Goal: Task Accomplishment & Management: Manage account settings

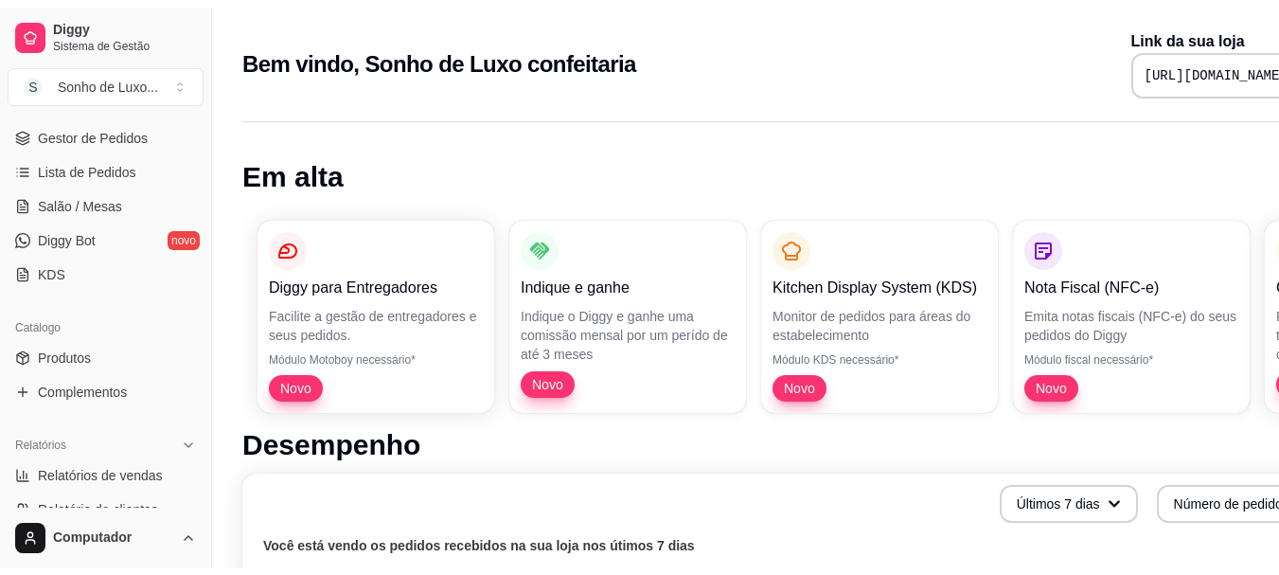
scroll to position [303, 0]
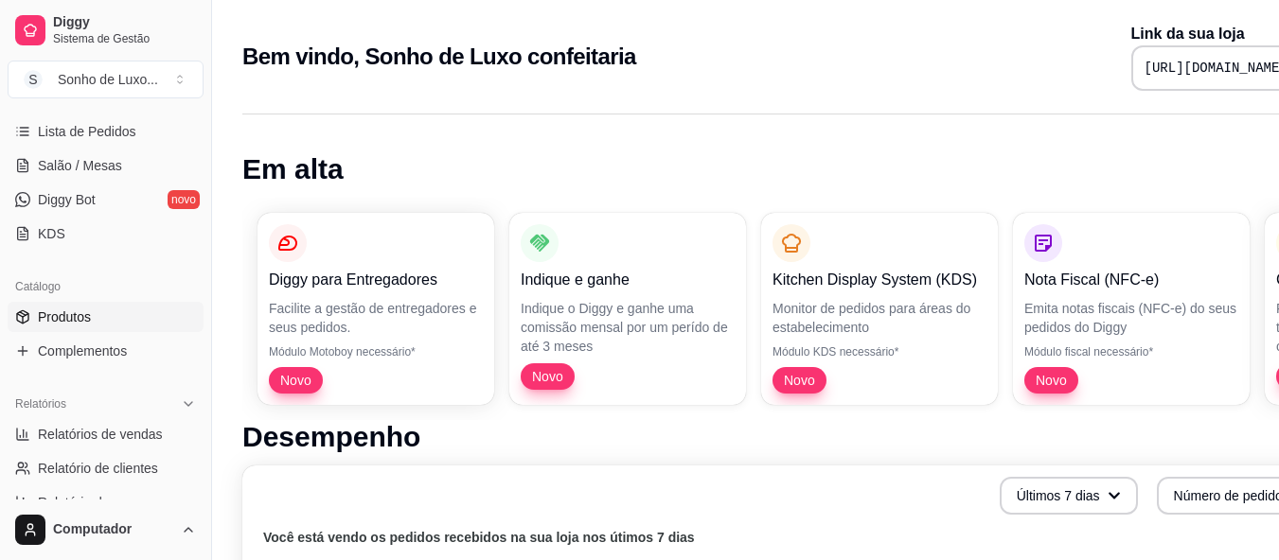
click at [71, 322] on span "Produtos" at bounding box center [64, 317] width 53 height 19
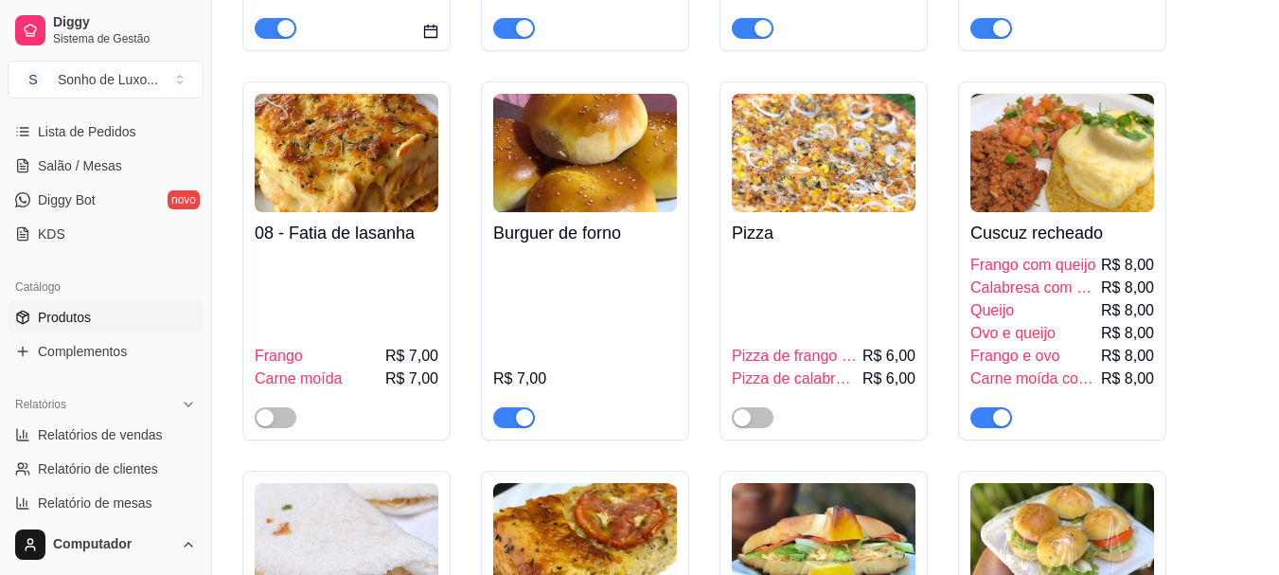
scroll to position [568, 0]
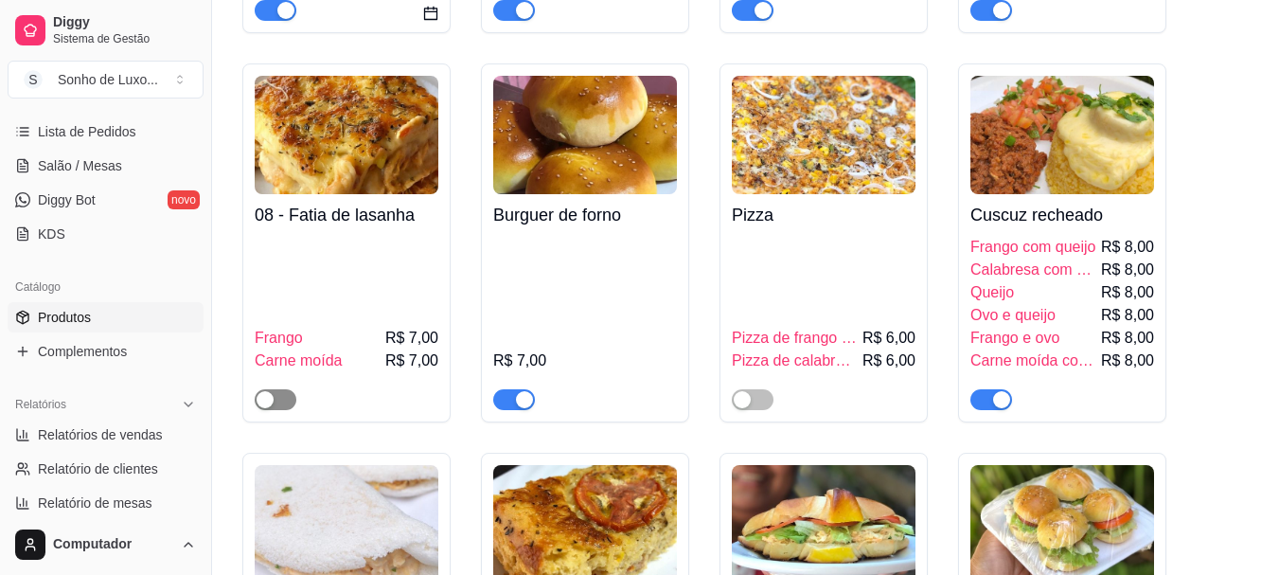
click at [282, 400] on span "button" at bounding box center [276, 399] width 42 height 21
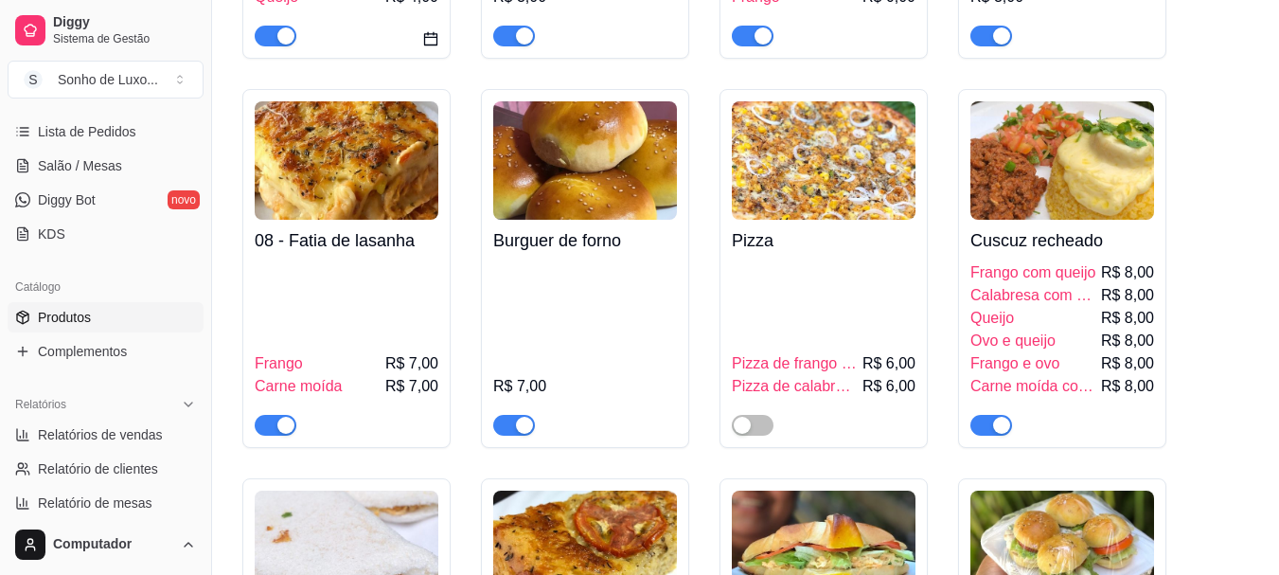
scroll to position [530, 0]
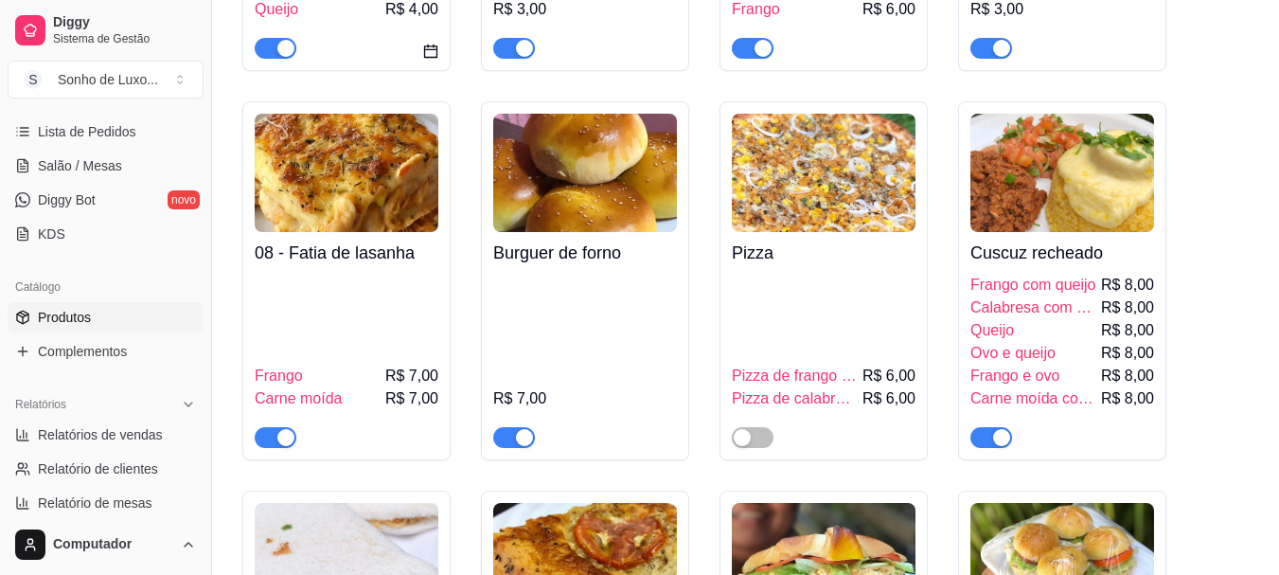
click at [501, 431] on span "button" at bounding box center [514, 437] width 42 height 21
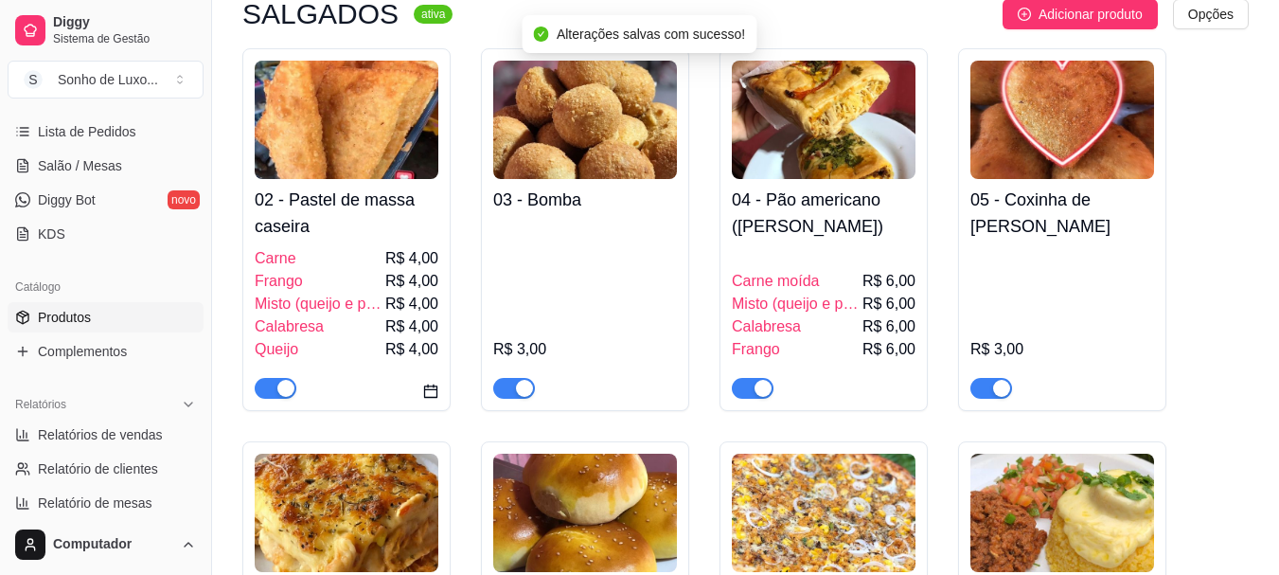
scroll to position [189, 0]
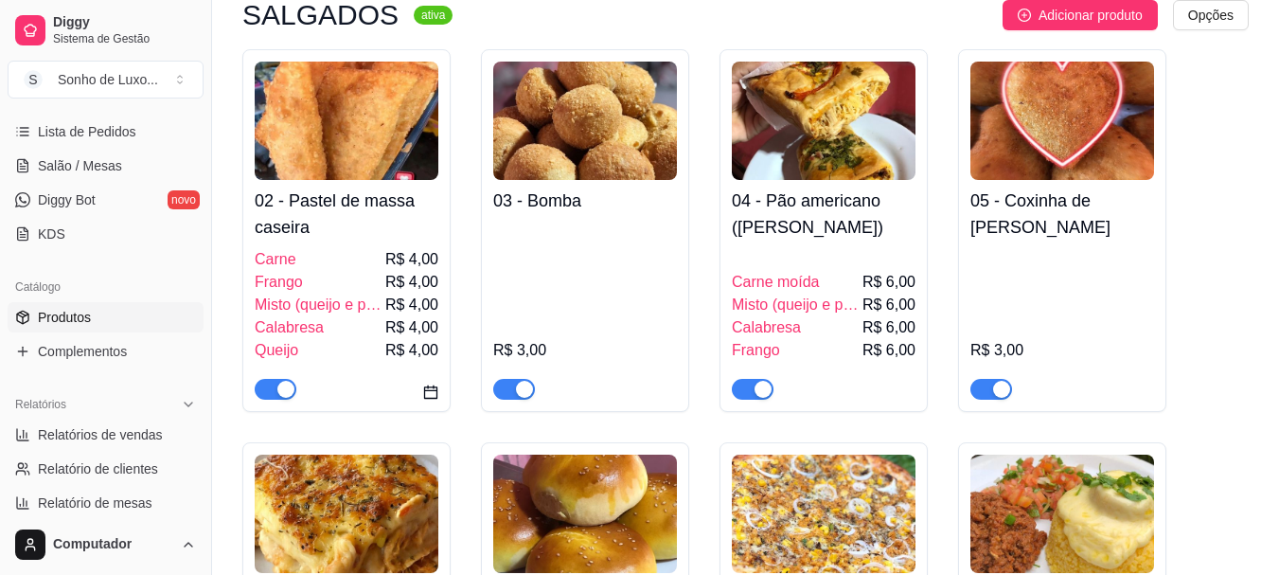
click at [737, 390] on span "button" at bounding box center [753, 389] width 42 height 21
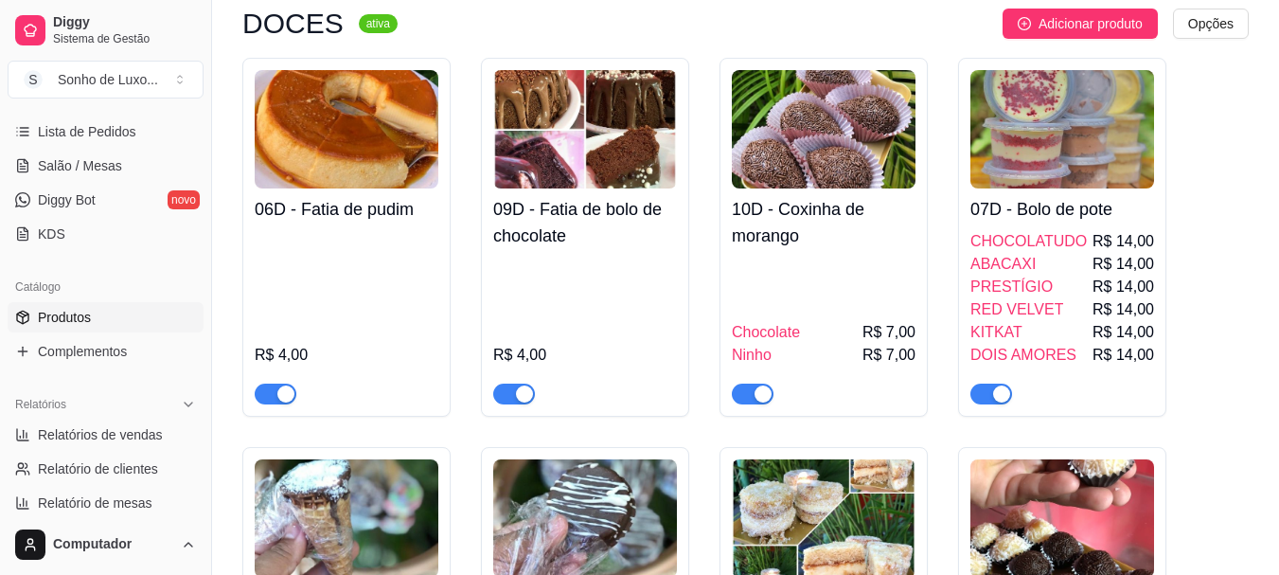
scroll to position [1439, 0]
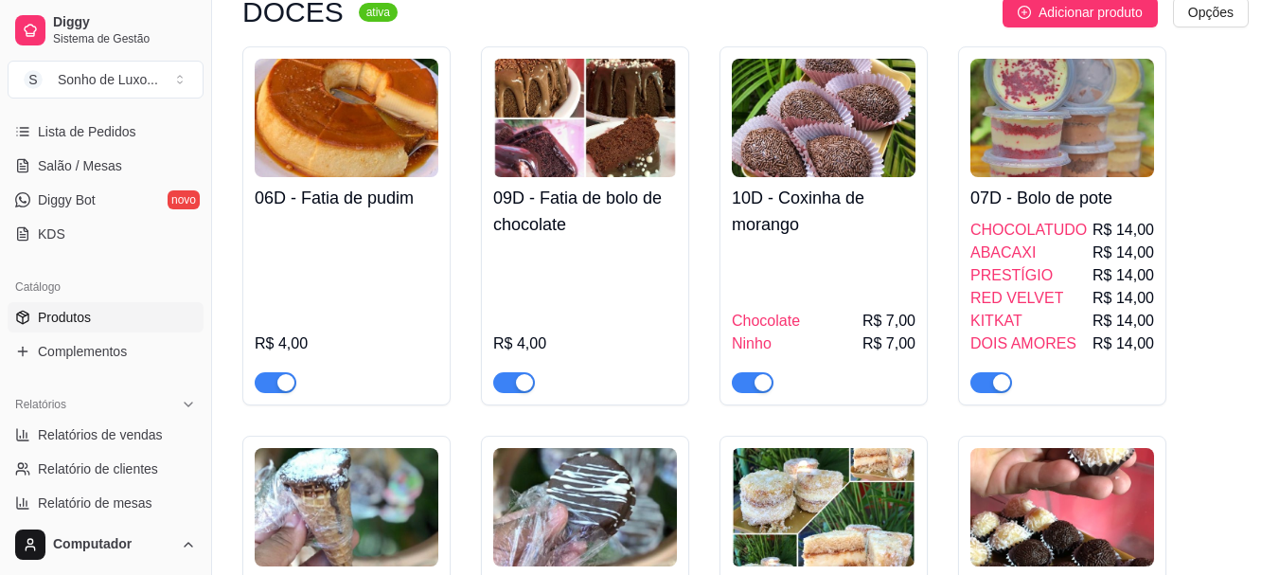
click at [511, 374] on div at bounding box center [514, 381] width 42 height 23
click at [505, 389] on span "button" at bounding box center [514, 382] width 42 height 21
click at [266, 384] on span "button" at bounding box center [276, 382] width 42 height 21
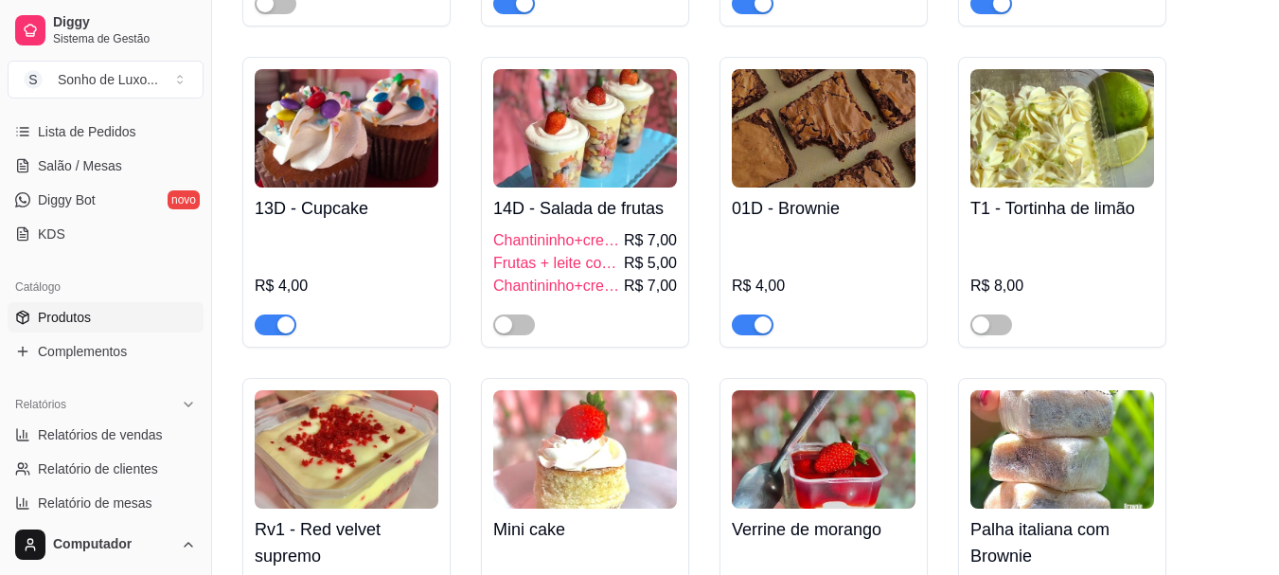
scroll to position [2121, 0]
click at [269, 325] on span "button" at bounding box center [276, 323] width 42 height 21
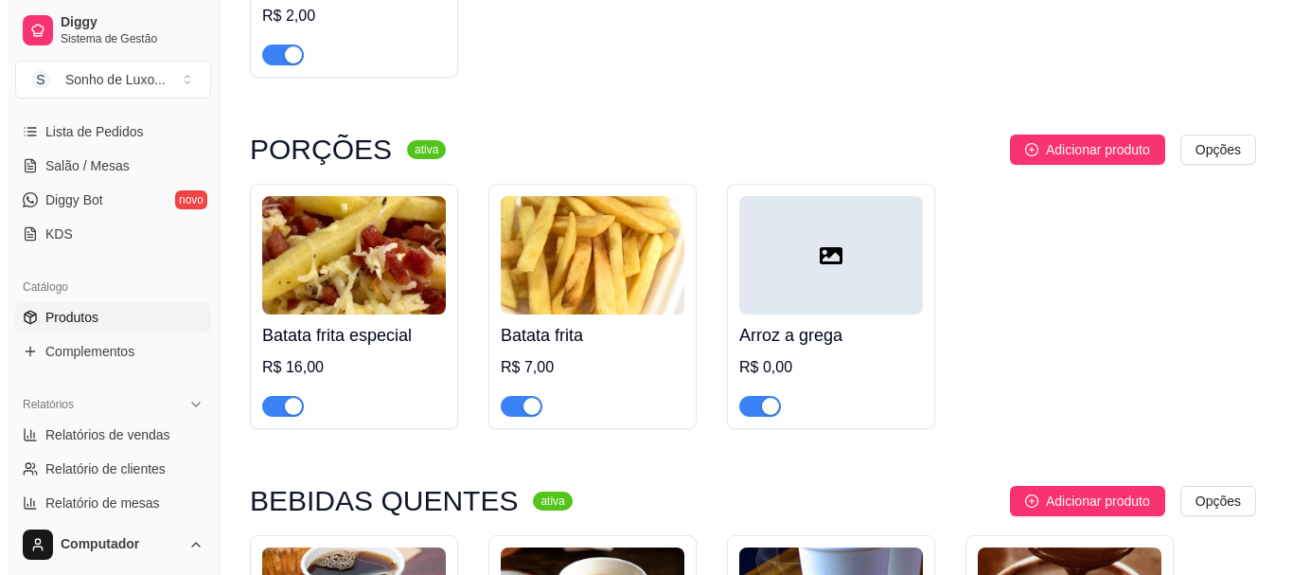
scroll to position [6021, 0]
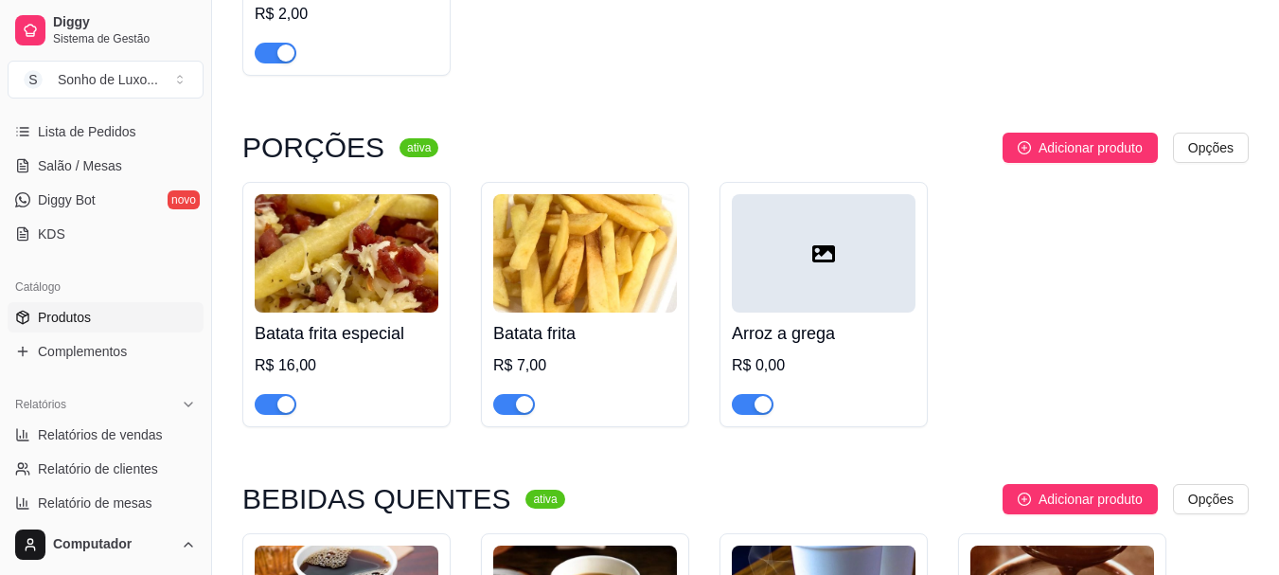
click at [817, 290] on div at bounding box center [824, 253] width 184 height 118
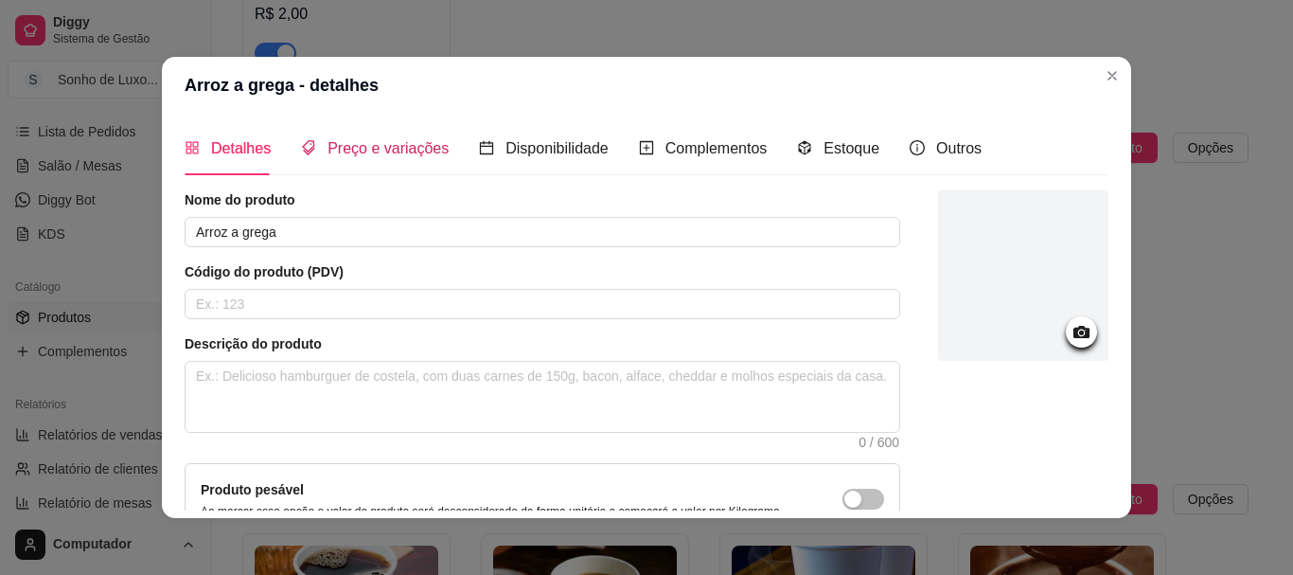
click at [376, 151] on span "Preço e variações" at bounding box center [388, 148] width 121 height 16
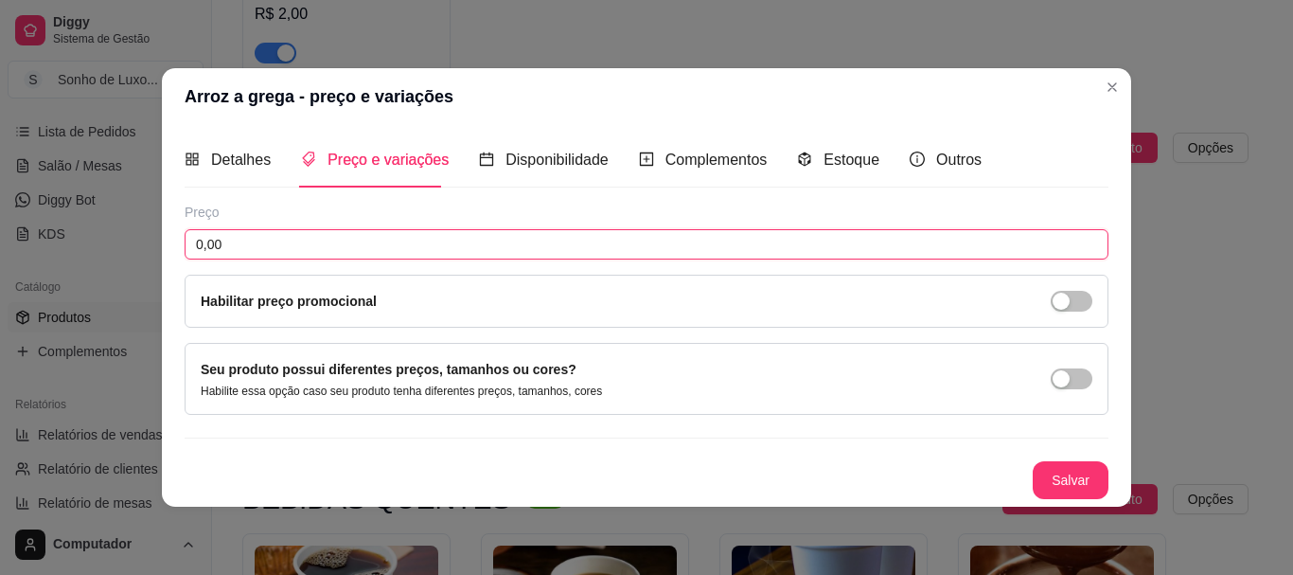
click at [378, 240] on input "0,00" at bounding box center [647, 244] width 924 height 30
type input "5,00"
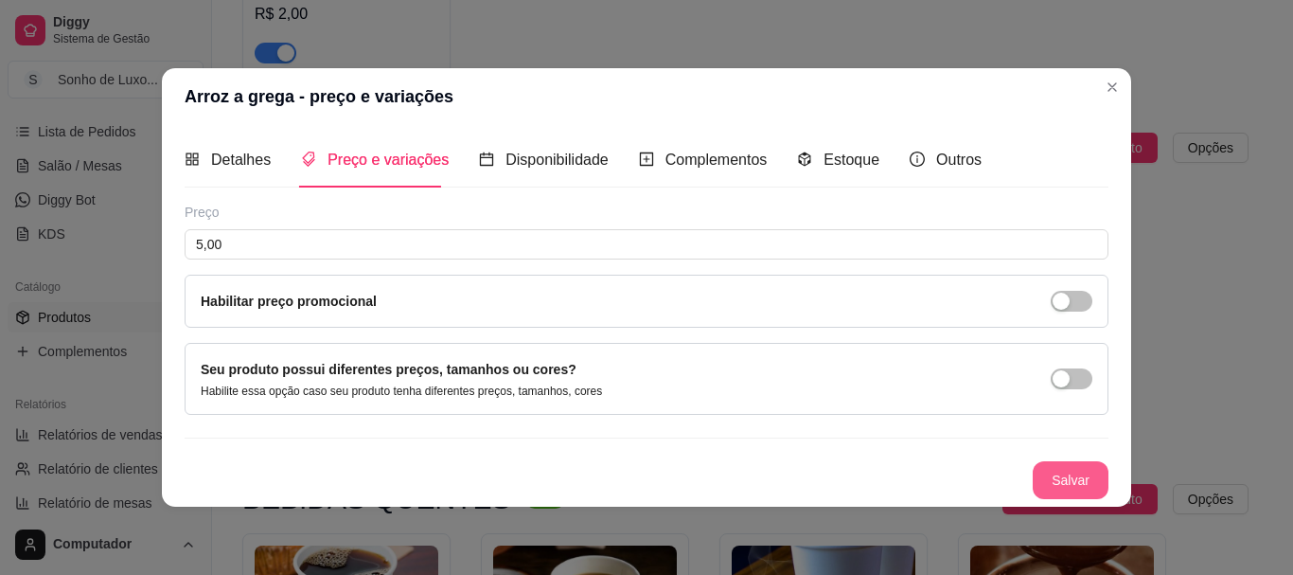
click at [1070, 485] on button "Salvar" at bounding box center [1071, 480] width 76 height 38
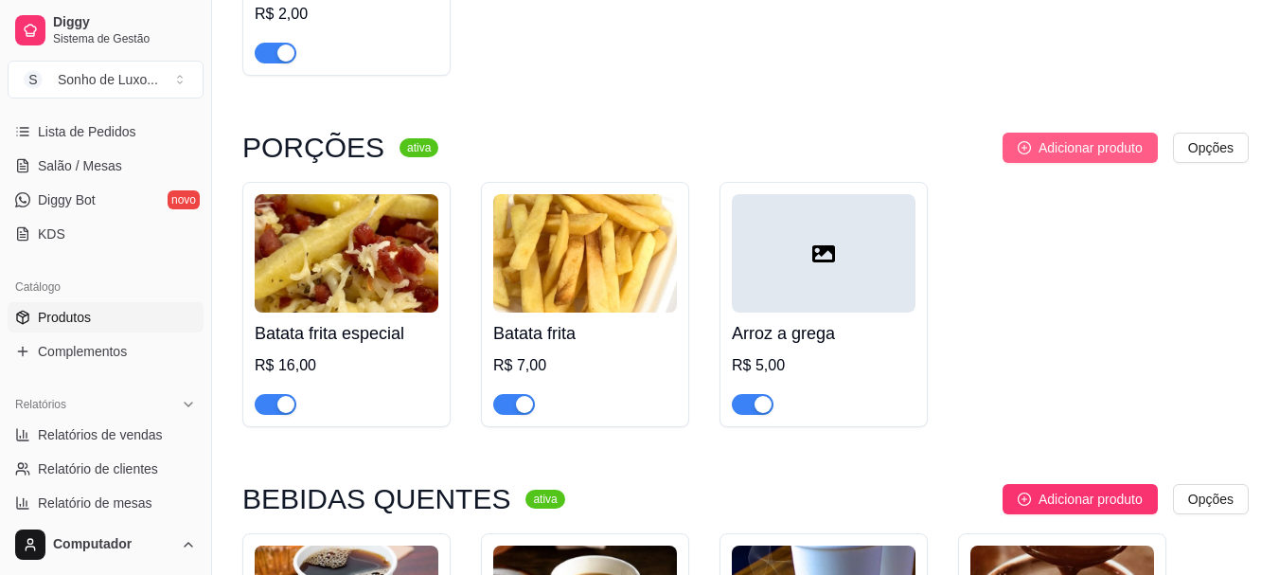
click at [1072, 156] on span "Adicionar produto" at bounding box center [1091, 147] width 104 height 21
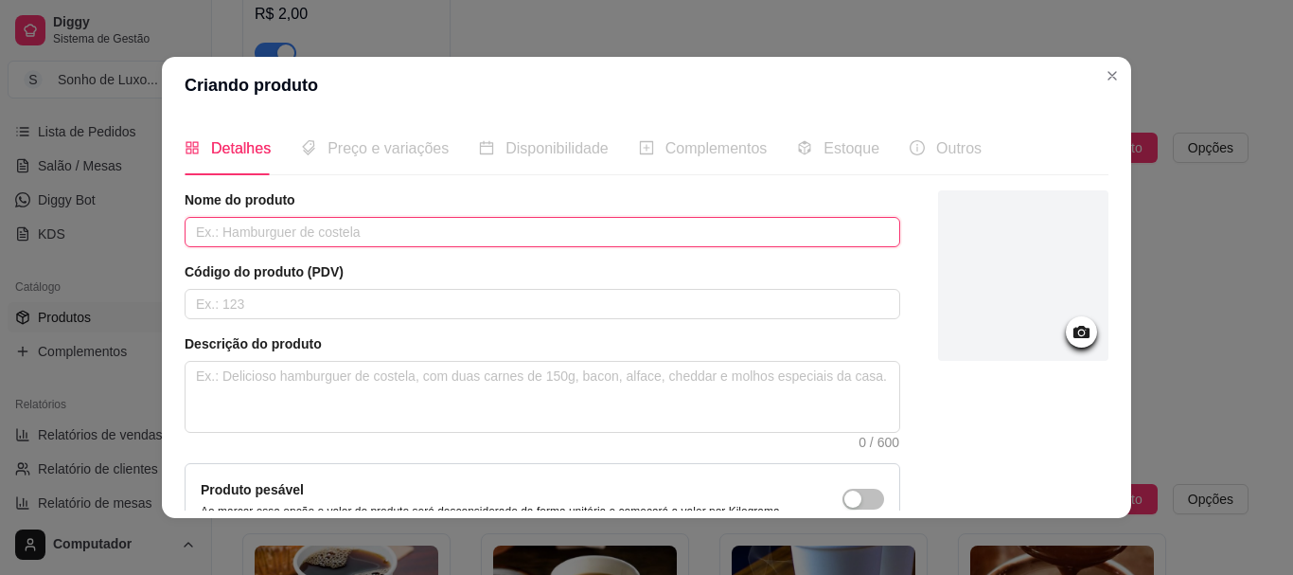
click at [519, 237] on input "text" at bounding box center [543, 232] width 716 height 30
type input "baião de dois"
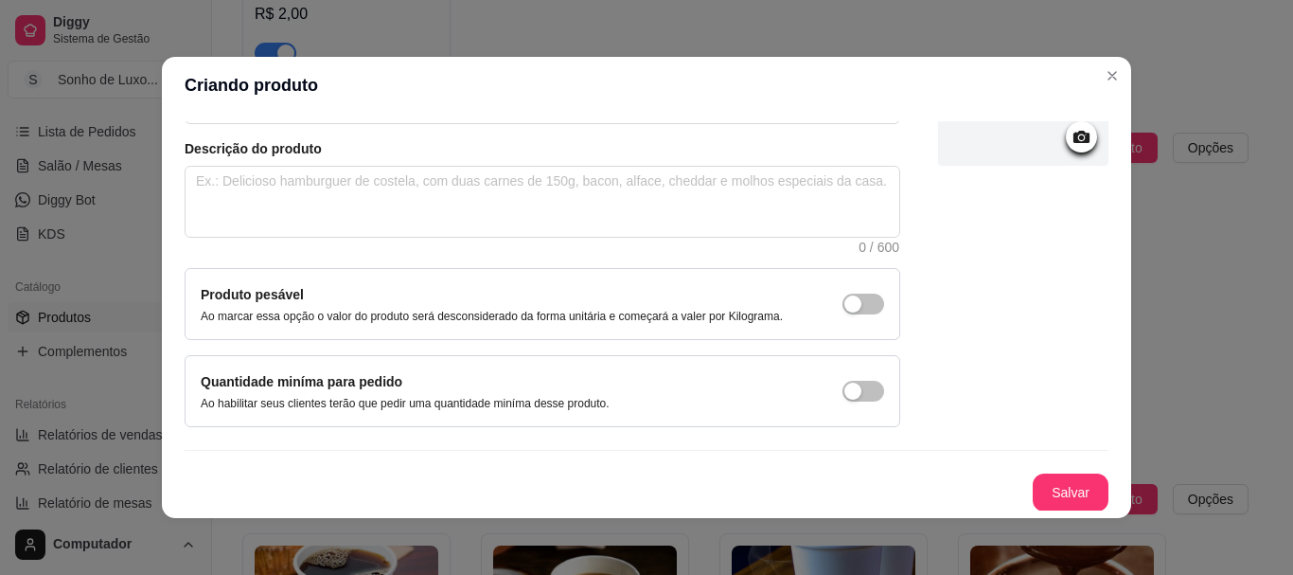
scroll to position [196, 0]
click at [1043, 487] on button "Salvar" at bounding box center [1071, 491] width 74 height 37
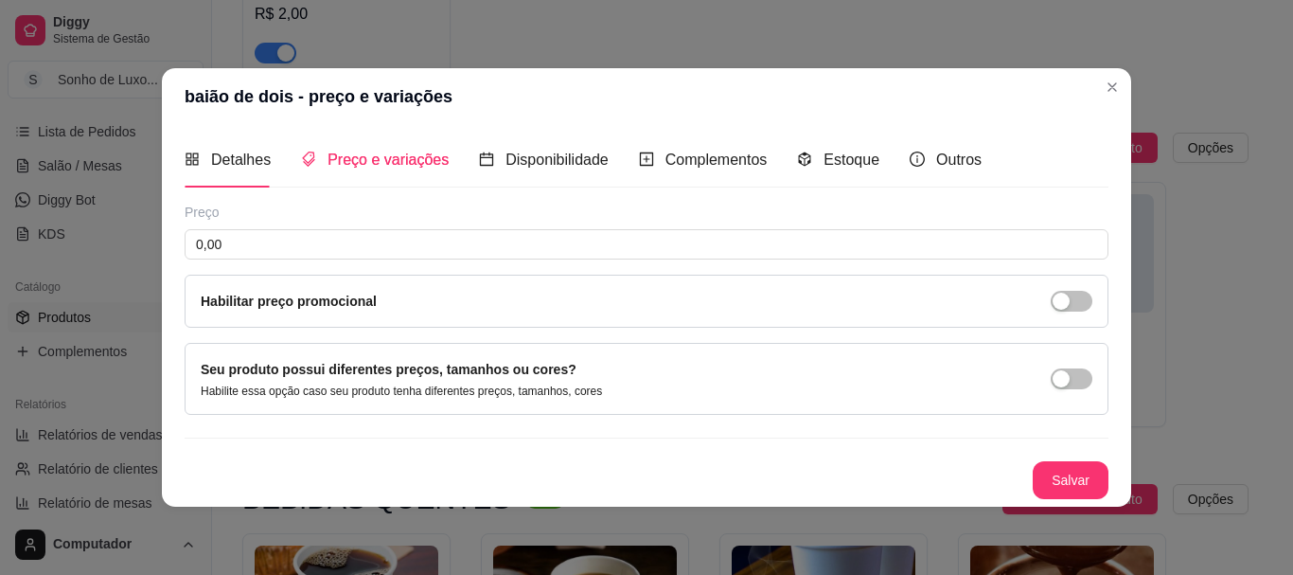
scroll to position [0, 0]
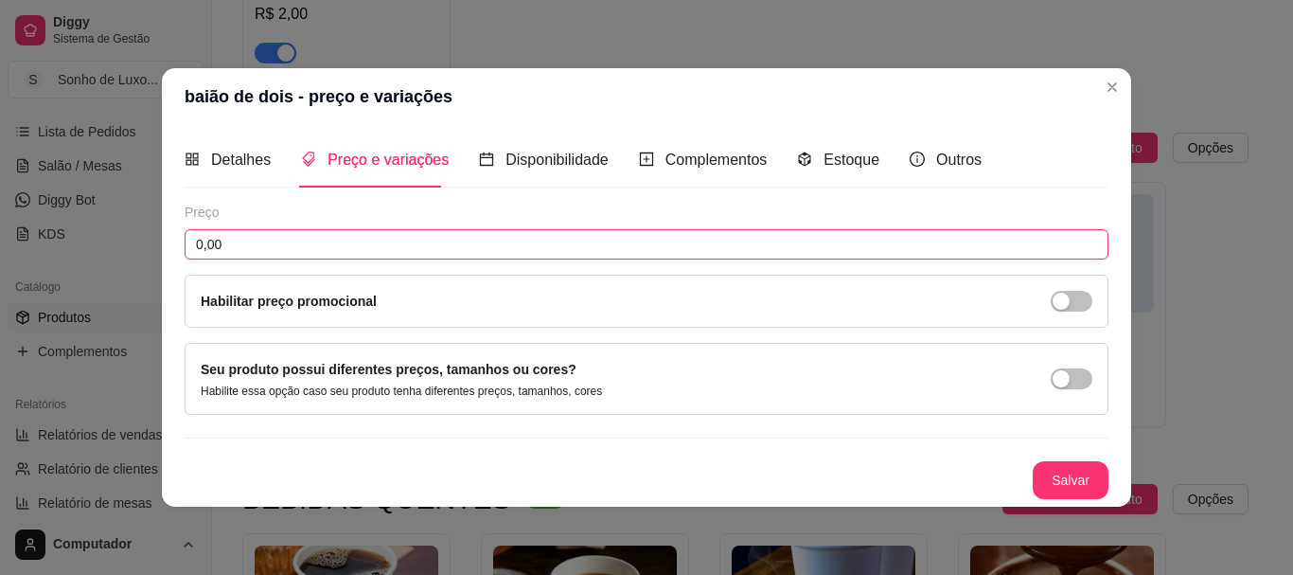
click at [470, 247] on input "0,00" at bounding box center [647, 244] width 924 height 30
type input "5,00"
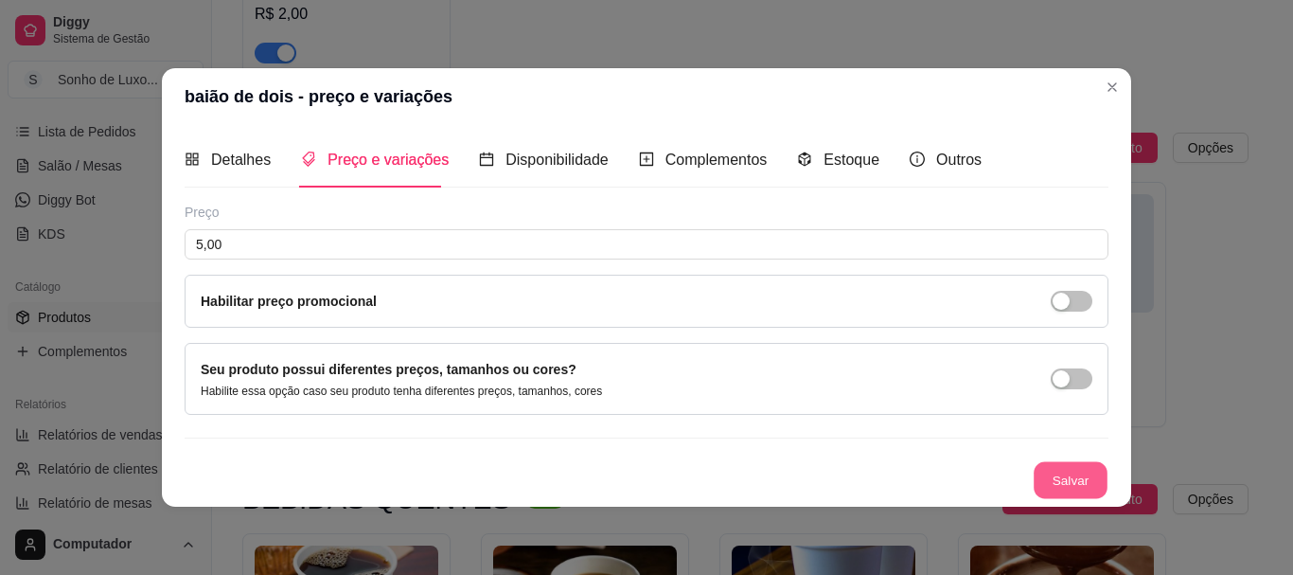
click at [1073, 485] on button "Salvar" at bounding box center [1071, 479] width 74 height 37
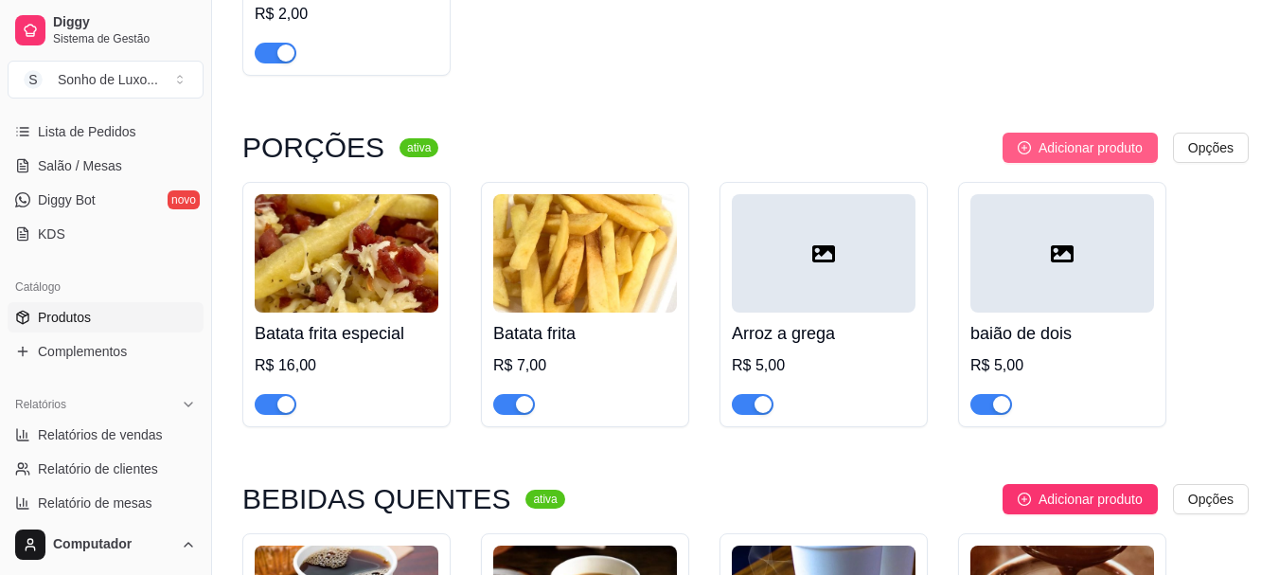
click at [1131, 158] on span "Adicionar produto" at bounding box center [1091, 147] width 104 height 21
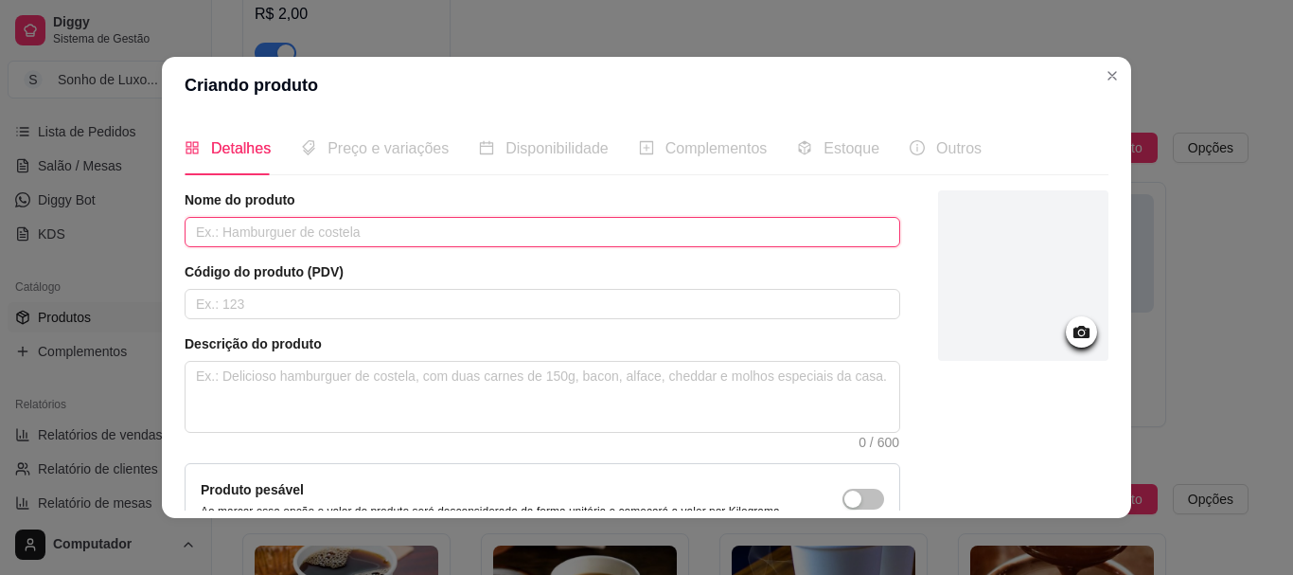
click at [497, 225] on input "text" at bounding box center [543, 232] width 716 height 30
type input "mix de salada"
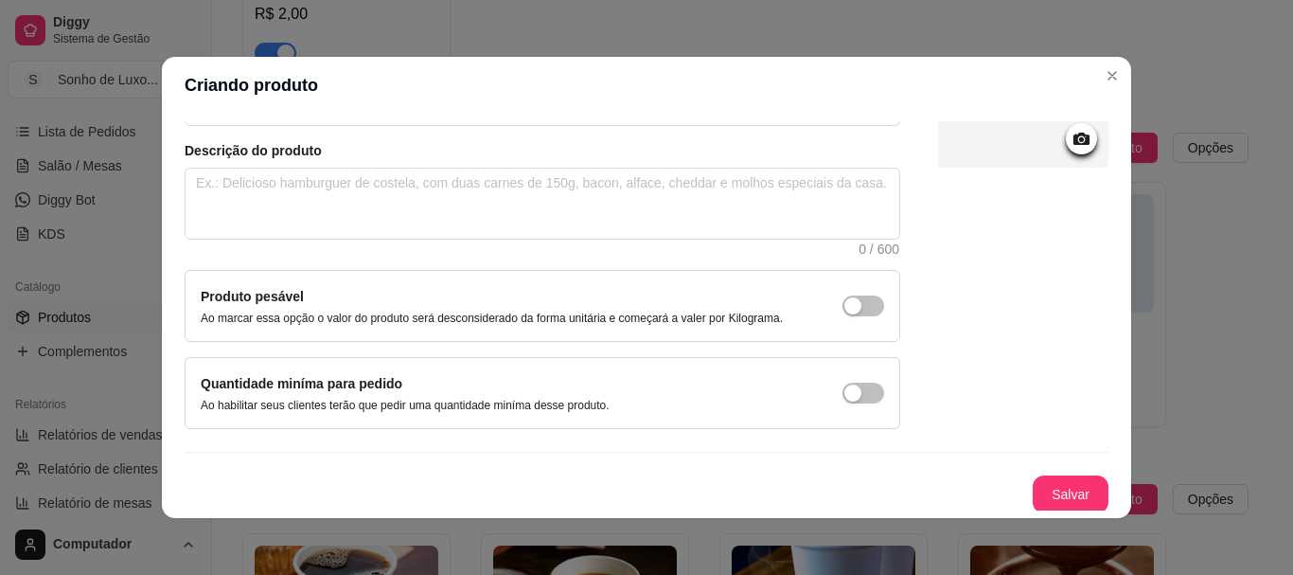
scroll to position [196, 0]
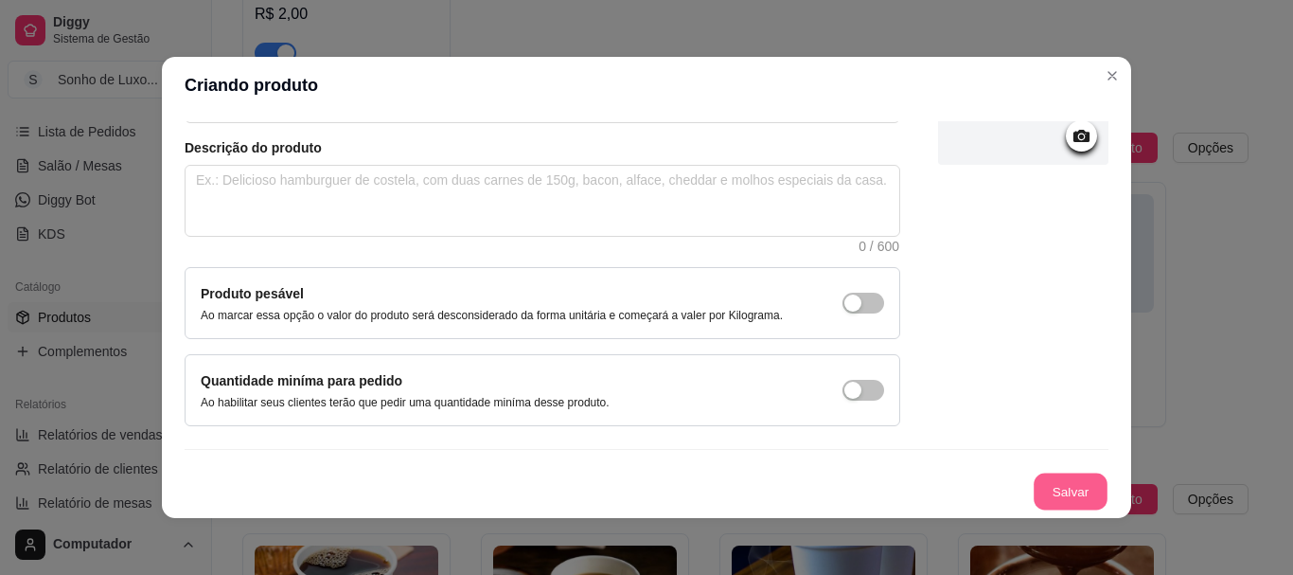
click at [1039, 501] on button "Salvar" at bounding box center [1071, 491] width 74 height 37
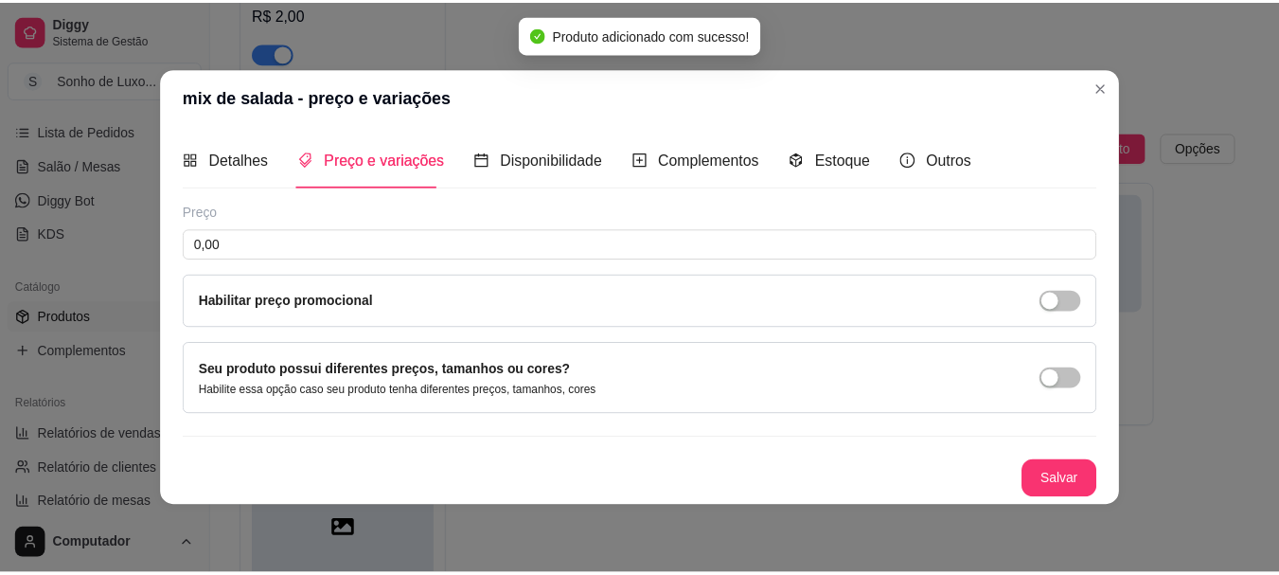
scroll to position [0, 0]
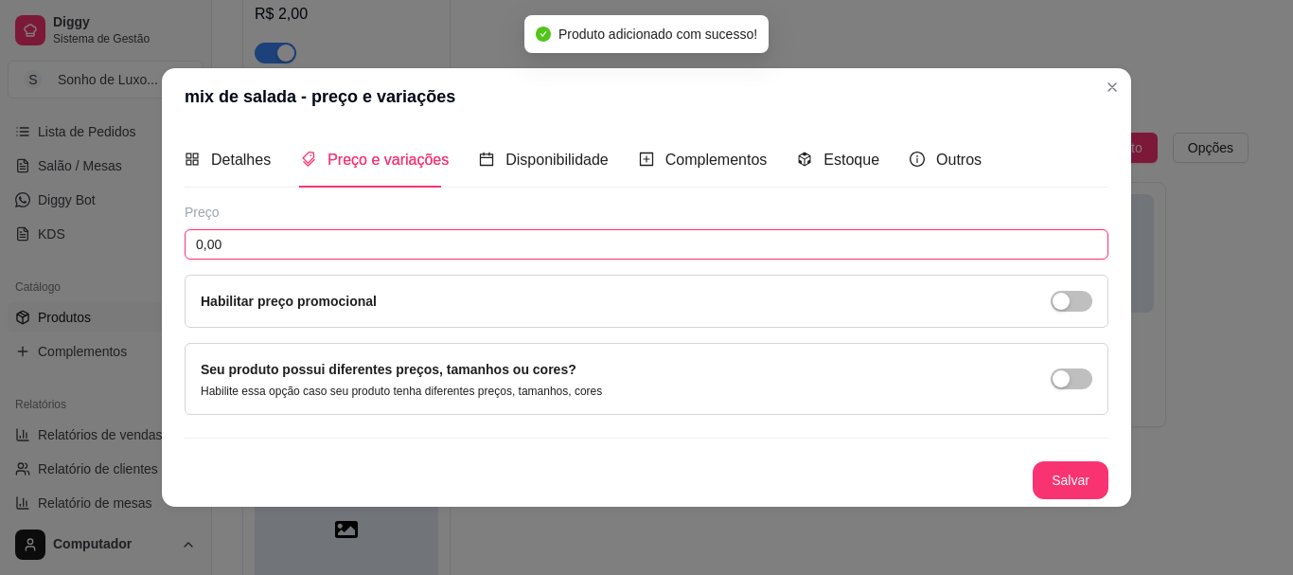
click at [507, 241] on input "0,00" at bounding box center [647, 244] width 924 height 30
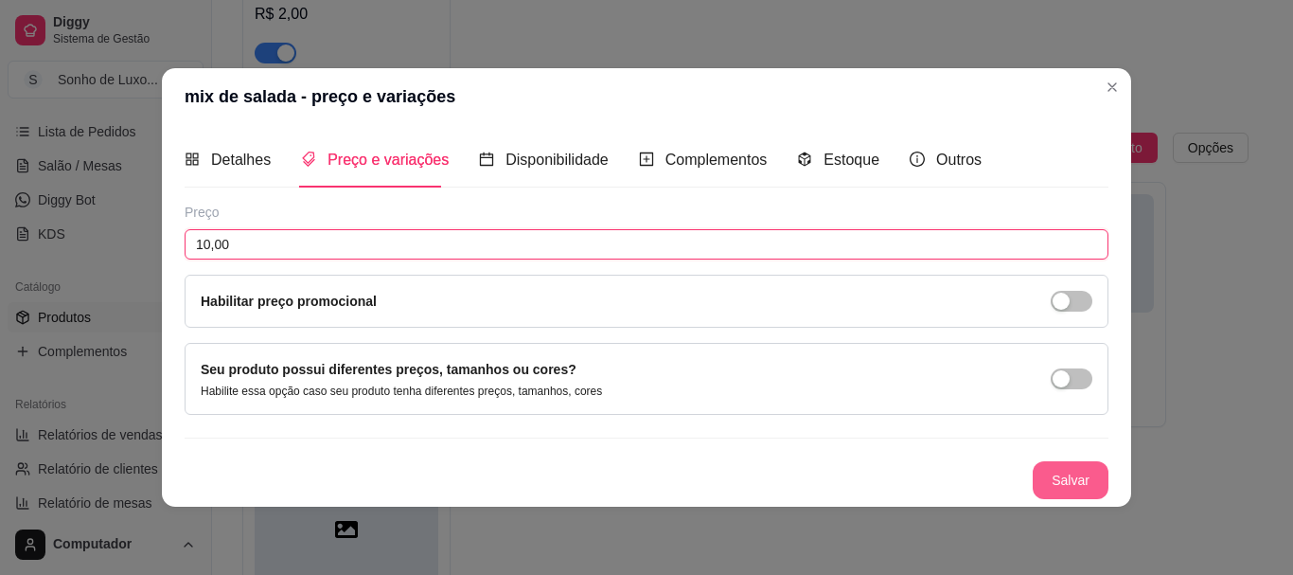
type input "10,00"
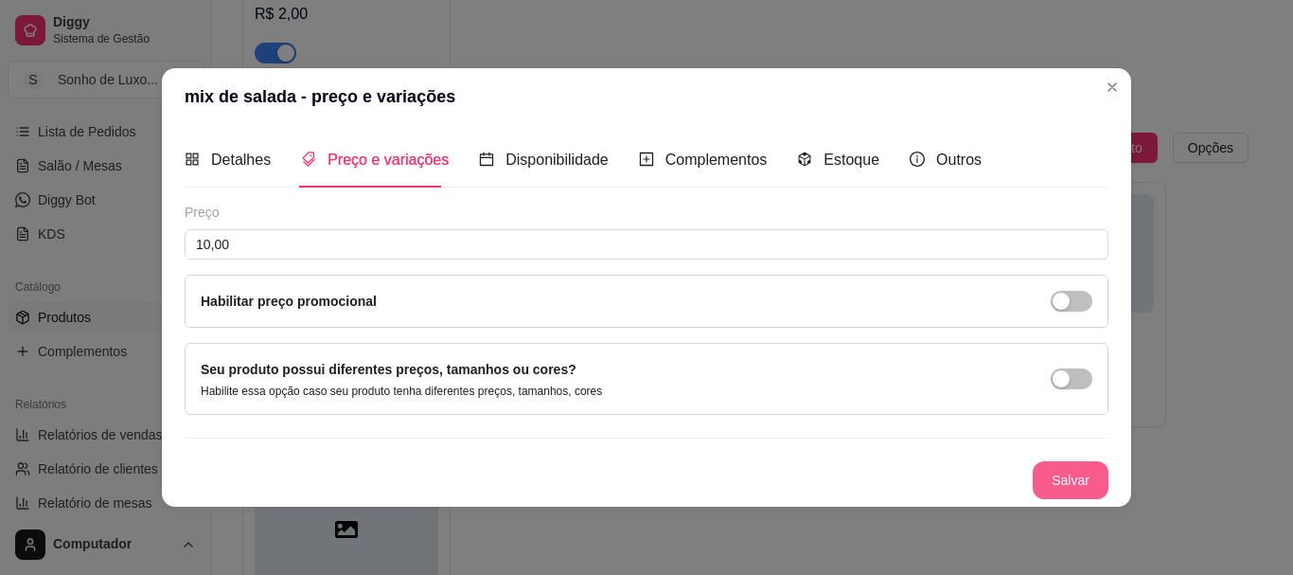
click at [1076, 487] on button "Salvar" at bounding box center [1071, 480] width 76 height 38
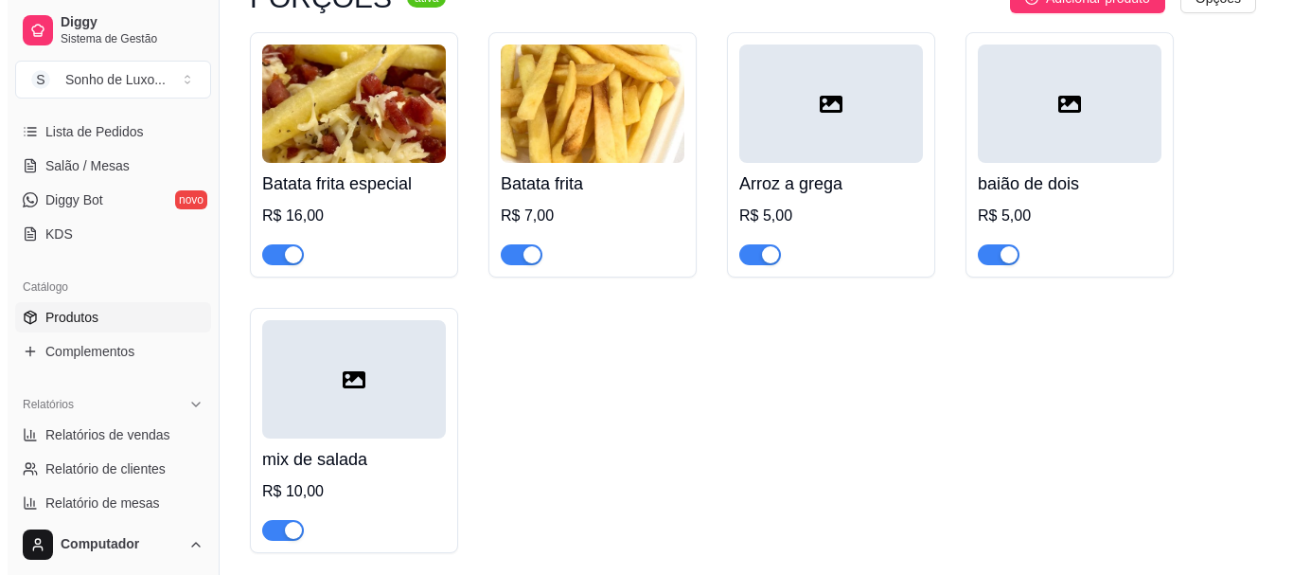
scroll to position [6172, 0]
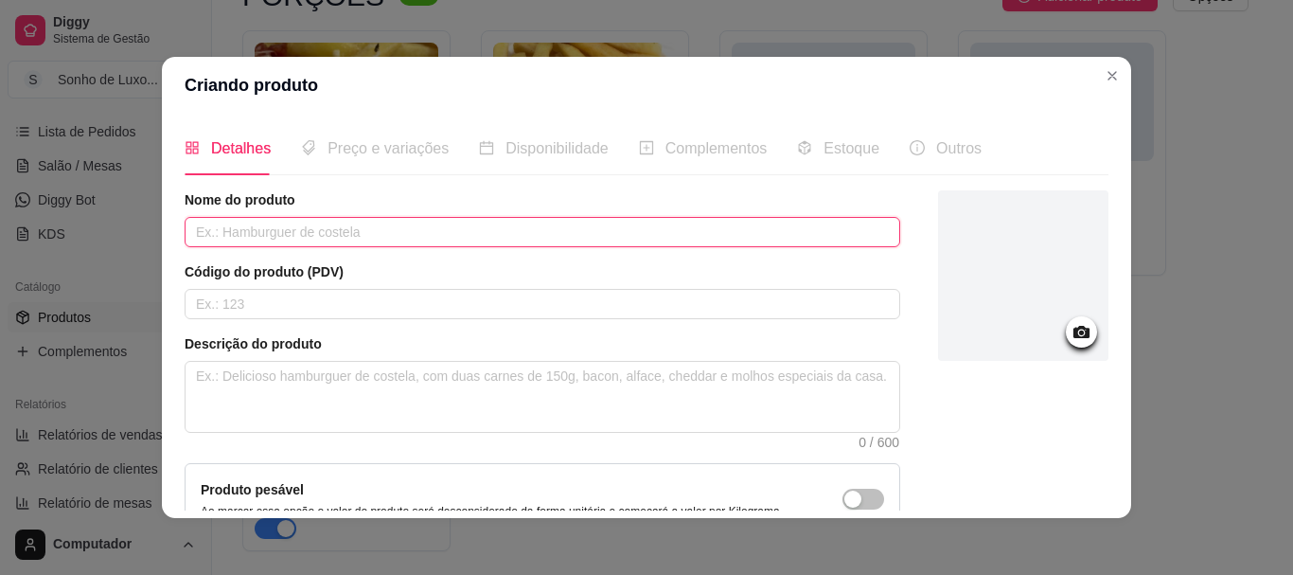
click at [513, 230] on input "text" at bounding box center [543, 232] width 716 height 30
type input "macarrão"
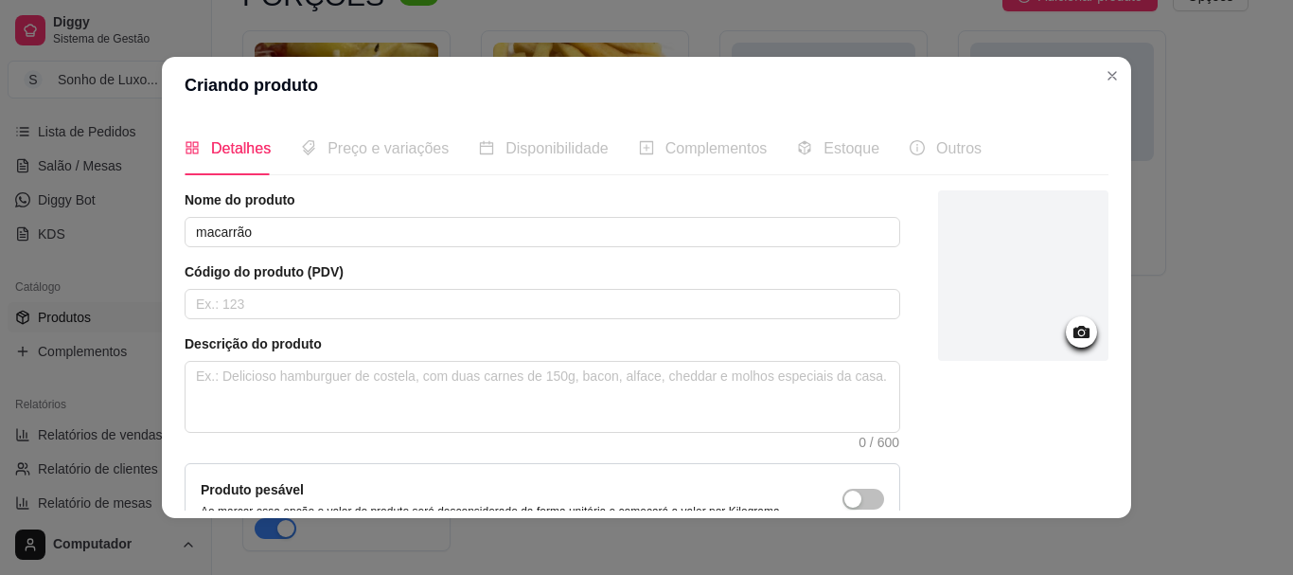
scroll to position [196, 0]
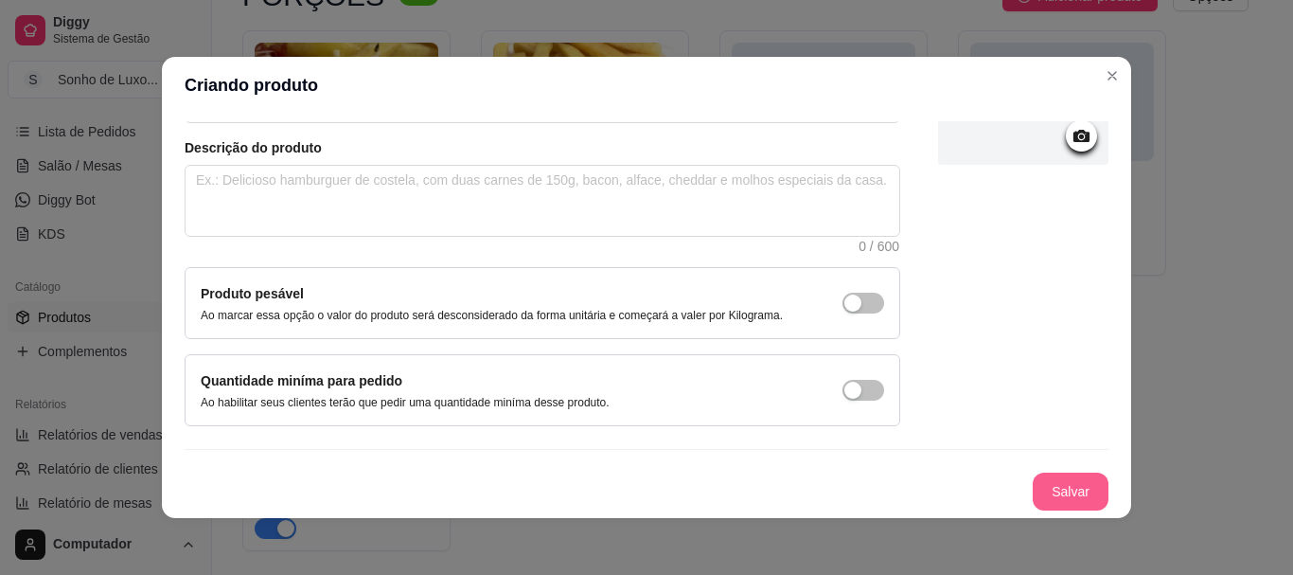
click at [1065, 492] on button "Salvar" at bounding box center [1071, 491] width 76 height 38
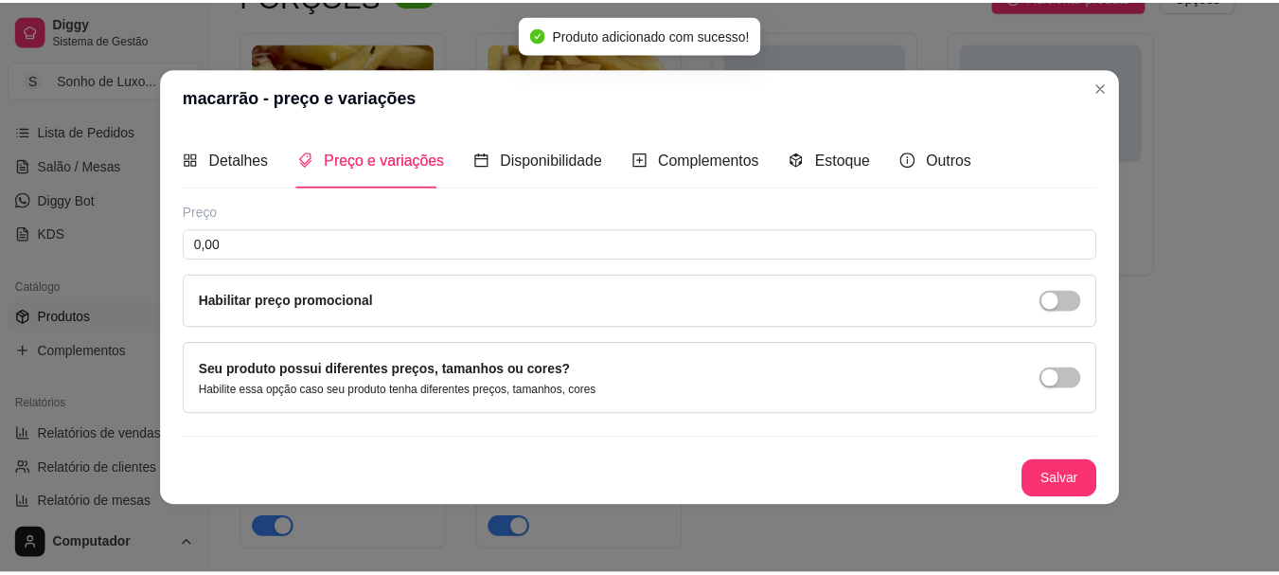
scroll to position [0, 0]
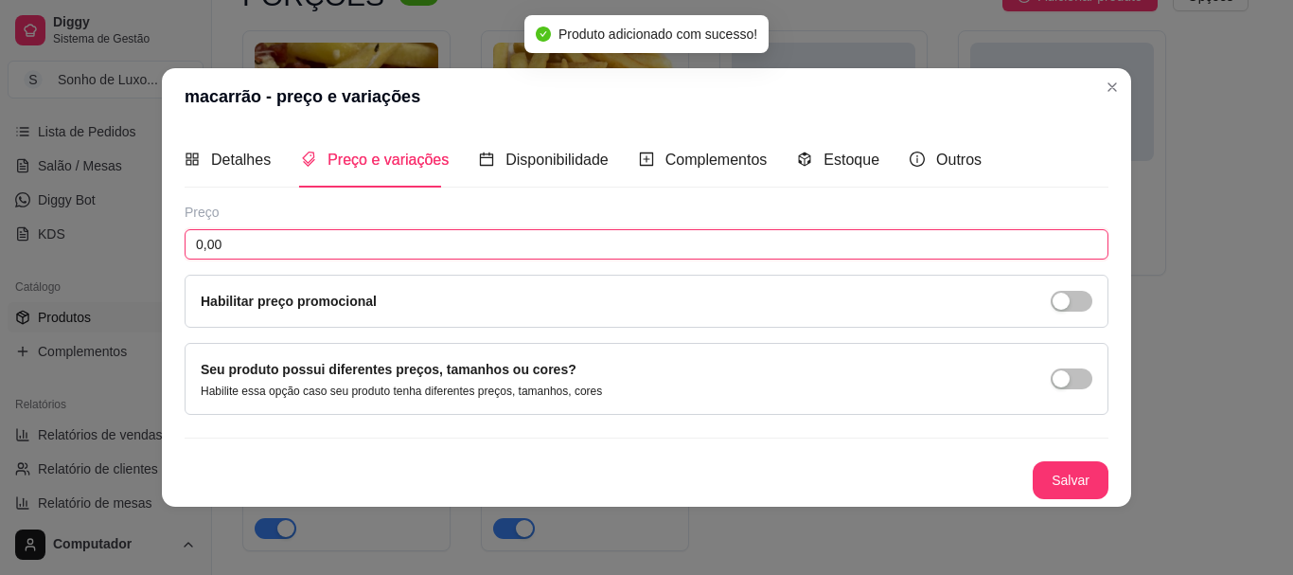
click at [454, 246] on input "0,00" at bounding box center [647, 244] width 924 height 30
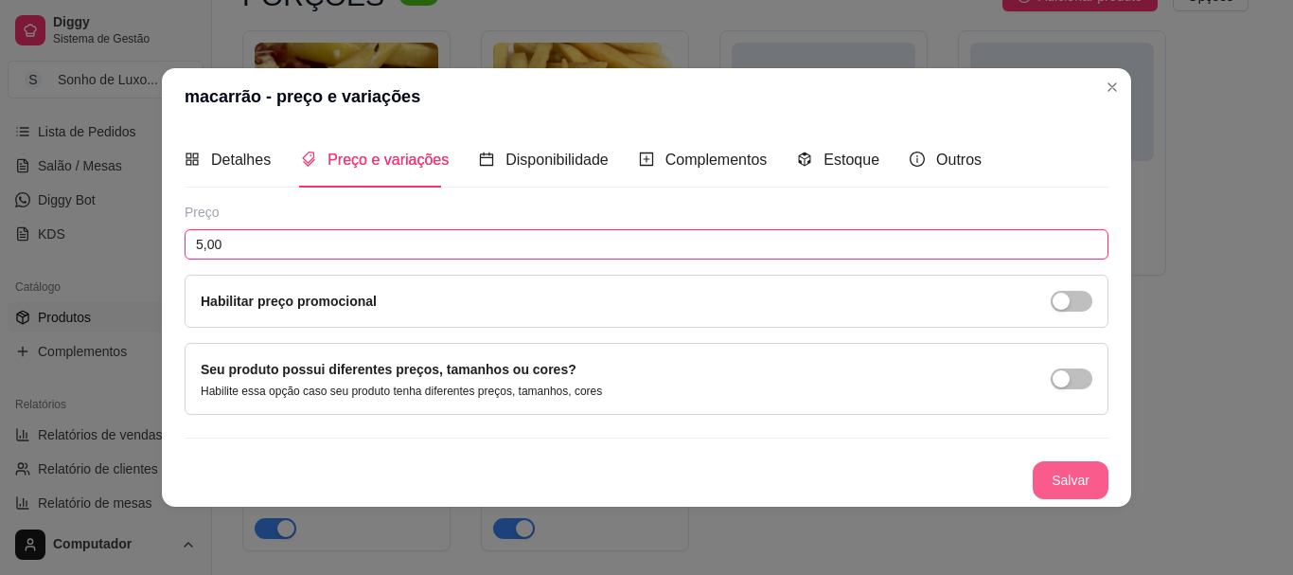
type input "5,00"
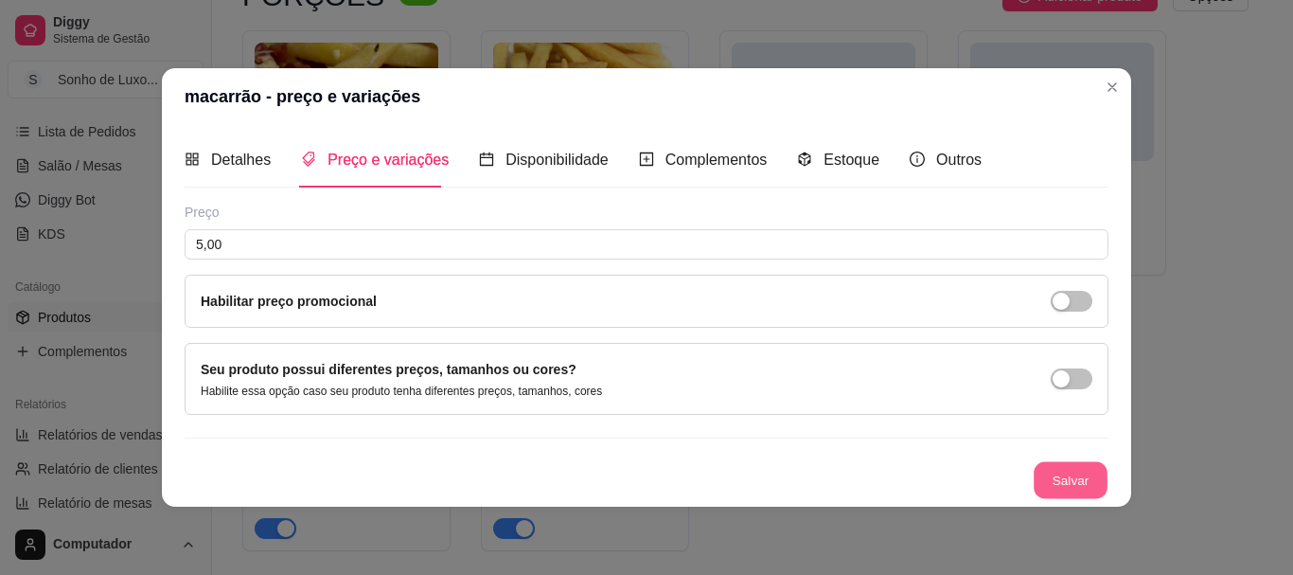
click at [1082, 476] on button "Salvar" at bounding box center [1071, 479] width 74 height 37
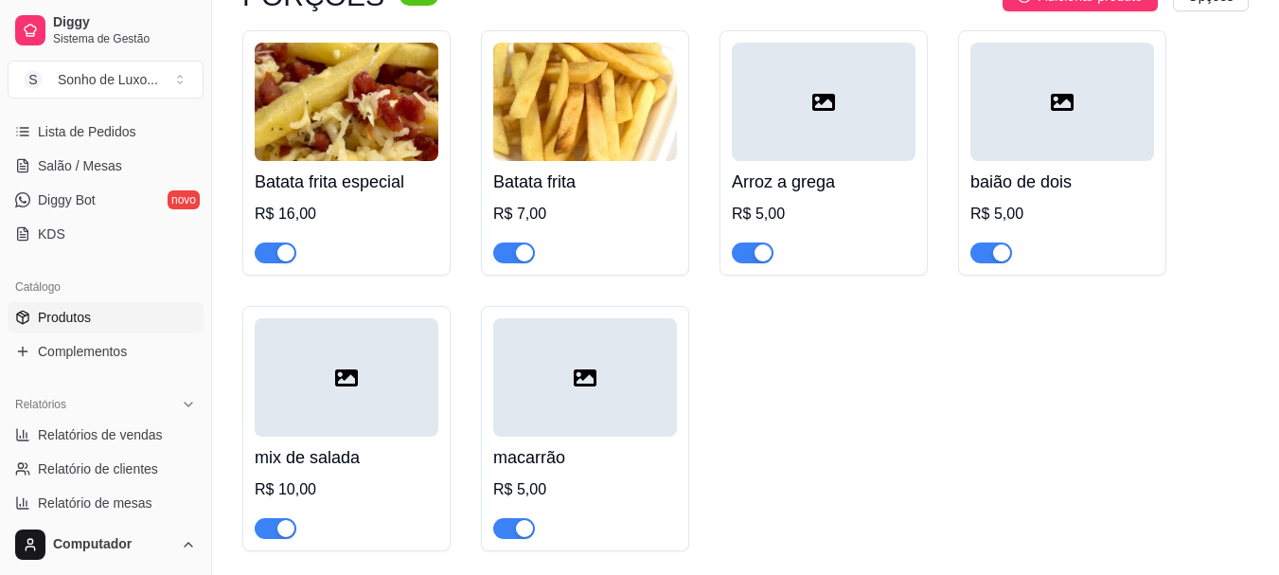
click at [975, 357] on div "Batata frita especial R$ 16,00 Batata frita R$ 7,00 Arroz a grega R$ 5,00 baião…" at bounding box center [745, 290] width 1006 height 521
click at [777, 125] on div at bounding box center [824, 102] width 184 height 118
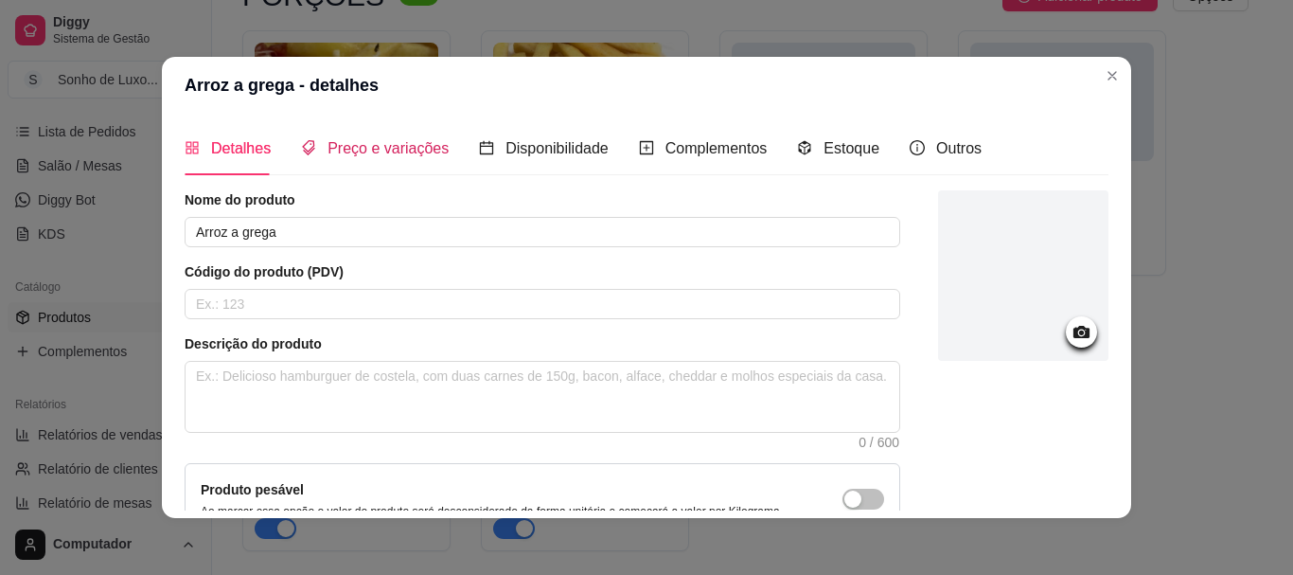
click at [368, 140] on span "Preço e variações" at bounding box center [388, 148] width 121 height 16
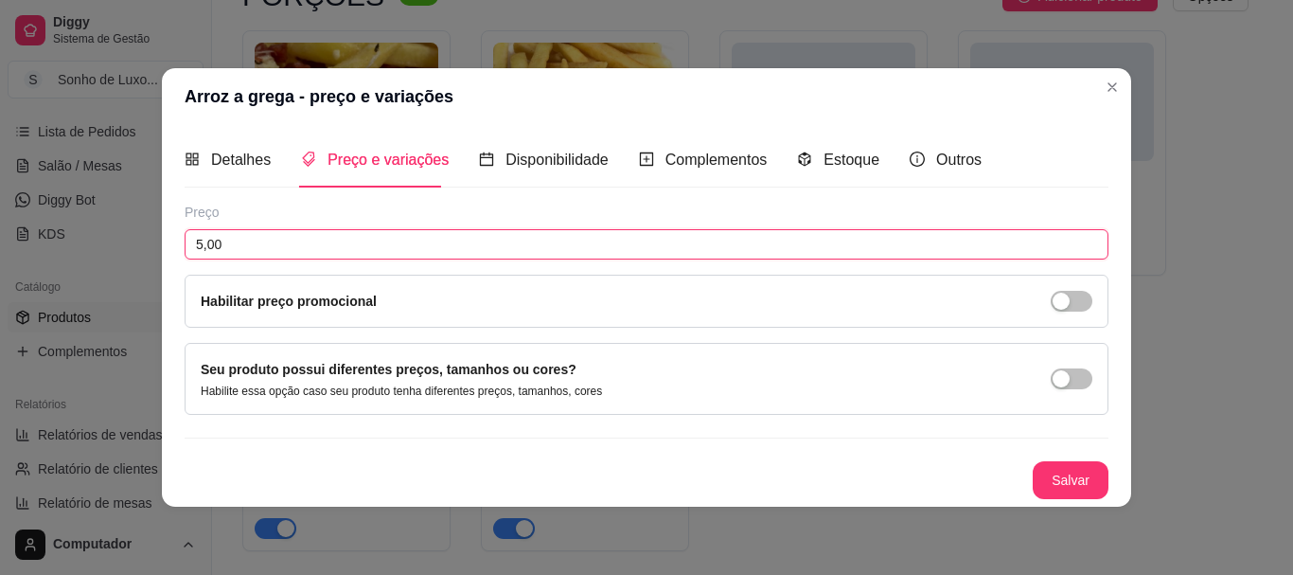
click at [294, 255] on input "5,00" at bounding box center [647, 244] width 924 height 30
type input "10,00"
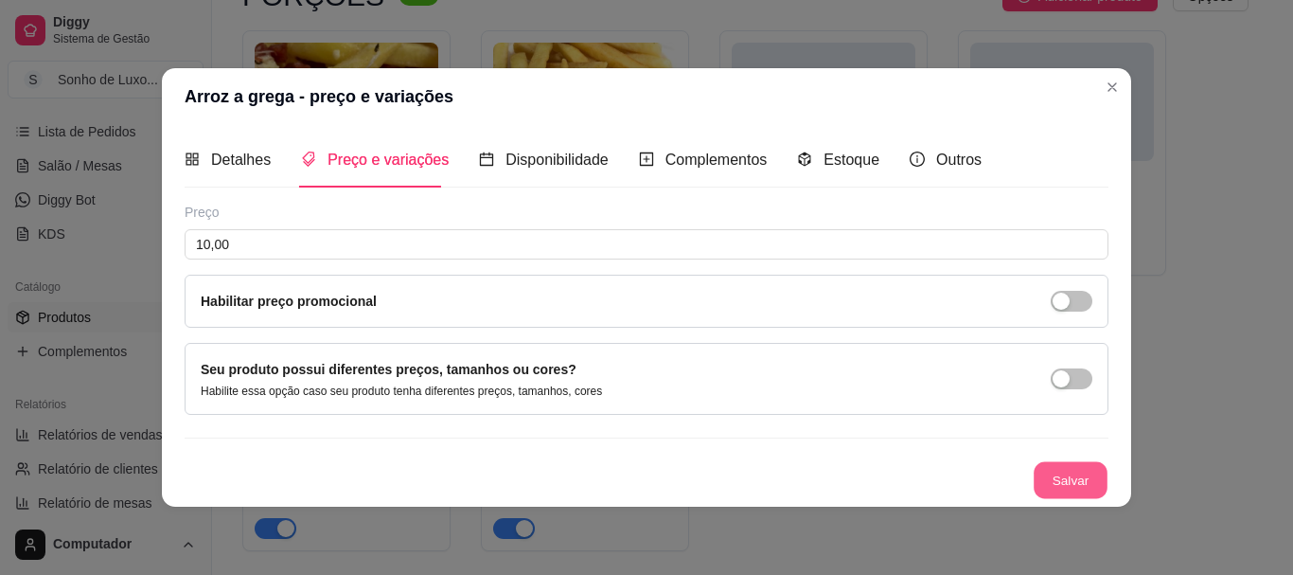
click at [1071, 467] on button "Salvar" at bounding box center [1071, 479] width 74 height 37
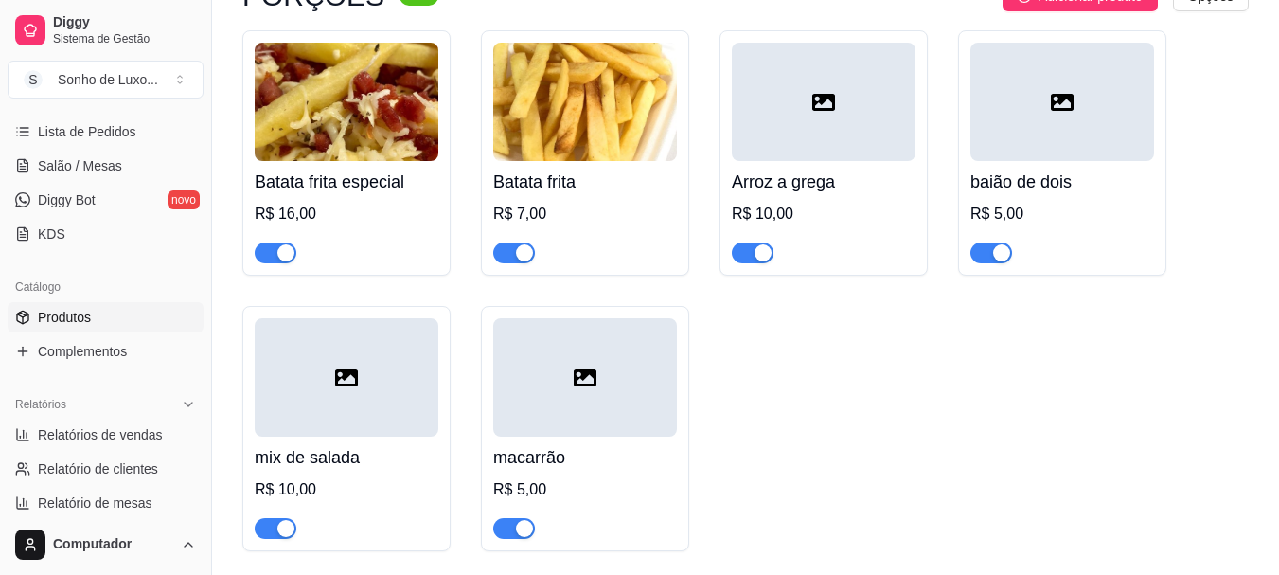
click at [1038, 137] on div at bounding box center [1062, 102] width 184 height 118
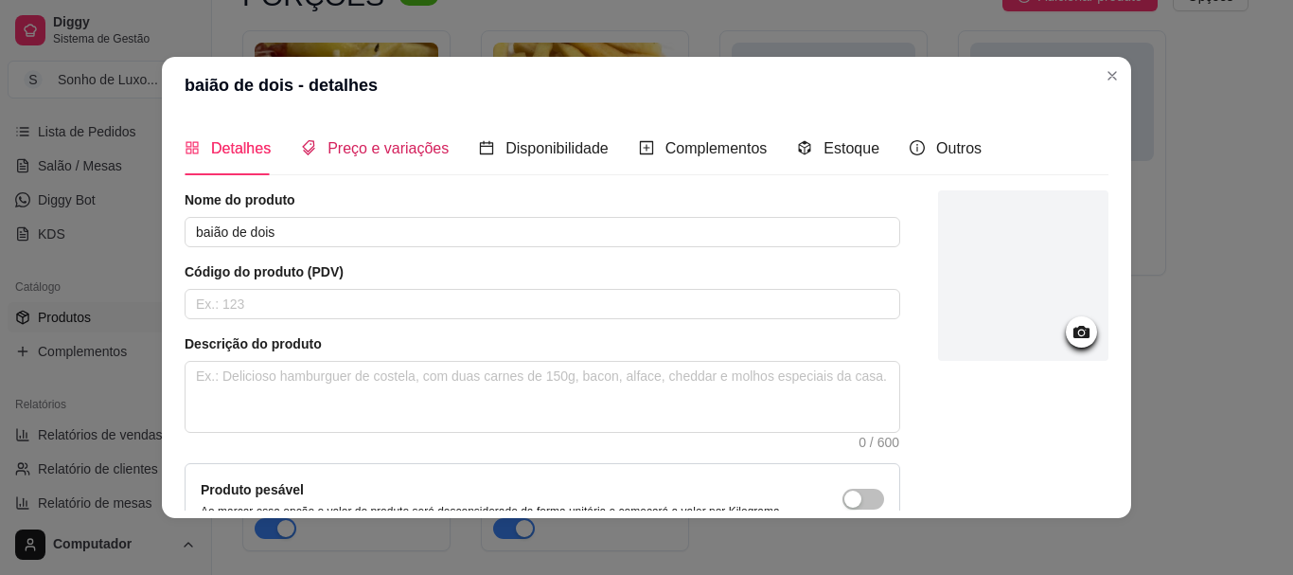
click at [408, 151] on span "Preço e variações" at bounding box center [388, 148] width 121 height 16
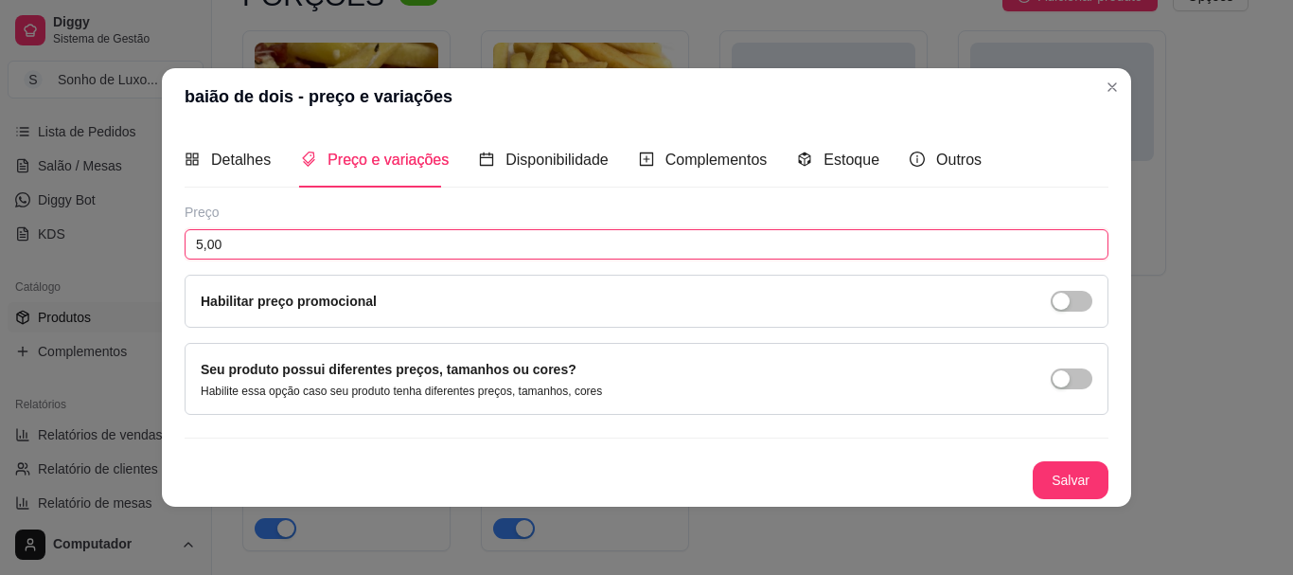
click at [335, 249] on input "5,00" at bounding box center [647, 244] width 924 height 30
type input "10,00"
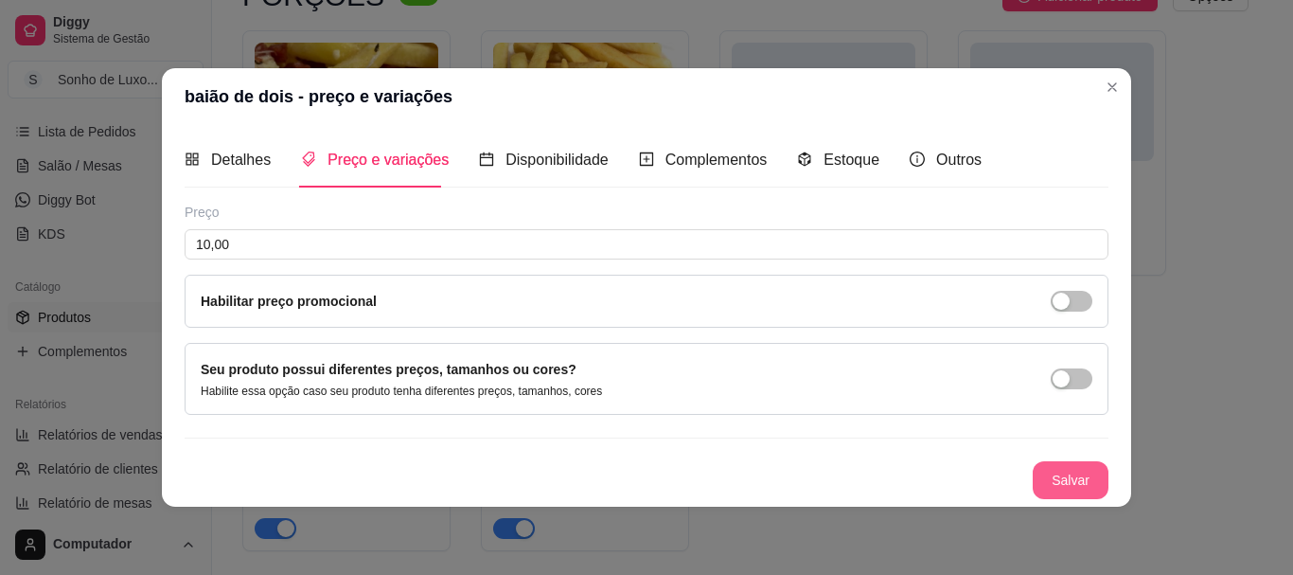
click at [1085, 478] on button "Salvar" at bounding box center [1071, 480] width 76 height 38
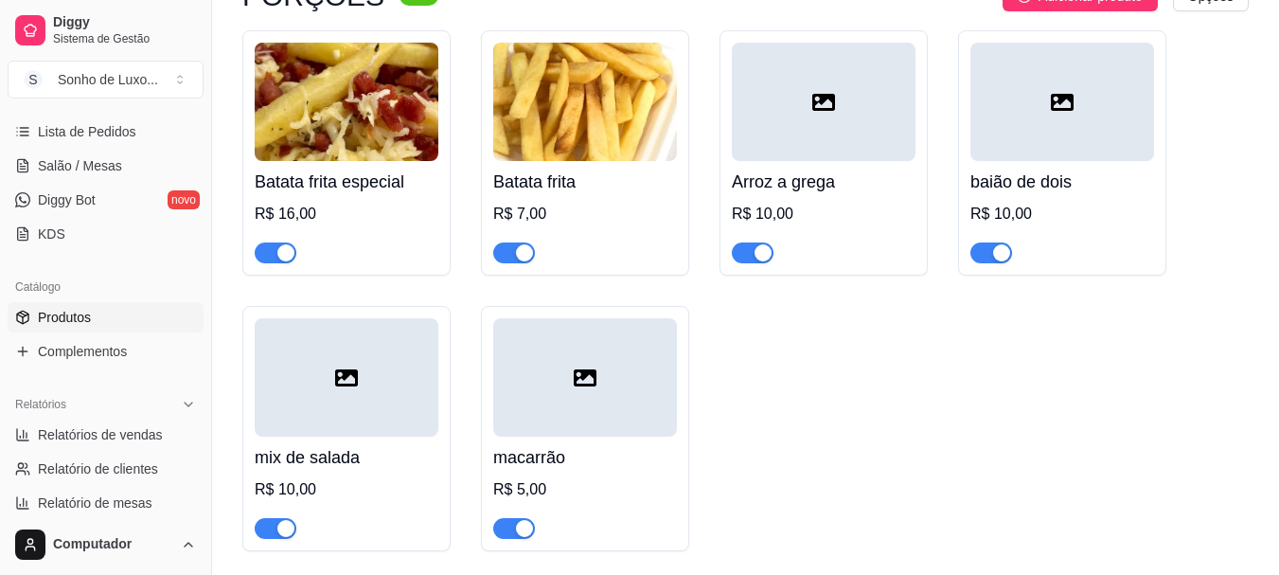
click at [562, 410] on div at bounding box center [585, 377] width 184 height 118
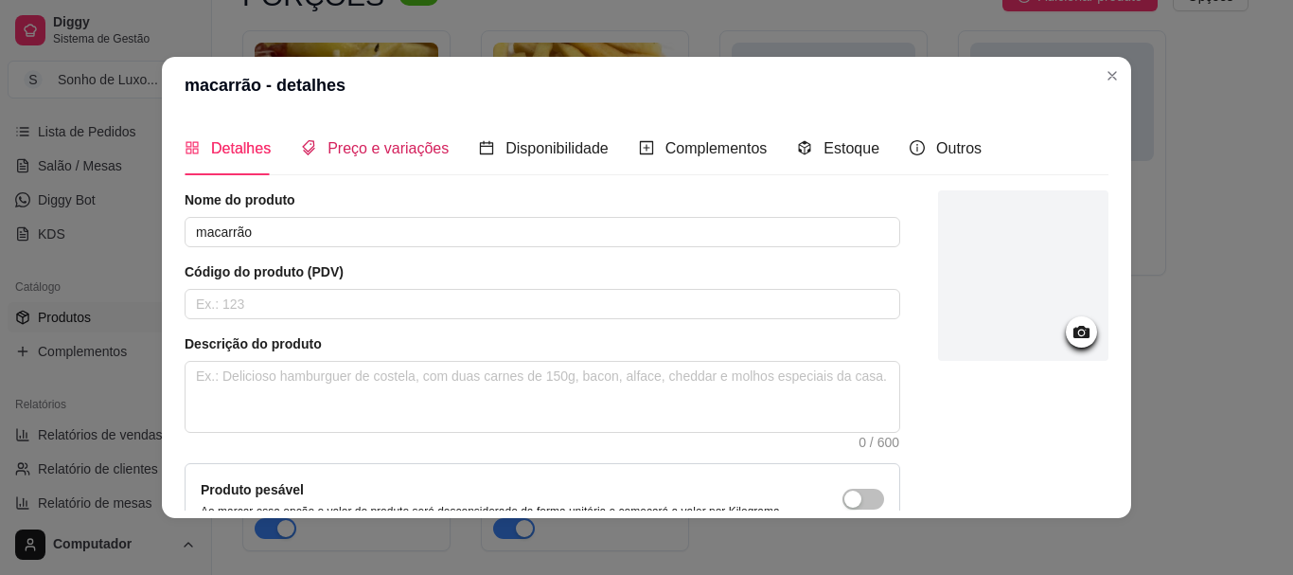
click at [361, 140] on span "Preço e variações" at bounding box center [388, 148] width 121 height 16
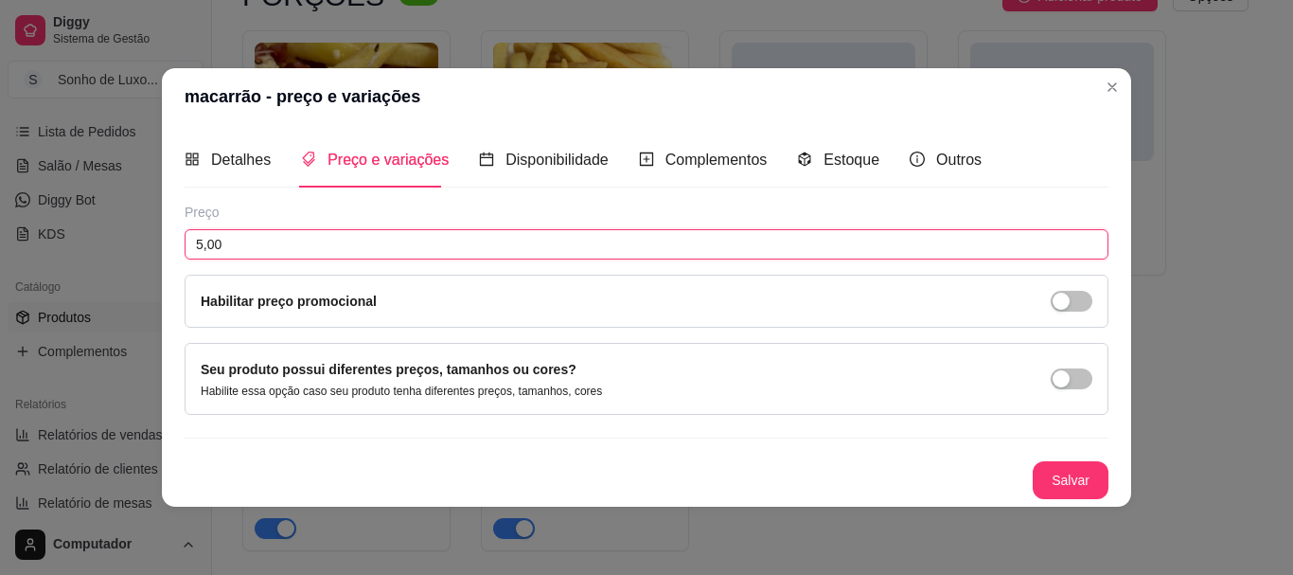
click at [275, 243] on input "5,00" at bounding box center [647, 244] width 924 height 30
type input "10,00"
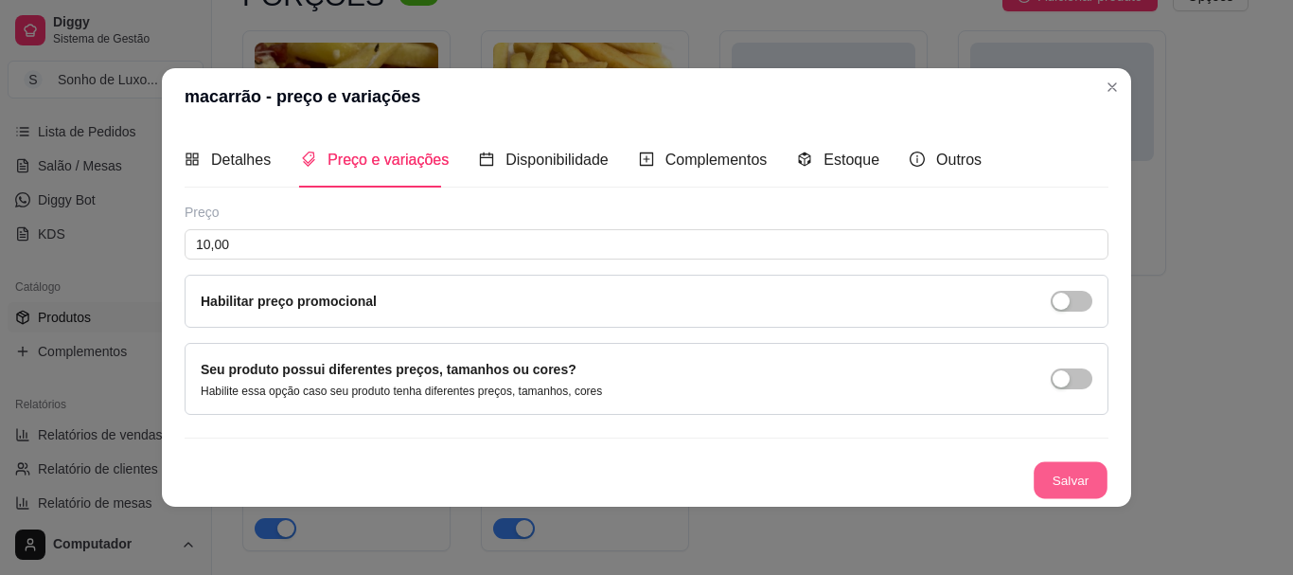
click at [1056, 477] on button "Salvar" at bounding box center [1071, 479] width 74 height 37
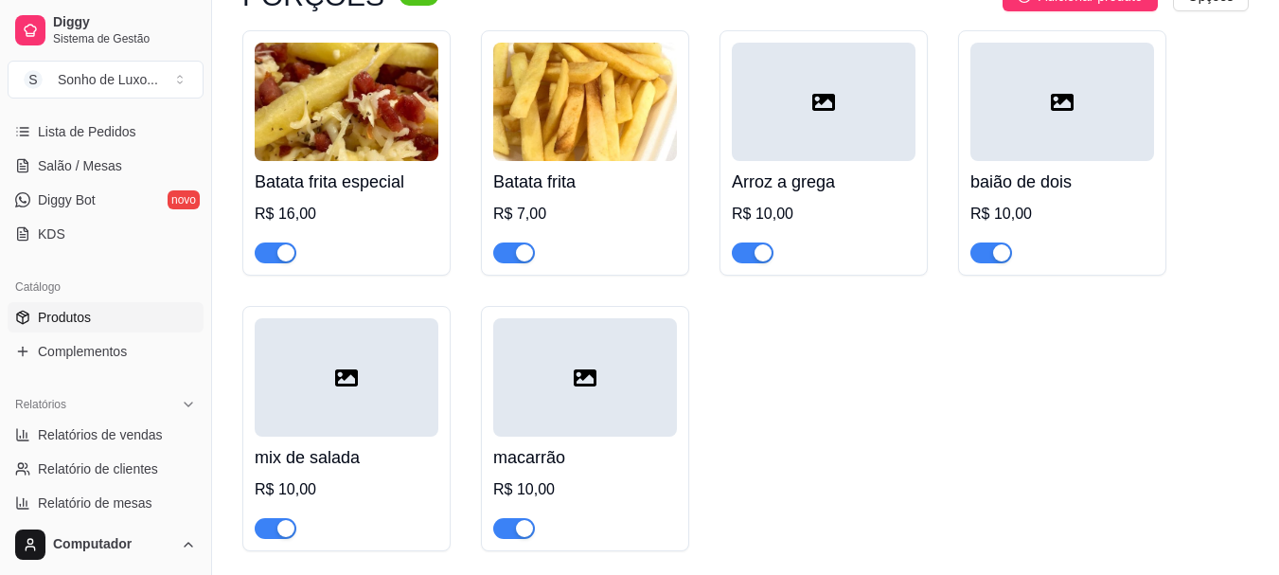
click at [1065, 488] on div "Batata frita especial R$ 16,00 Batata frita R$ 7,00 Arroz a grega R$ 10,00 baiã…" at bounding box center [745, 290] width 1006 height 521
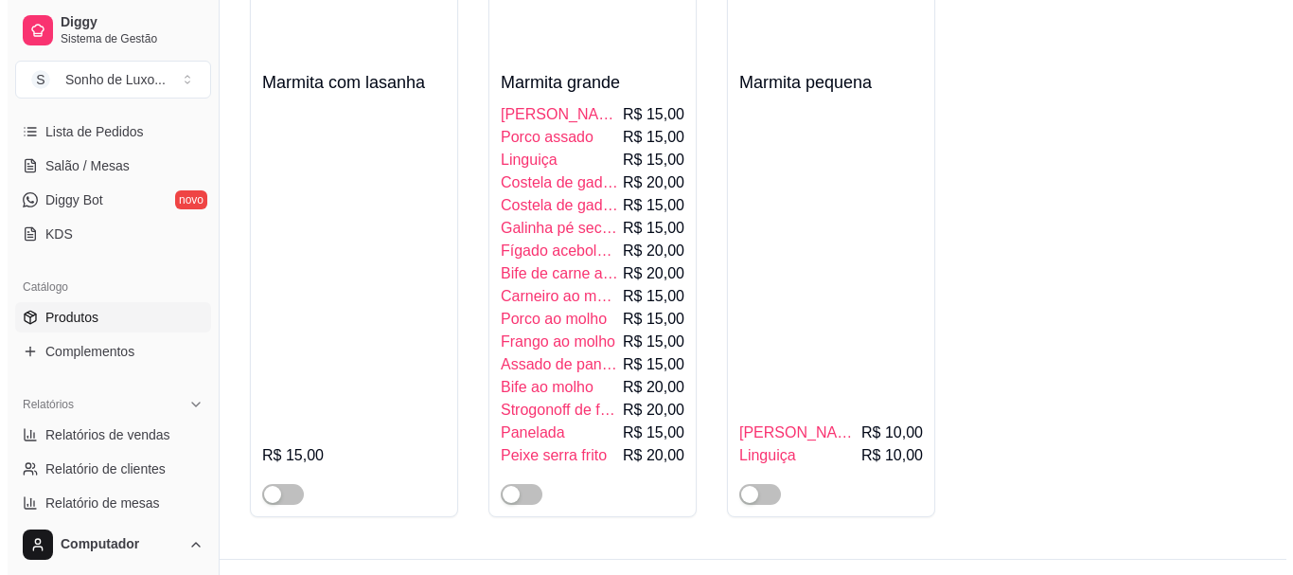
scroll to position [7914, 0]
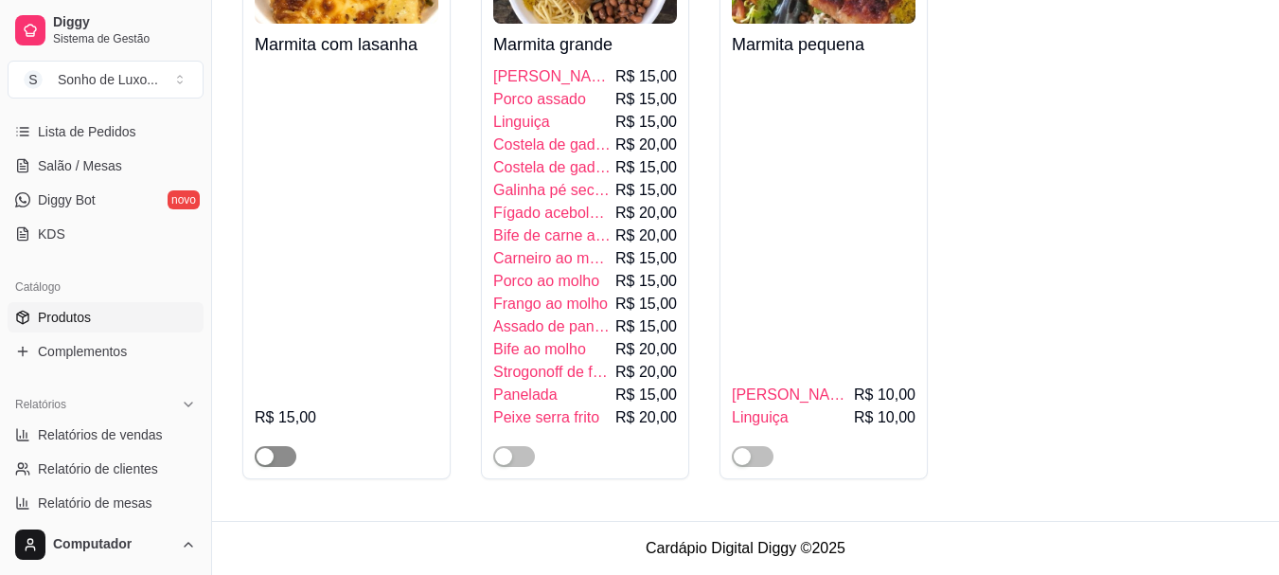
click at [286, 467] on span "button" at bounding box center [276, 456] width 42 height 21
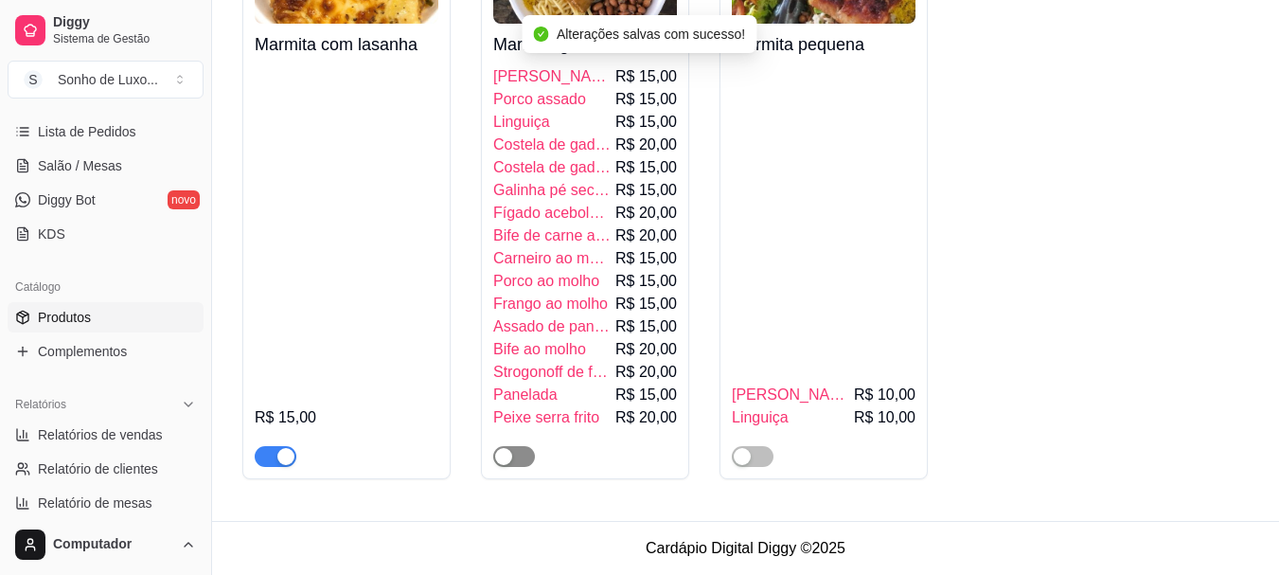
click at [524, 467] on span "button" at bounding box center [514, 456] width 42 height 21
click at [772, 467] on div at bounding box center [753, 455] width 42 height 23
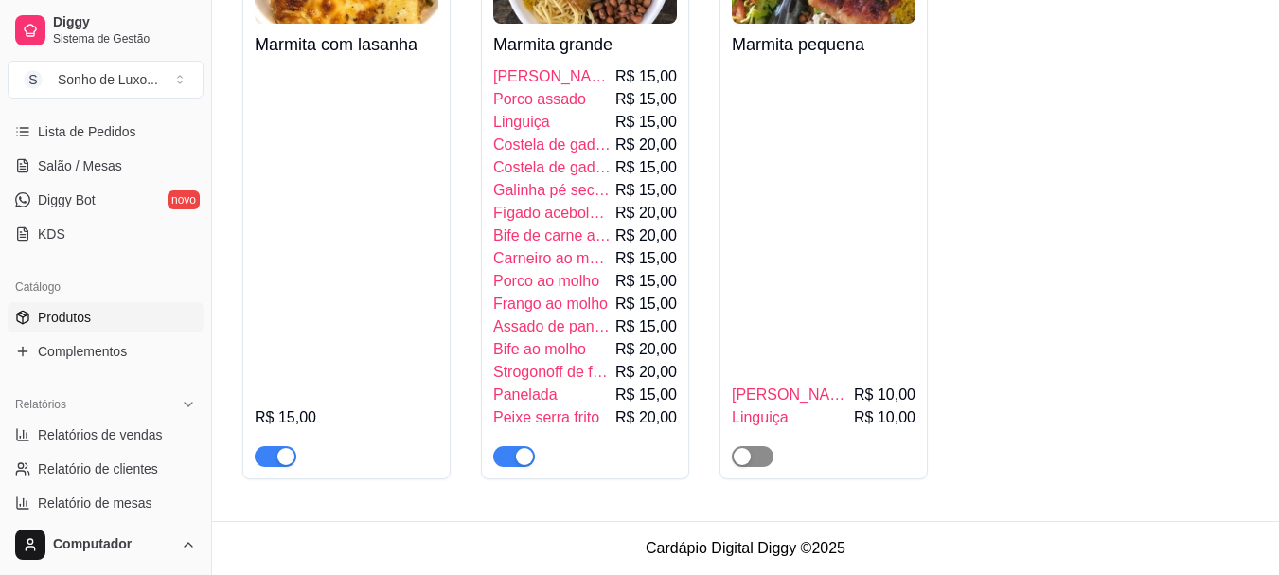
click at [766, 467] on span "button" at bounding box center [753, 456] width 42 height 21
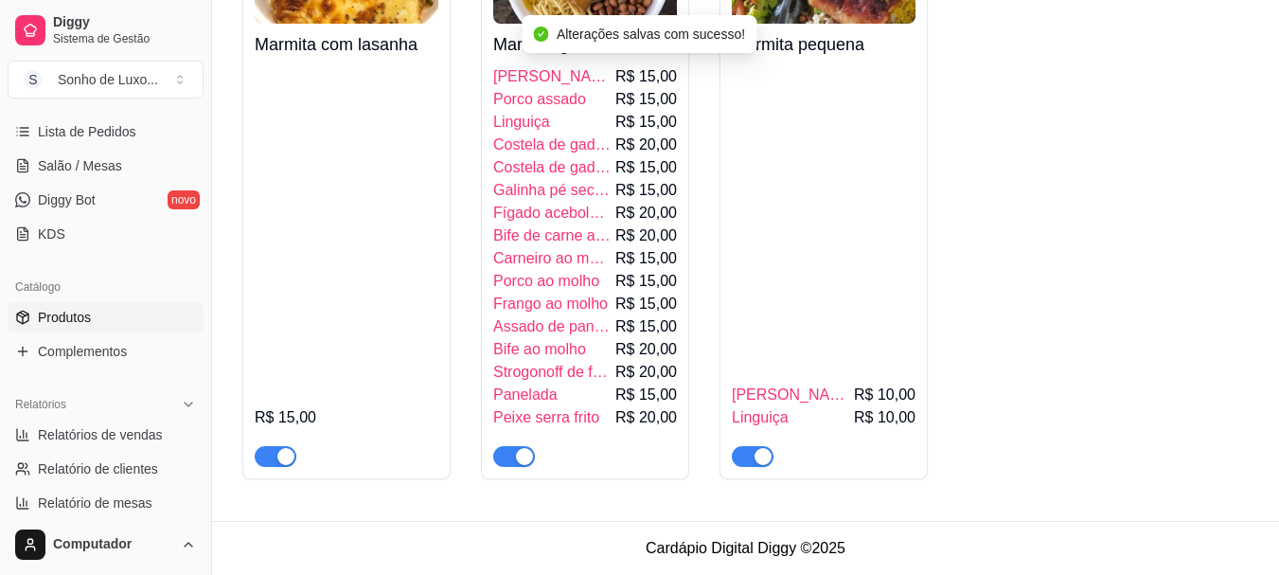
click at [568, 219] on span "Fígado acebolado" at bounding box center [552, 213] width 118 height 23
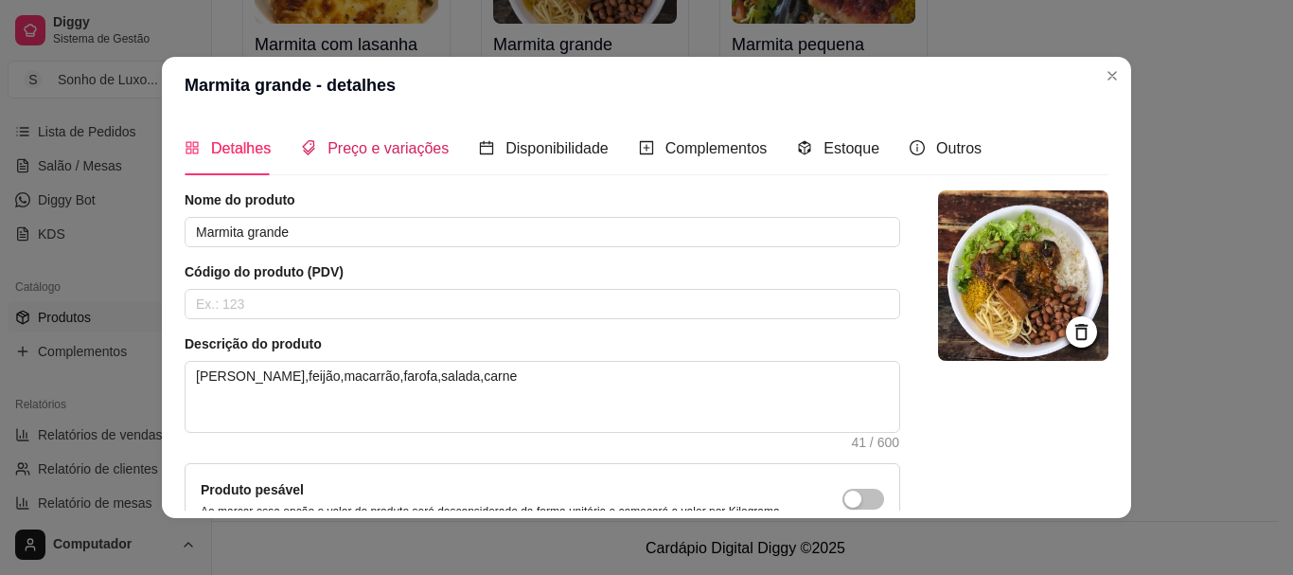
click at [387, 153] on span "Preço e variações" at bounding box center [388, 148] width 121 height 16
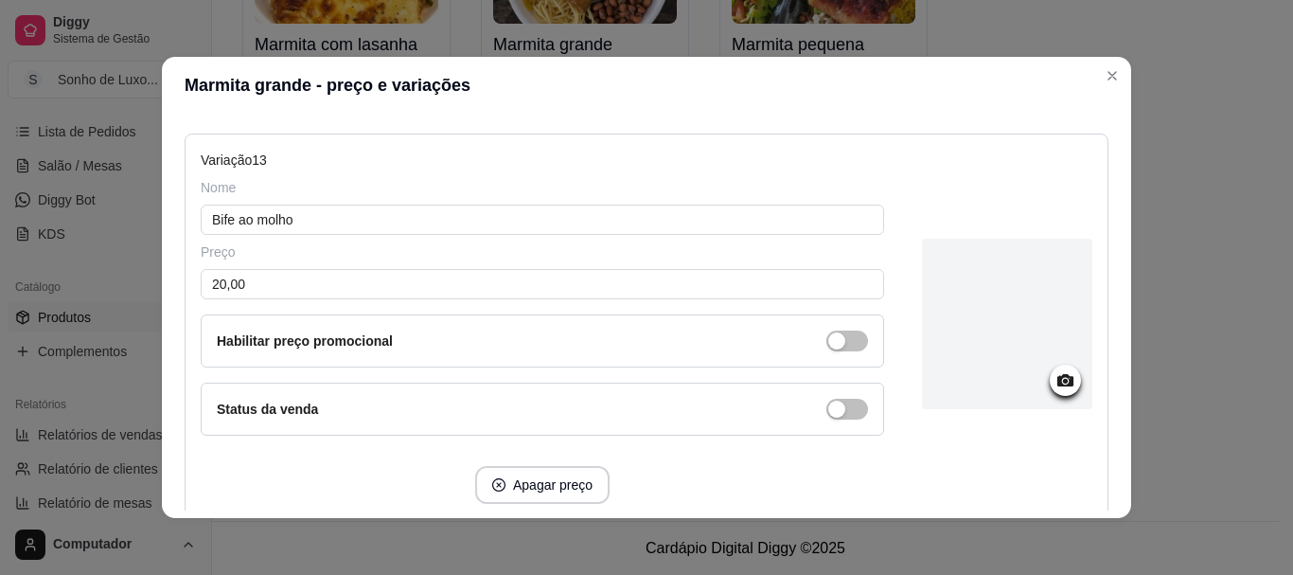
scroll to position [5074, 0]
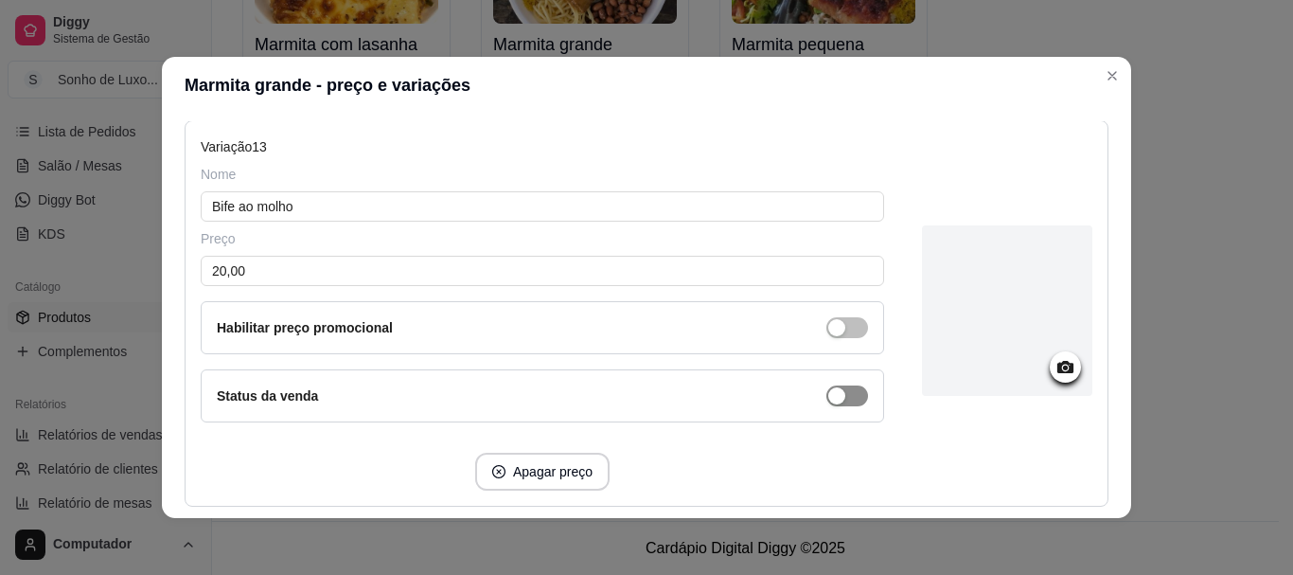
click at [833, 397] on span "button" at bounding box center [847, 395] width 42 height 21
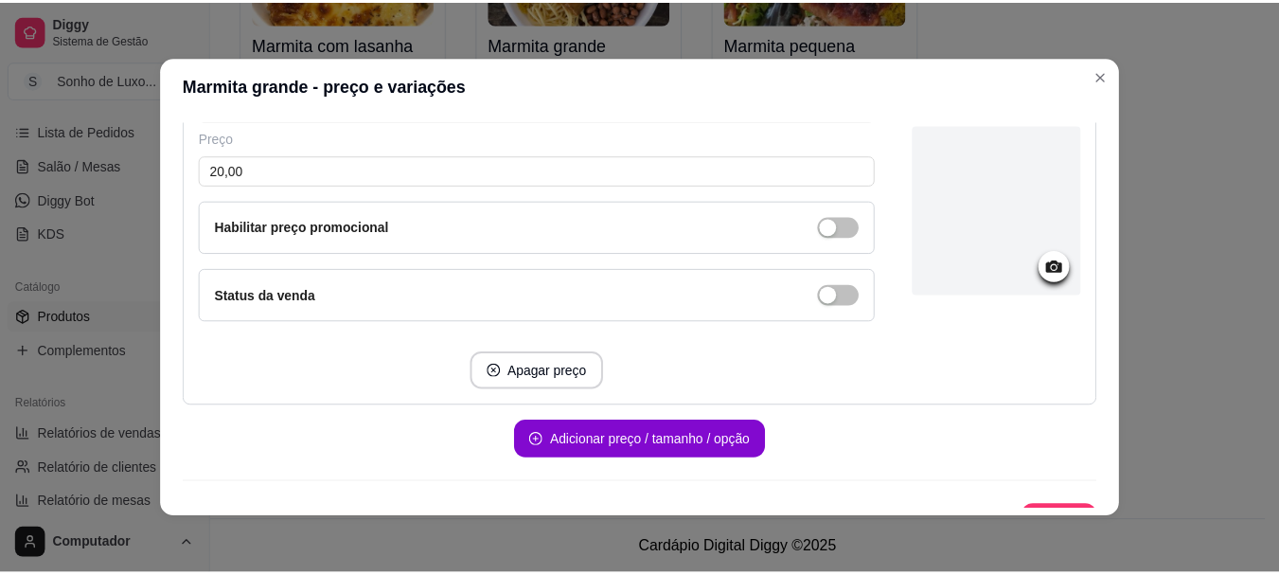
scroll to position [6423, 0]
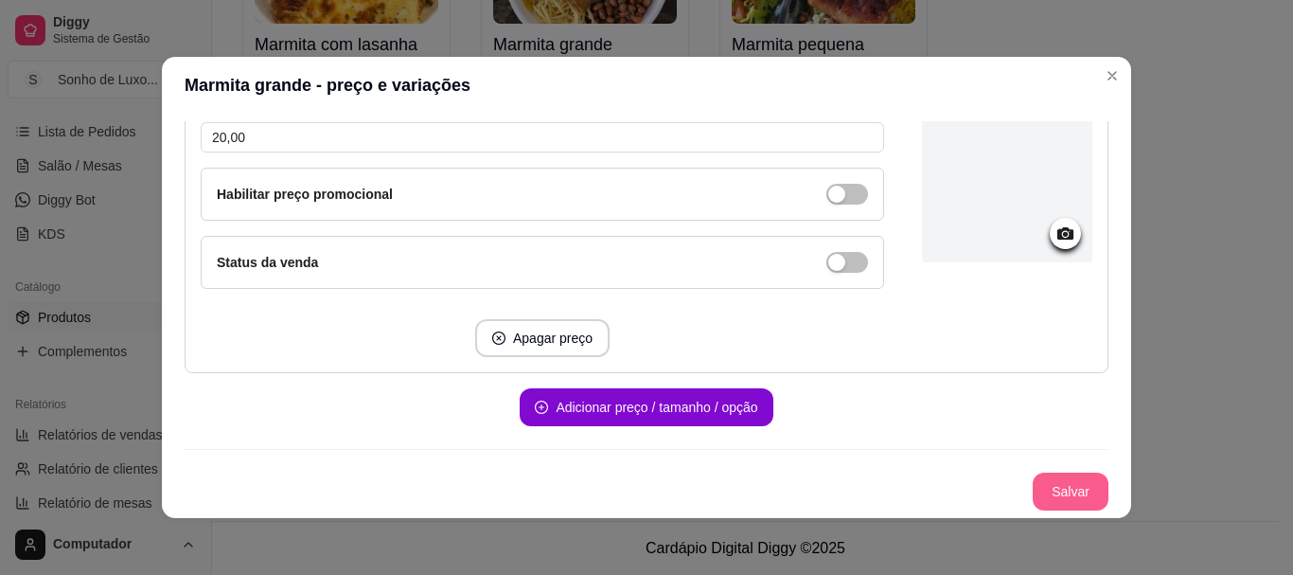
click at [1038, 484] on button "Salvar" at bounding box center [1071, 491] width 76 height 38
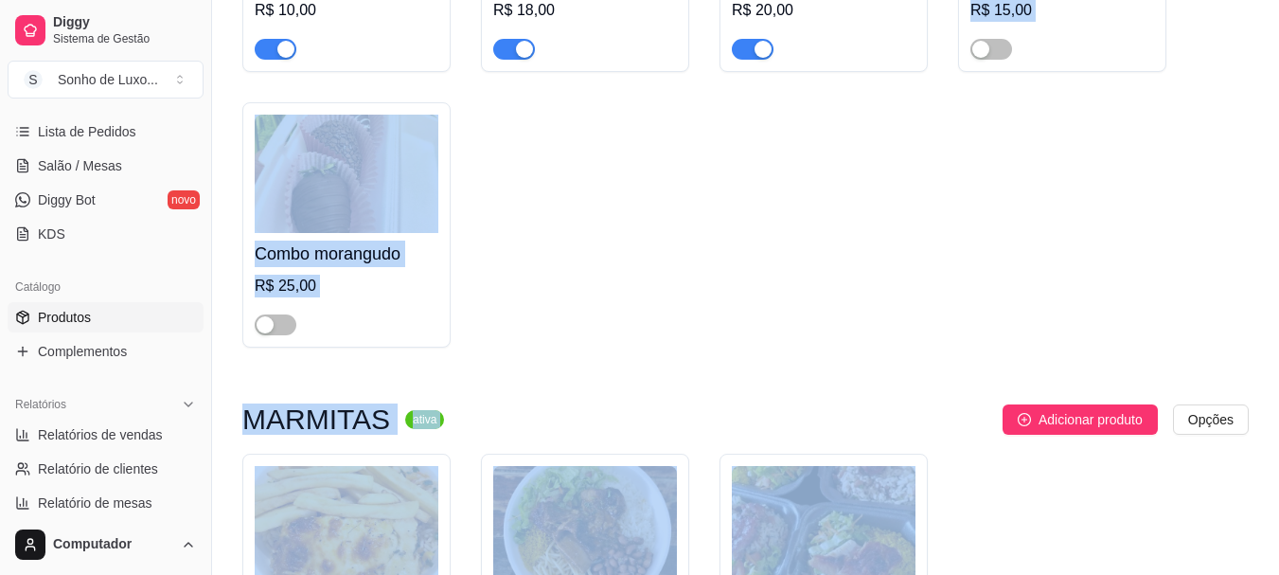
drag, startPoint x: 1069, startPoint y: 151, endPoint x: 1290, endPoint y: 0, distance: 267.8
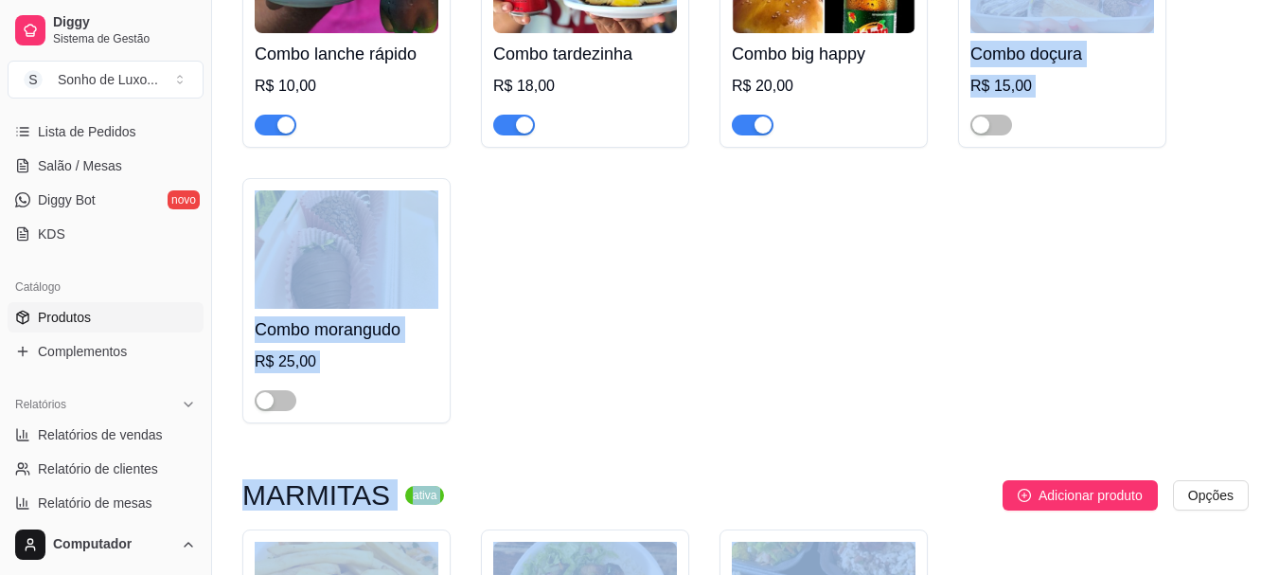
click at [1022, 208] on div "Combo lanche rápido R$ 10,00 Combo tardezinha R$ 18,00 Combo big happy R$ 20,00…" at bounding box center [745, 162] width 1006 height 521
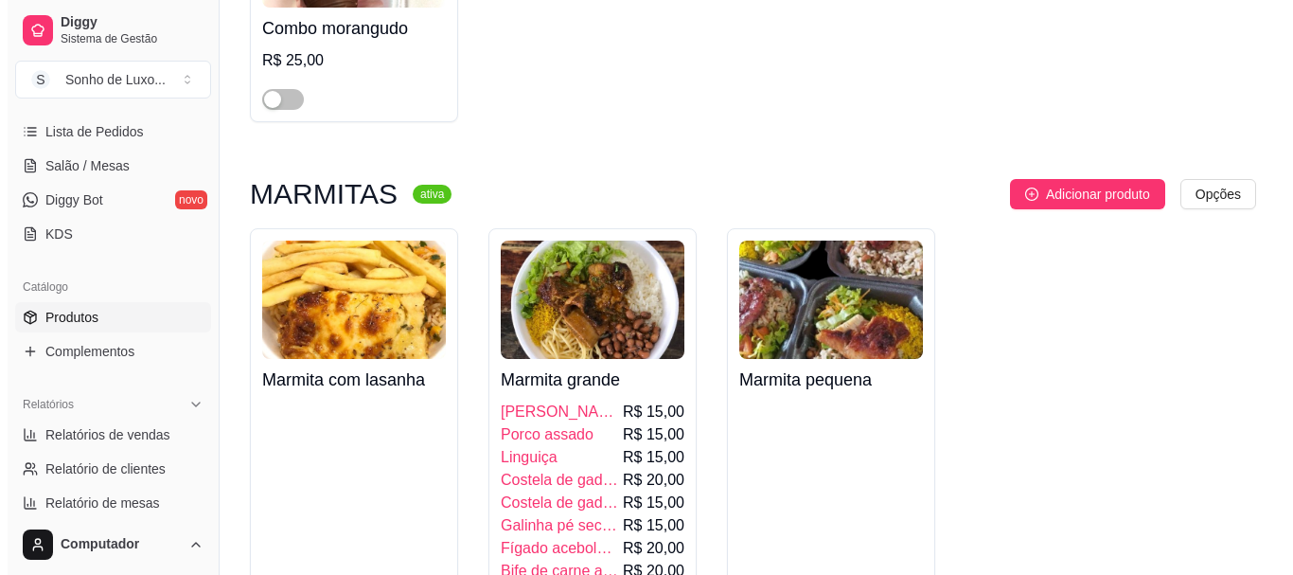
scroll to position [7619, 0]
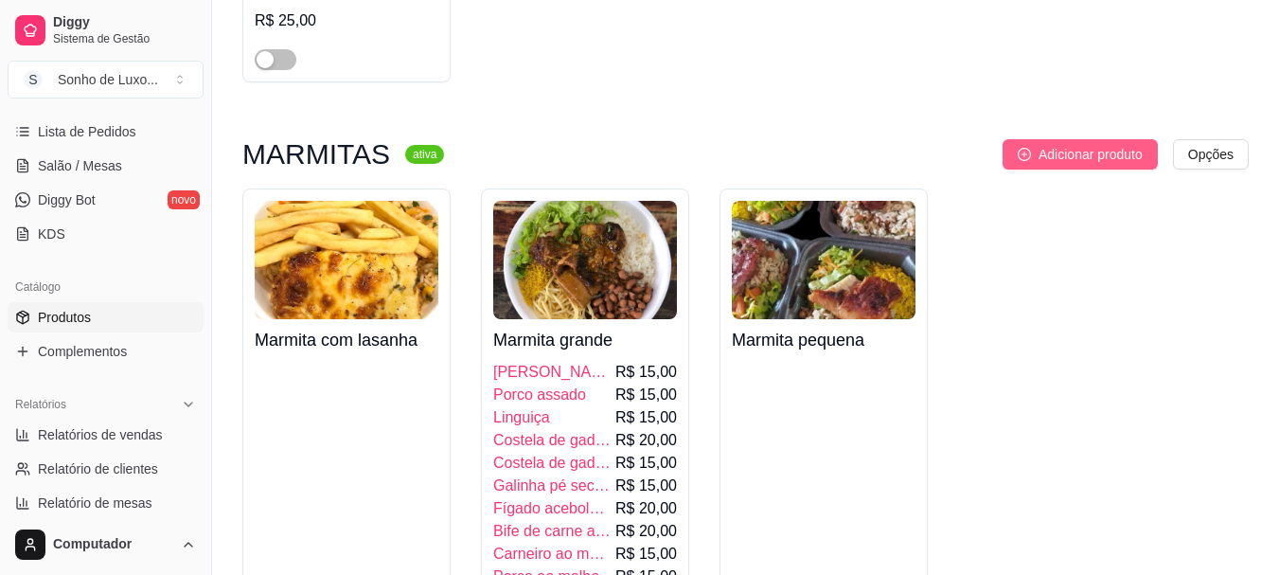
click at [1105, 165] on span "Adicionar produto" at bounding box center [1091, 154] width 104 height 21
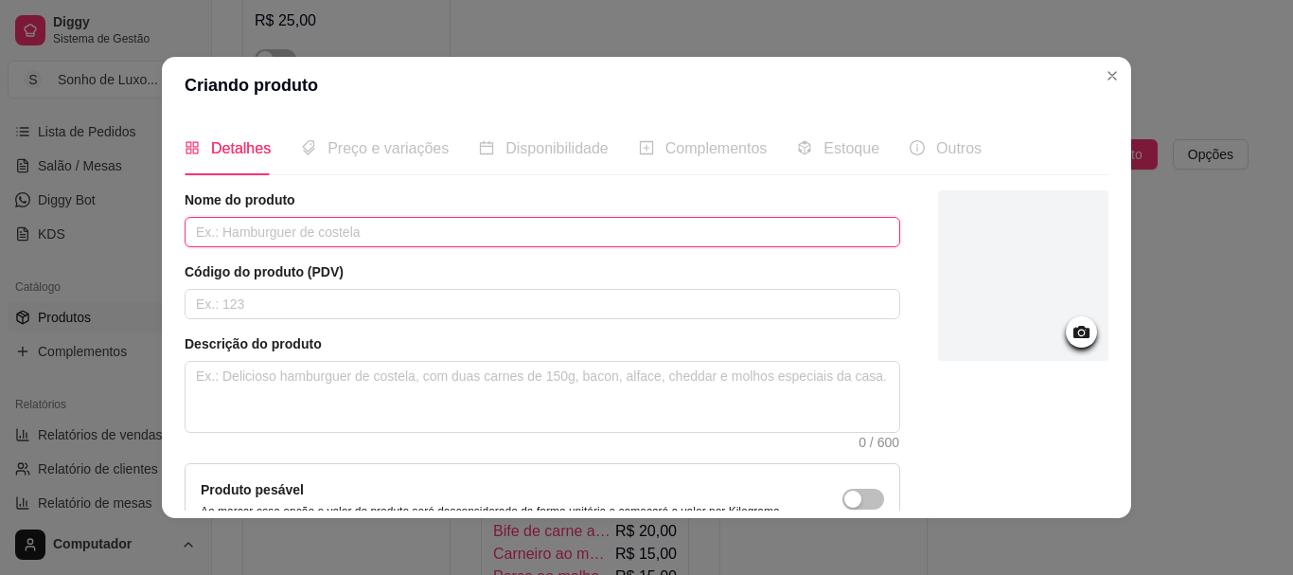
click at [612, 233] on input "text" at bounding box center [543, 232] width 716 height 30
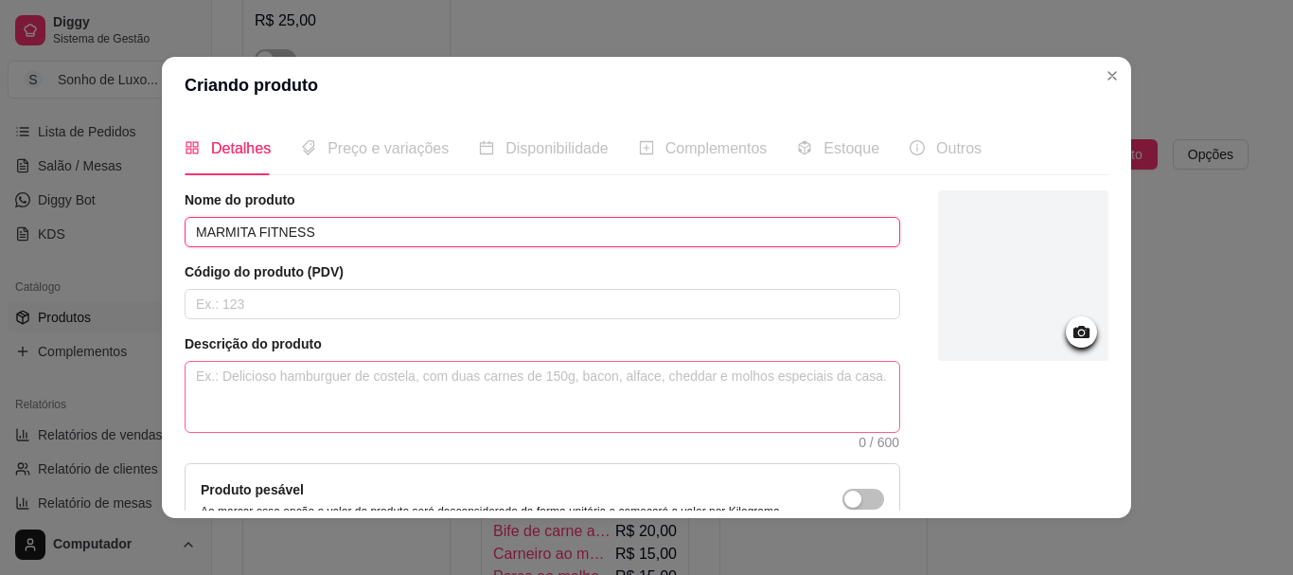
type input "MARMITA FITNESS"
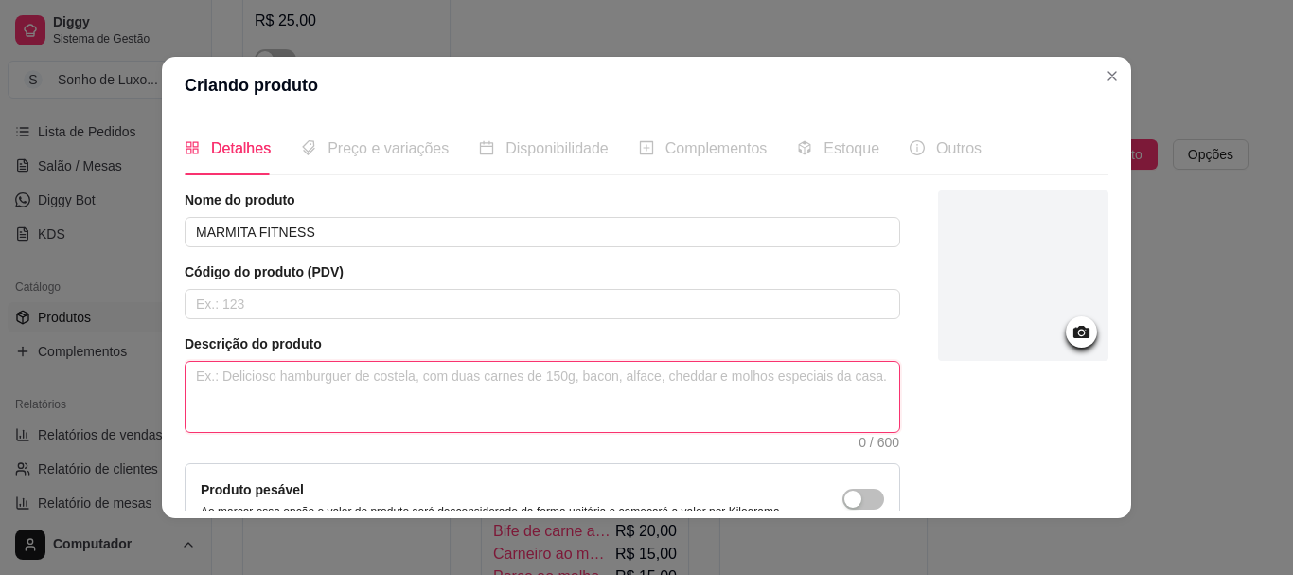
click at [513, 402] on textarea at bounding box center [543, 397] width 714 height 70
type textarea "A"
type textarea "ARR"
type textarea "ARRO"
type textarea "ARROZ"
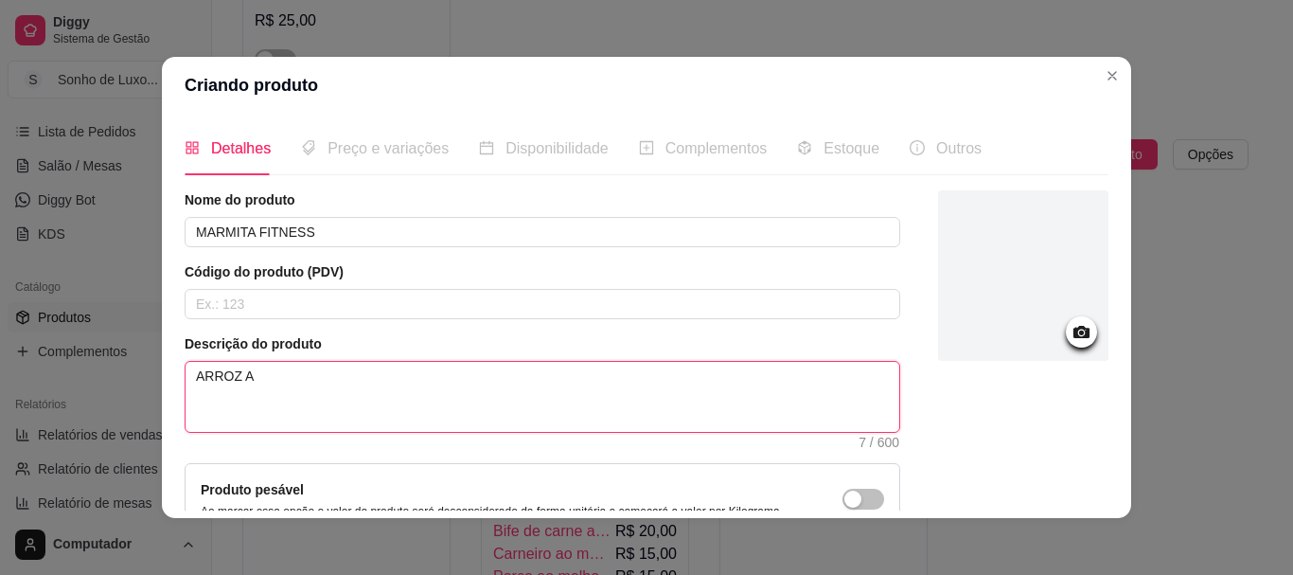
type textarea "ARROZ A"
type textarea "ARROZ A G"
type textarea "ARROZ A GR"
type textarea "ARROZ A GRE"
type textarea "ARROZ A GREG"
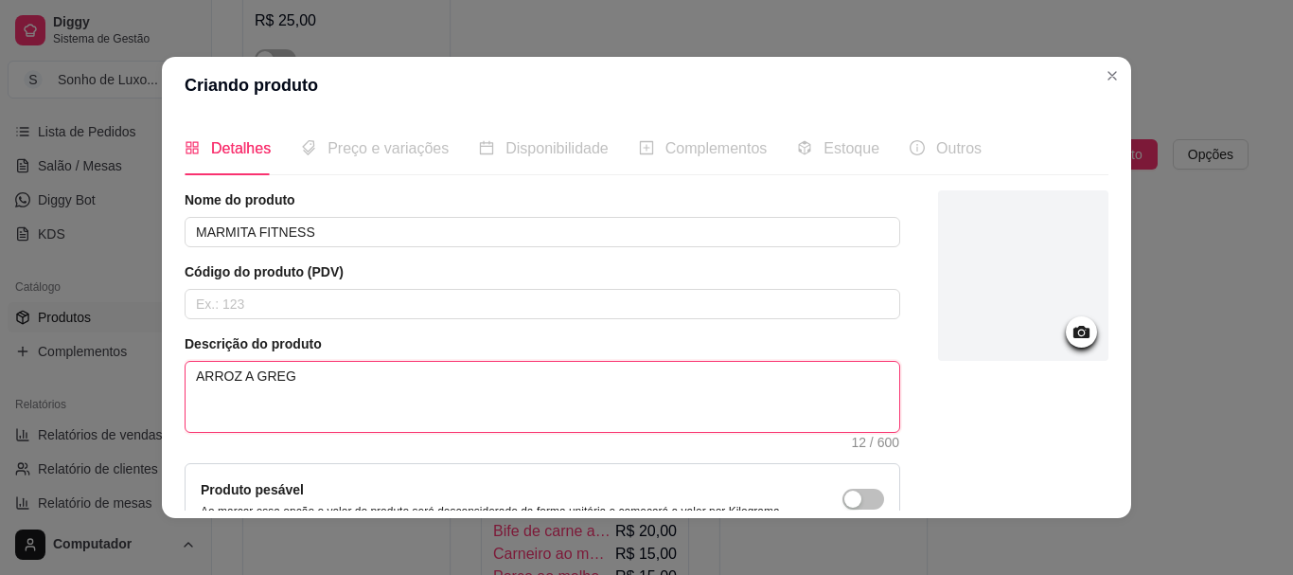
type textarea "ARROZ A GREGA"
type textarea "ARROZ A GREGA S"
type textarea "ARROZ A GREGA SA"
type textarea "ARROZ A GREGA SAL"
type textarea "ARROZ A GREGA SALAD"
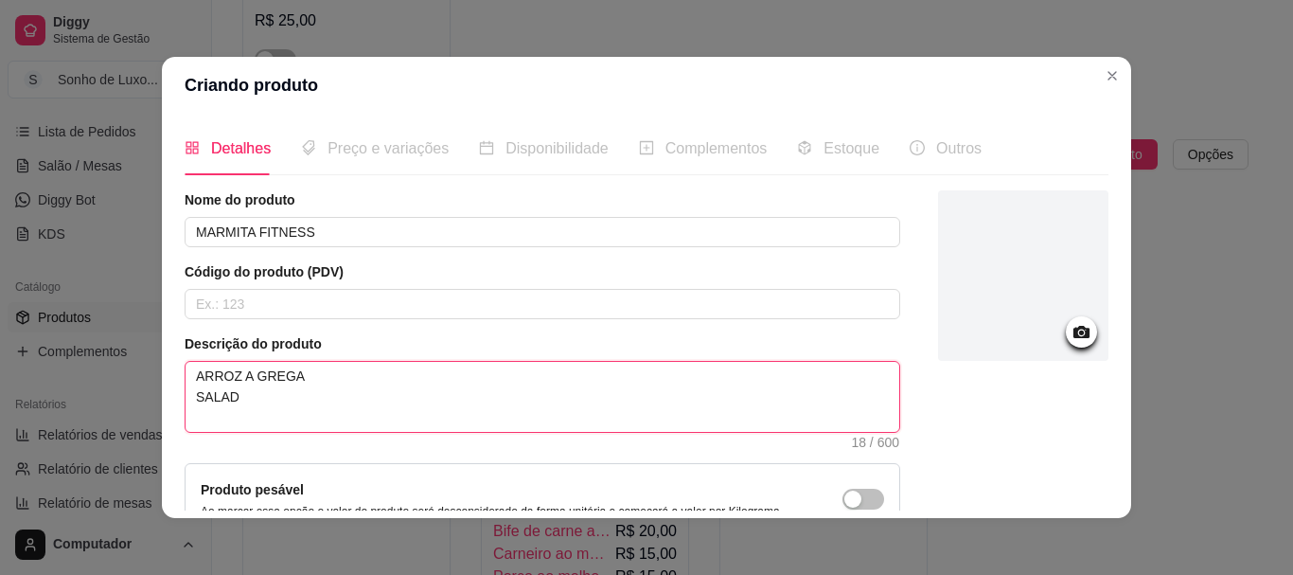
type textarea "ARROZ A GREGA SALADA"
type textarea "ARROZ A GREGA SALADA F"
type textarea "ARROZ A GREGA SALADA FE"
type textarea "ARROZ A GREGA SALADA FEI"
type textarea "ARROZ A GREGA SALADA FEIJ"
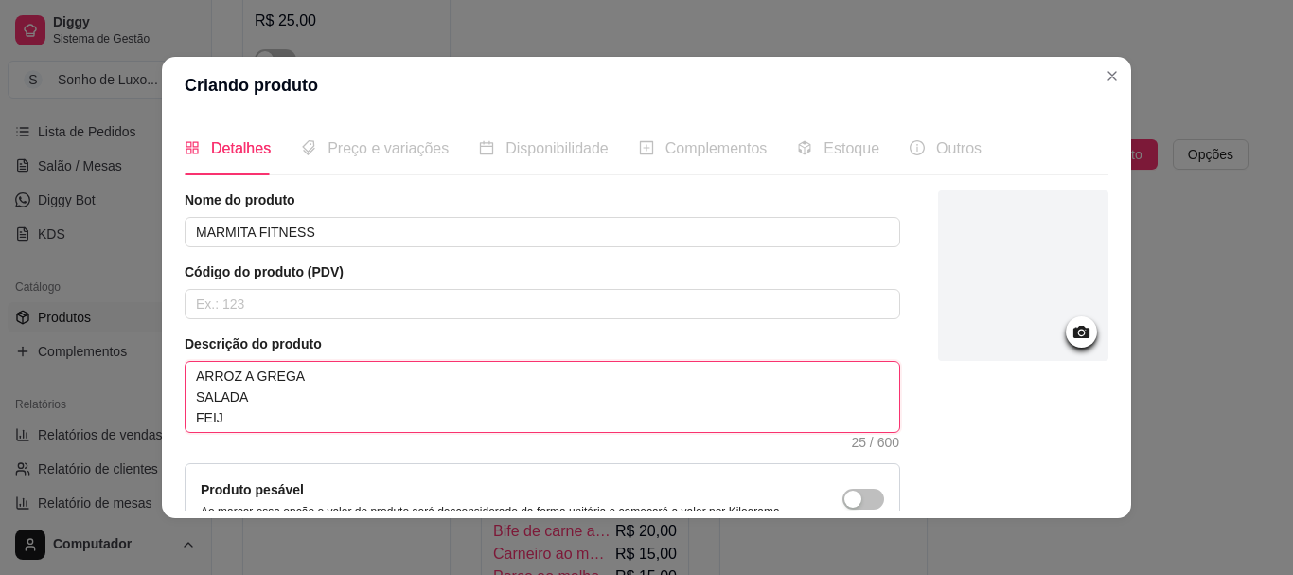
type textarea "ARROZ A GREGA SALADA FEIJÃ"
type textarea "ARROZ A GREGA SALADA FEIJÃO"
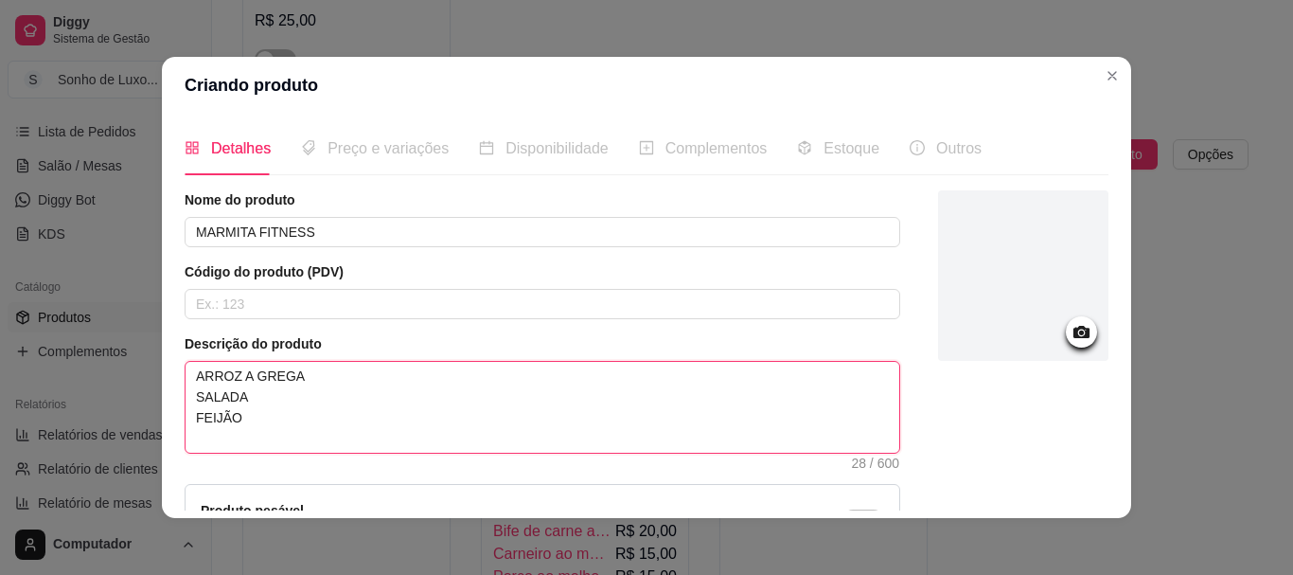
type textarea "ARROZ A GREGA SALADA FEIJÃO B"
type textarea "ARROZ A GREGA SALADA FEIJÃO BA"
type textarea "ARROZ A GREGA SALADA FEIJÃO BAT"
type textarea "ARROZ A GREGA SALADA FEIJÃO BATA"
type textarea "ARROZ A GREGA SALADA FEIJÃO BATAT"
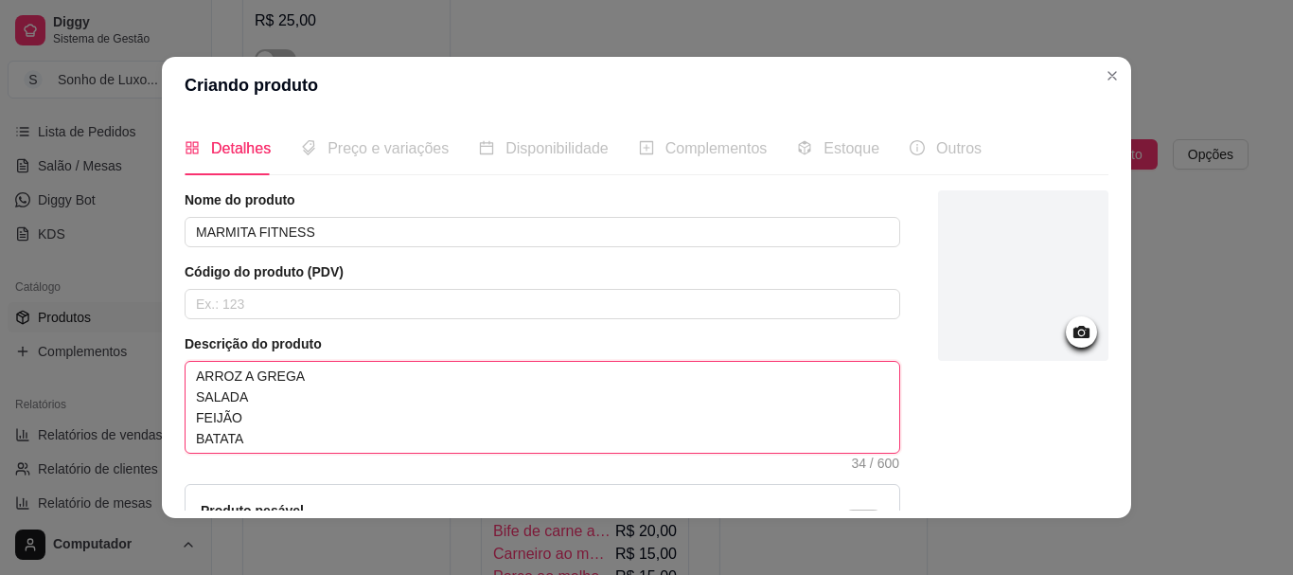
type textarea "ARROZ A GREGA SALADA FEIJÃO BATATA"
type textarea "ARROZ A GREGA SALADA FEIJÃO BATATA D"
type textarea "ARROZ A GREGA SALADA FEIJÃO BATATA DO"
type textarea "ARROZ A GREGA SALADA FEIJÃO BATATA DOC"
type textarea "ARROZ A GREGA SALADA FEIJÃO BATATA DOCE"
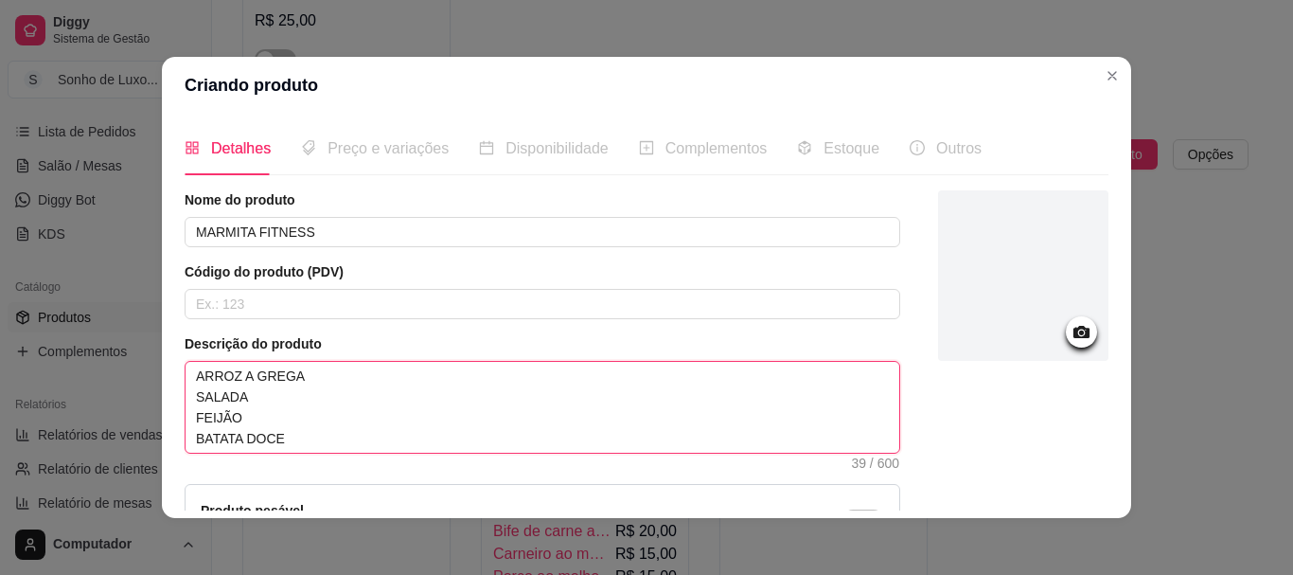
type textarea "ARROZ A GREGA SALADA FEIJÃO BATATA DOCE"
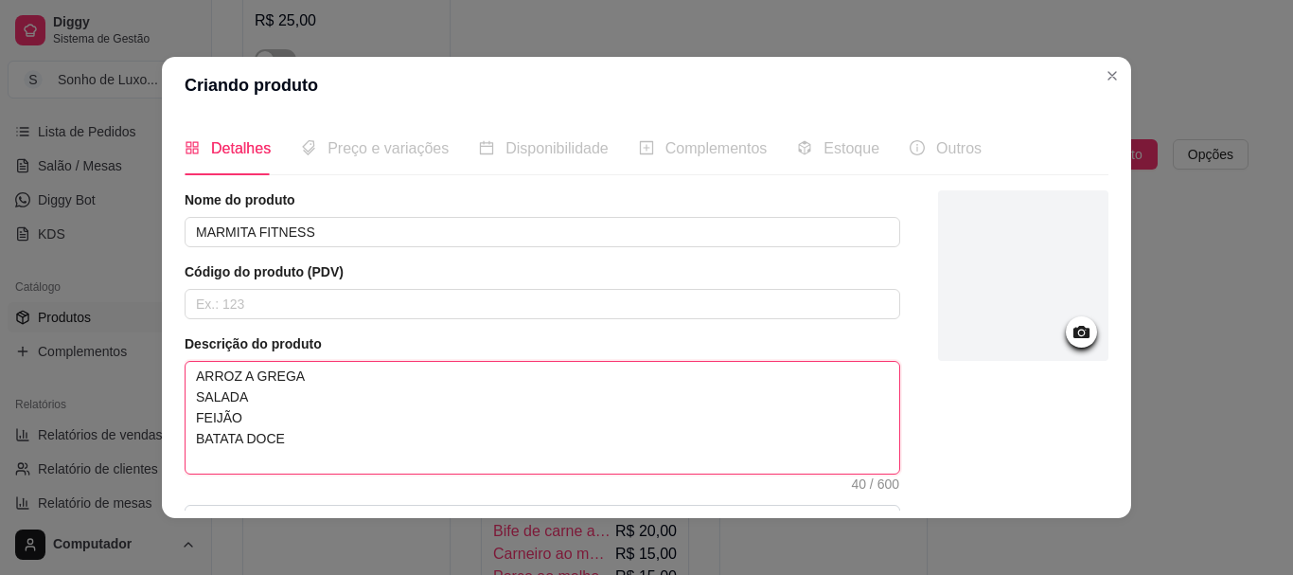
type textarea "ARROZ A GREGA SALADA FEIJÃO BATATA DOCE F"
type textarea "ARROZ A GREGA SALADA FEIJÃO BATATA DOCE FI"
type textarea "ARROZ A GREGA SALADA FEIJÃO BATATA DOCE FIL"
type textarea "ARROZ A GREGA SALADA FEIJÃO BATATA DOCE FIL["
type textarea "ARROZ A GREGA SALADA FEIJÃO BATATA DOCE FIL[E"
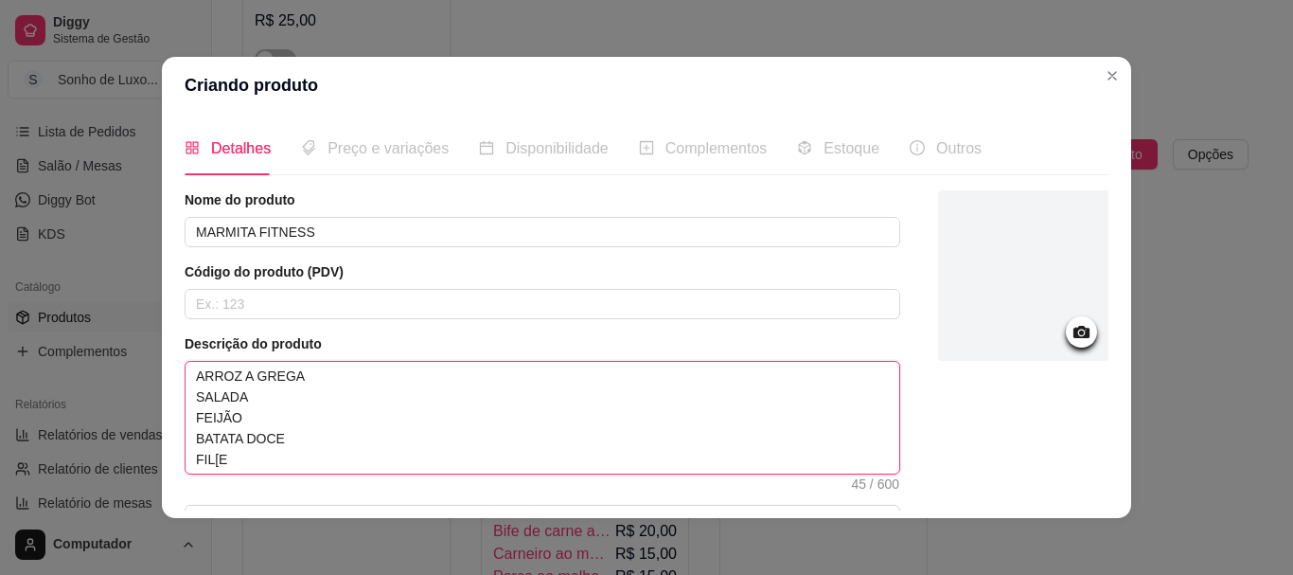
type textarea "ARROZ A GREGA SALADA FEIJÃO BATATA DOCE FIL["
type textarea "ARROZ A GREGA SALADA FEIJÃO BATATA DOCE FIL"
type textarea "ARROZ A GREGA SALADA FEIJÃO BATATA DOCE FILÉ"
type textarea "ARROZ A GREGA SALADA FEIJÃO BATATA DOCE FILÉ D"
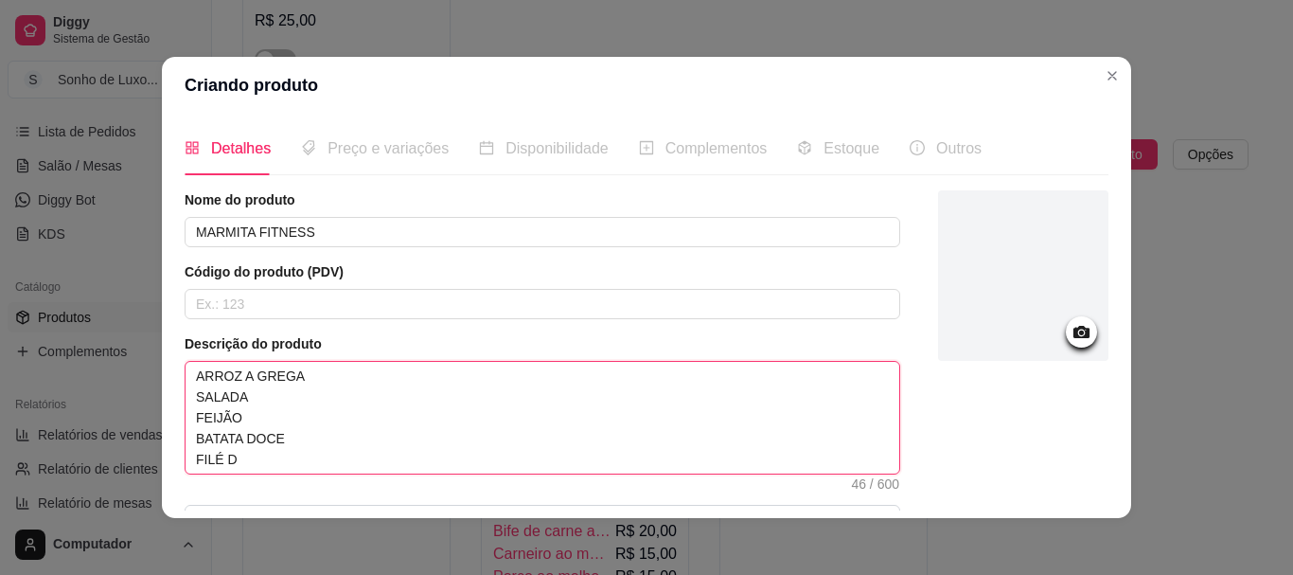
type textarea "ARROZ A GREGA SALADA FEIJÃO BATATA DOCE FILÉ DE"
type textarea "ARROZ A GREGA SALADA FEIJÃO BATATA DOCE FILÉ DE F"
type textarea "ARROZ A GREGA SALADA FEIJÃO BATATA DOCE FILÉ DE FR"
type textarea "ARROZ A GREGA SALADA FEIJÃO BATATA DOCE FILÉ DE FRAN"
type textarea "ARROZ A GREGA SALADA FEIJÃO BATATA DOCE FILÉ DE FRANG"
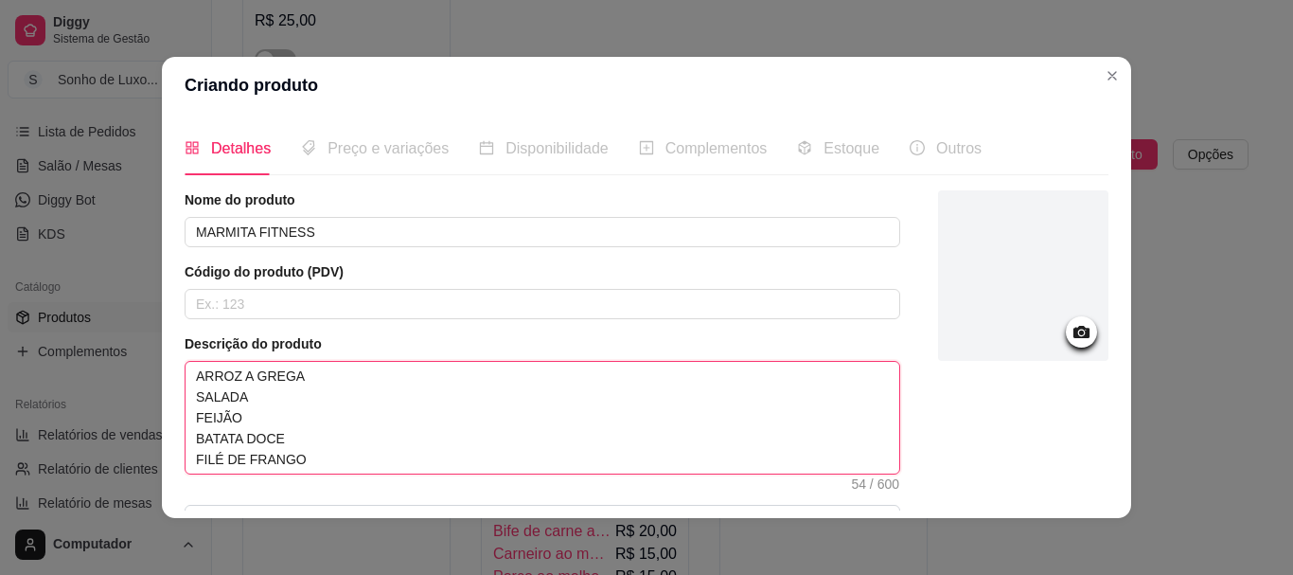
type textarea "ARROZ A GREGA SALADA FEIJÃO BATATA DOCE FILÉ DE FRANGO"
type textarea "ARROZ A GREGA SALADA FEIJÃO BATATA DOCE FILÉ DE FRANGO GR"
type textarea "ARROZ A GREGA SALADA FEIJÃO BATATA DOCE FILÉ DE FRANGO GRE"
type textarea "ARROZ A GREGA SALADA FEIJÃO BATATA DOCE FILÉ DE FRANGO GREL"
type textarea "ARROZ A GREGA SALADA FEIJÃO BATATA DOCE FILÉ DE [PERSON_NAME]"
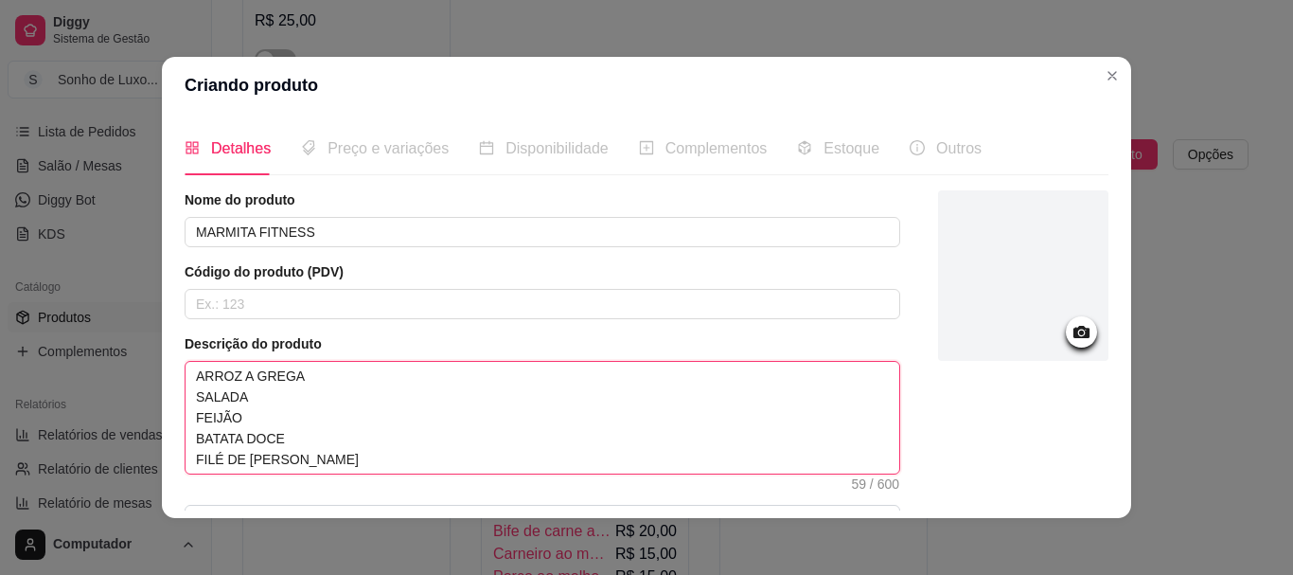
type textarea "ARROZ A GREGA SALADA FEIJÃO BATATA DOCE FILÉ DE FRANGO GRELHA"
type textarea "ARROZ A GREGA SALADA FEIJÃO BATATA DOCE FILÉ DE [PERSON_NAME]"
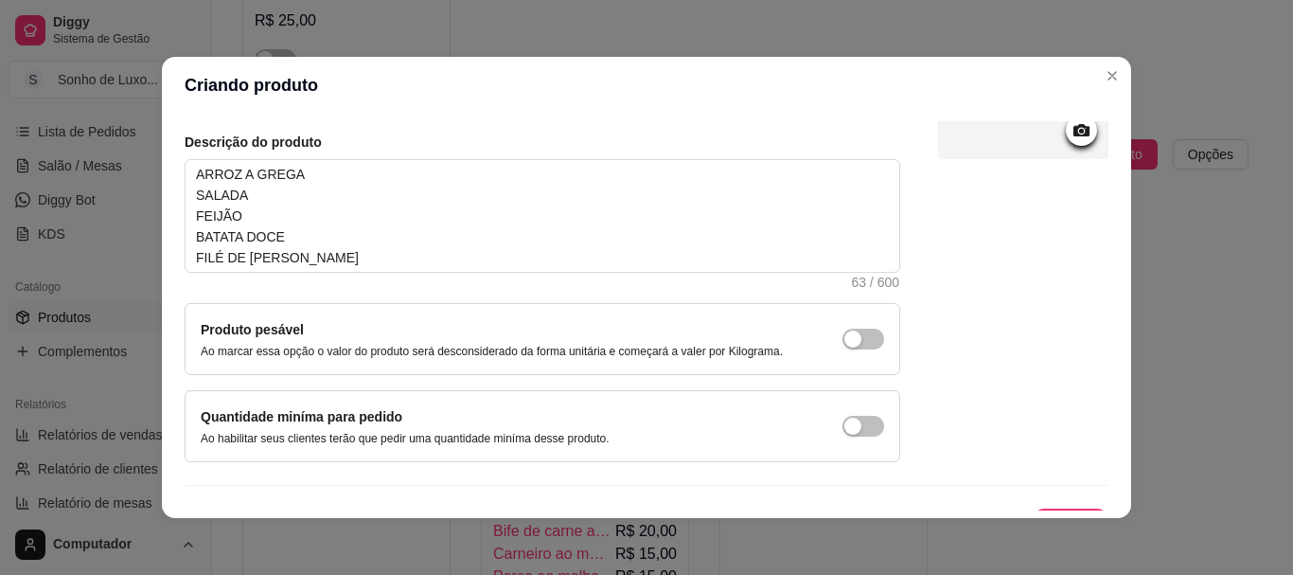
scroll to position [238, 0]
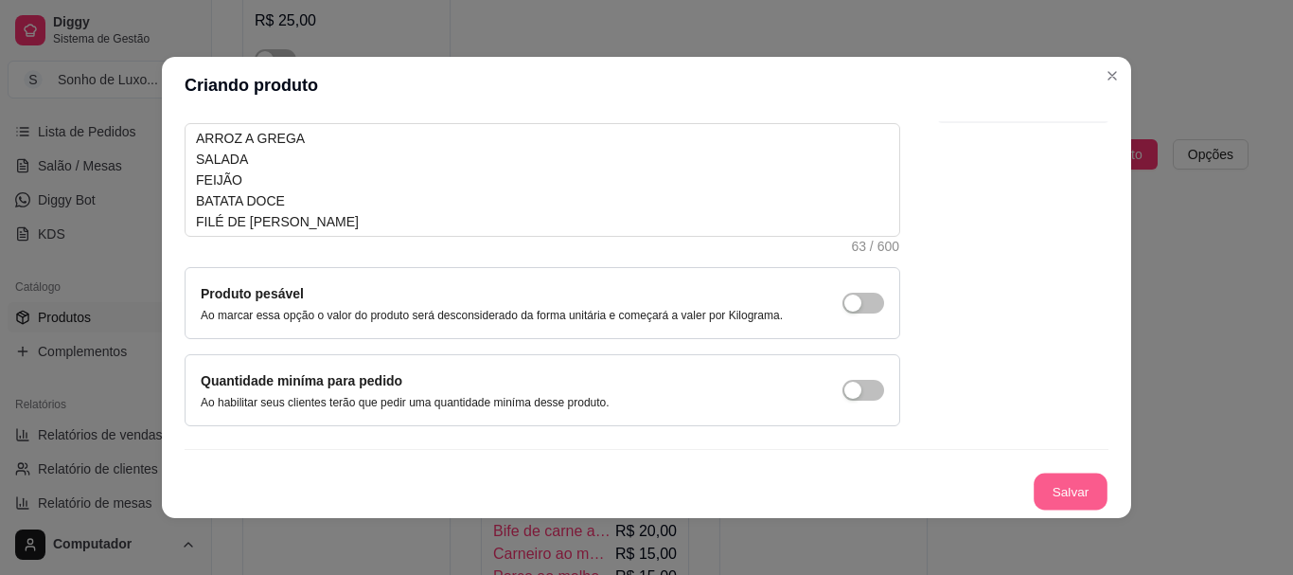
click at [1034, 488] on button "Salvar" at bounding box center [1071, 491] width 74 height 37
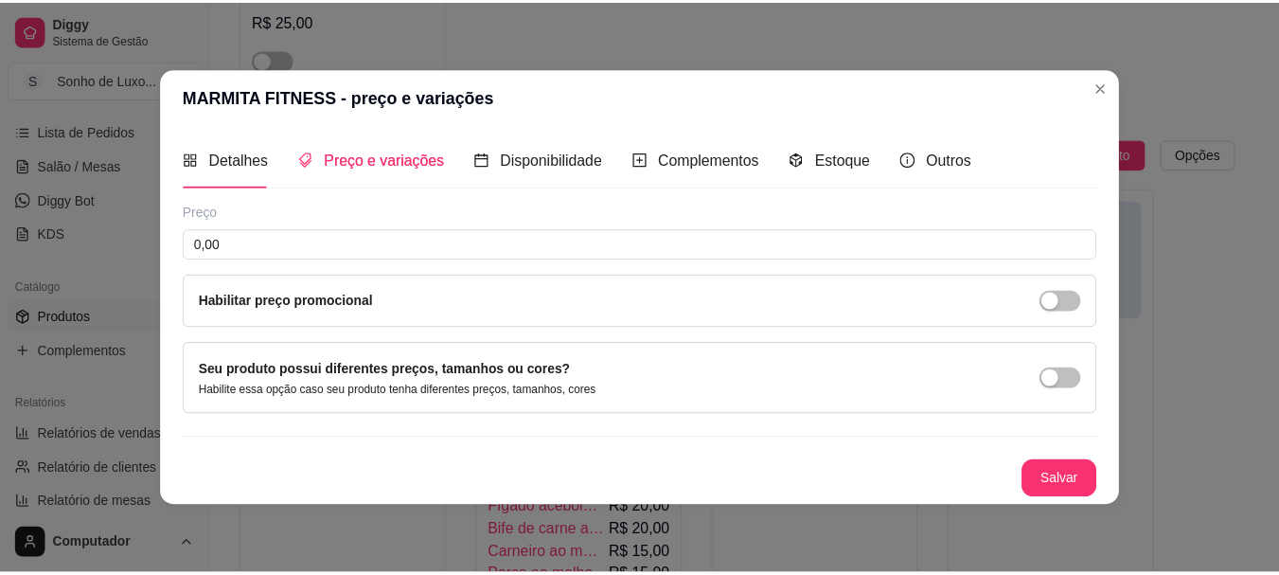
scroll to position [0, 0]
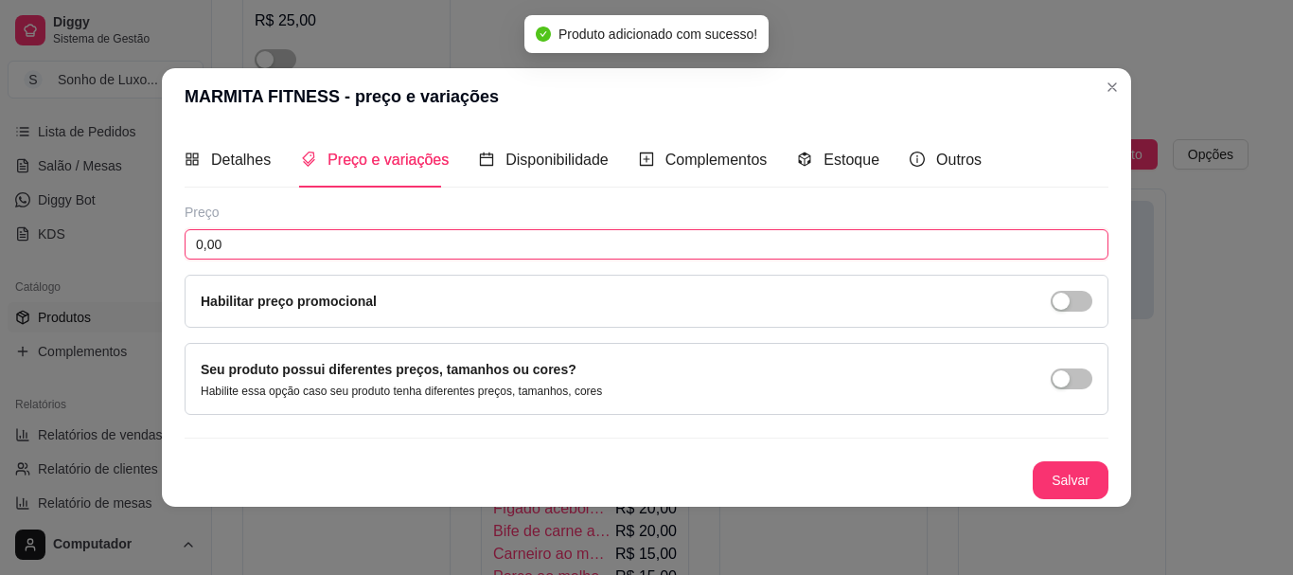
click at [489, 243] on input "0,00" at bounding box center [647, 244] width 924 height 30
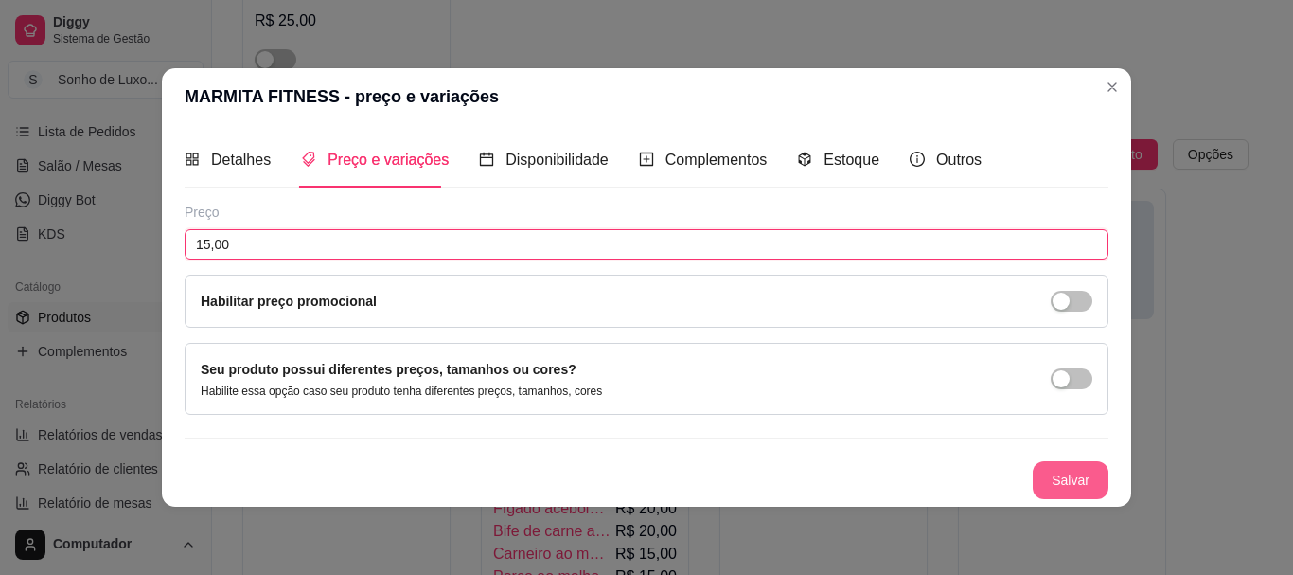
type input "15,00"
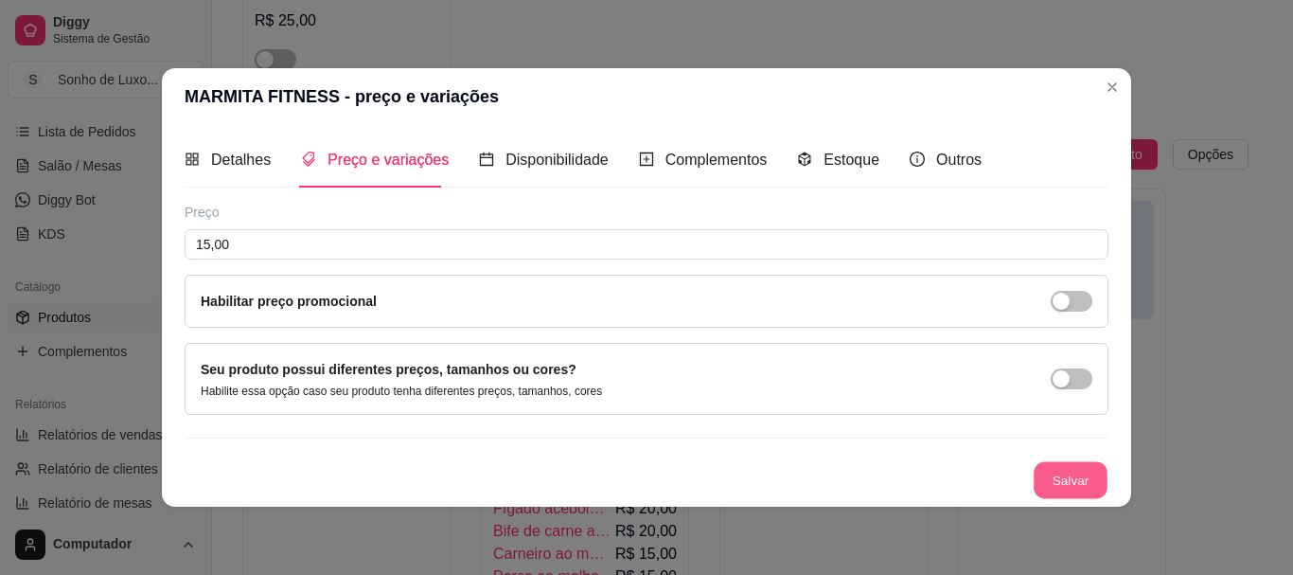
click at [1082, 473] on button "Salvar" at bounding box center [1071, 479] width 74 height 37
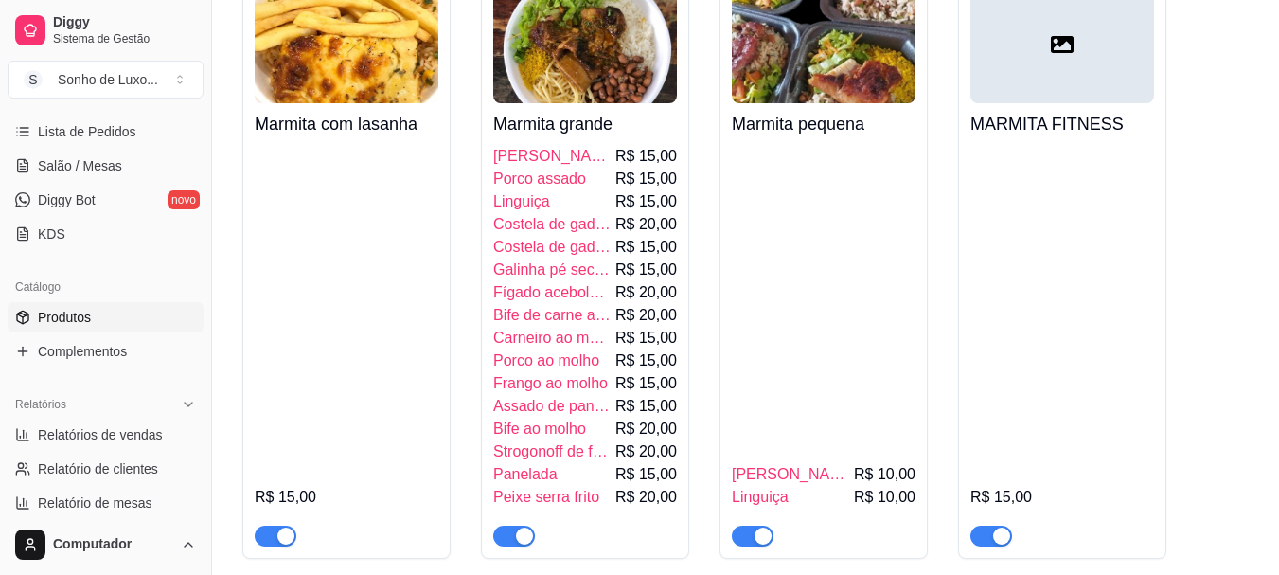
scroll to position [7808, 0]
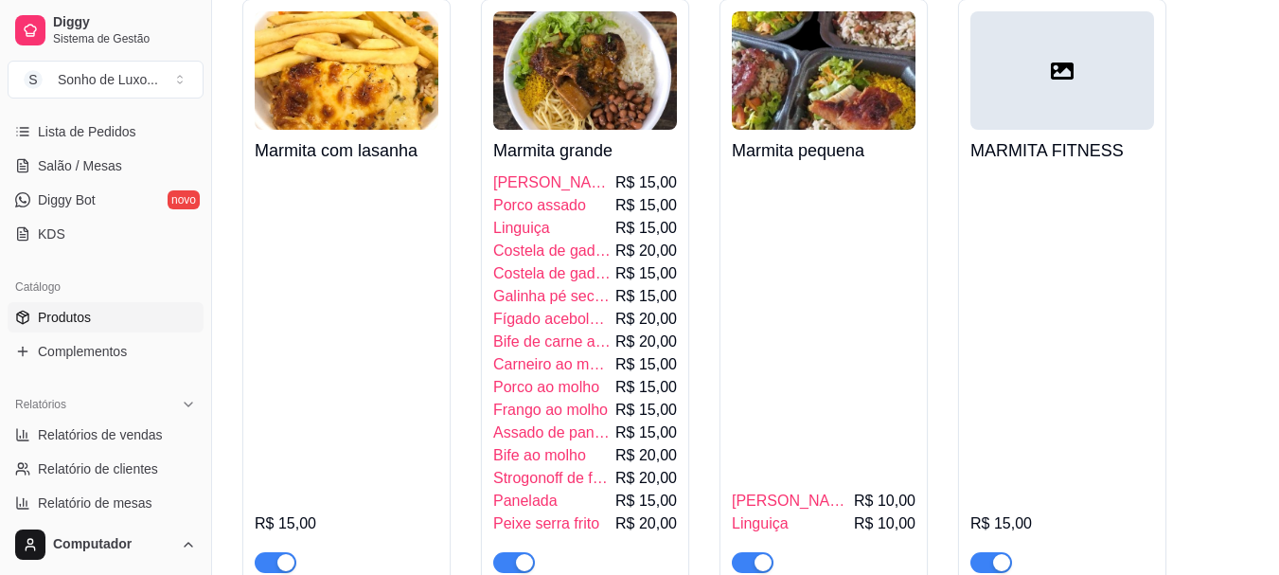
click at [1076, 116] on div at bounding box center [1062, 70] width 184 height 118
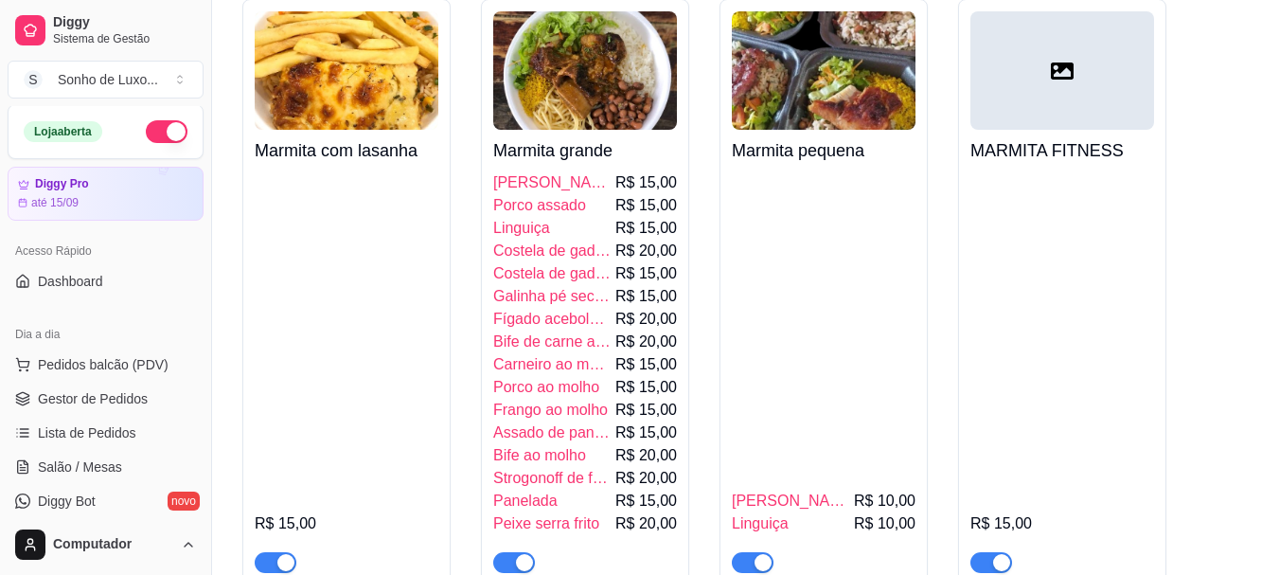
scroll to position [0, 0]
click at [133, 81] on div "Sonho de Luxo ..." at bounding box center [108, 79] width 100 height 19
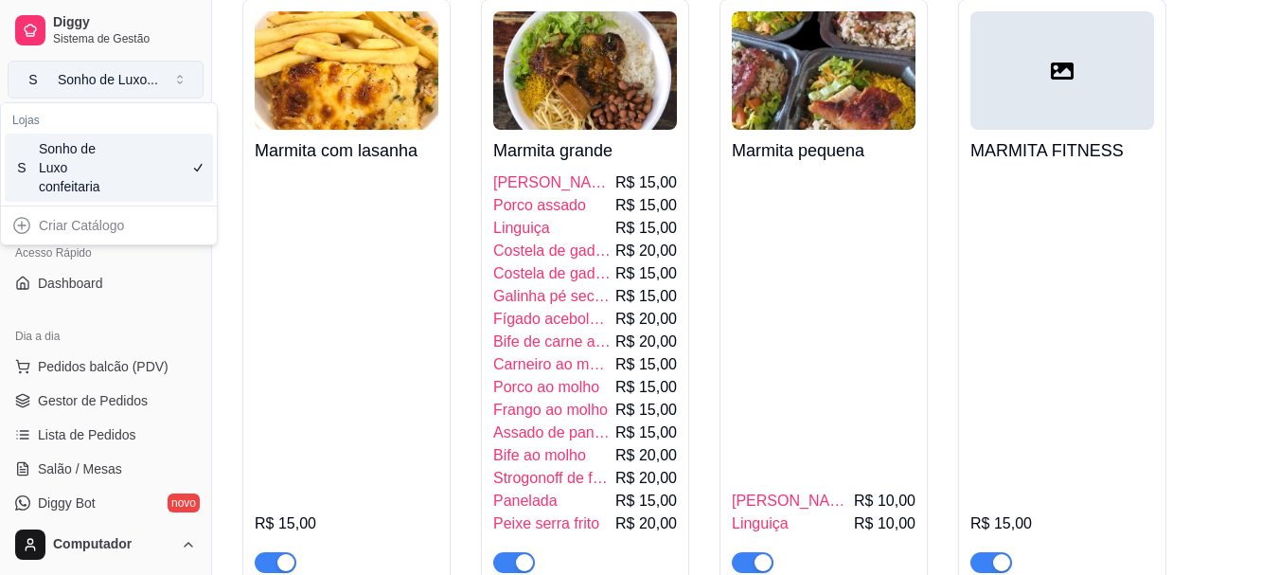
click at [133, 81] on div "Sonho de Luxo ..." at bounding box center [108, 79] width 100 height 19
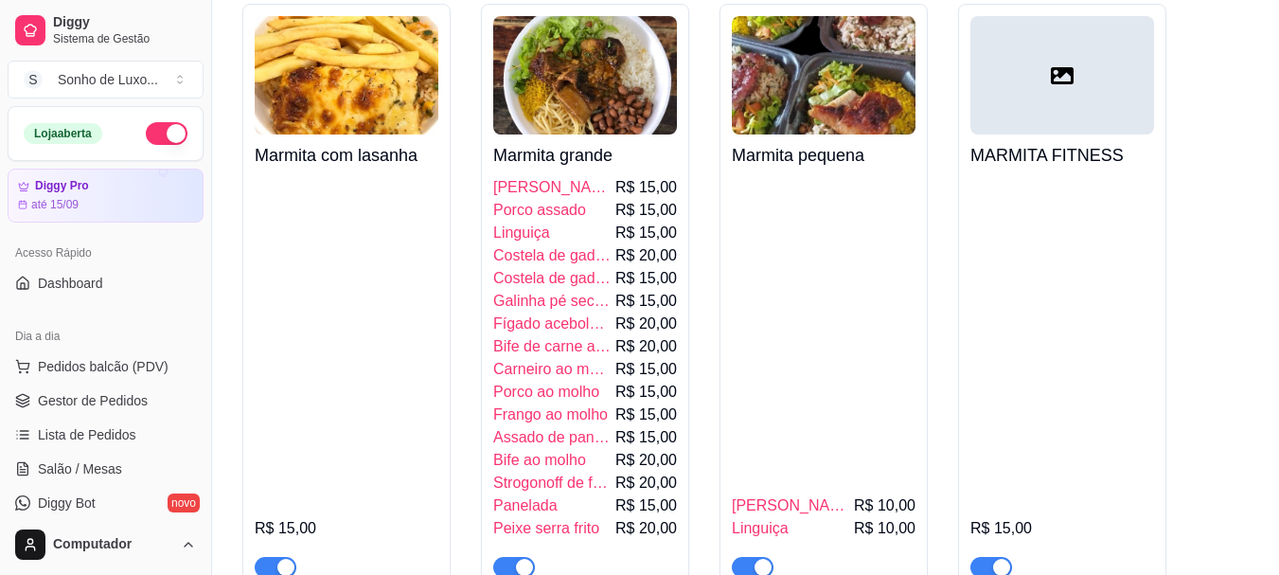
scroll to position [7815, 0]
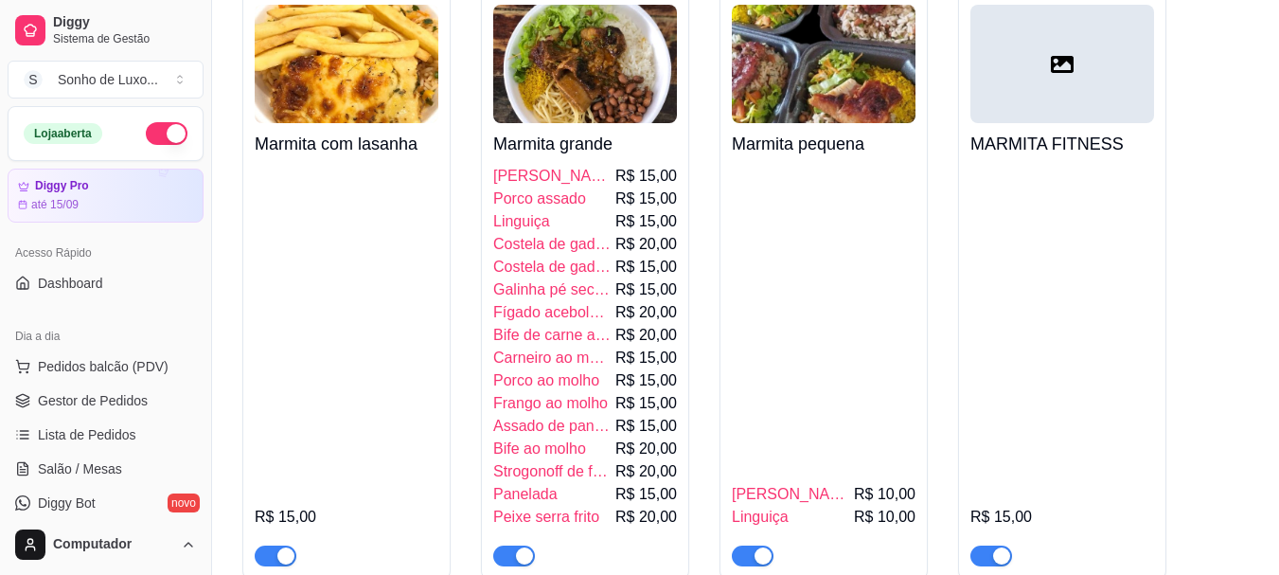
click at [1063, 106] on div at bounding box center [1062, 64] width 184 height 118
